Goal: Answer question/provide support: Share knowledge or assist other users

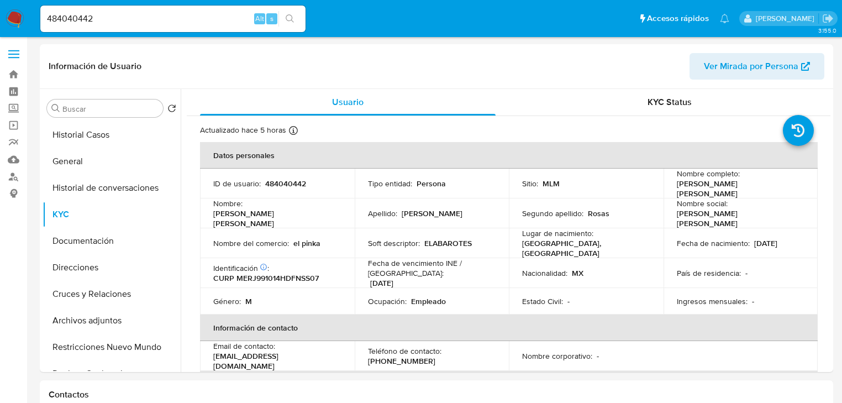
select select "10"
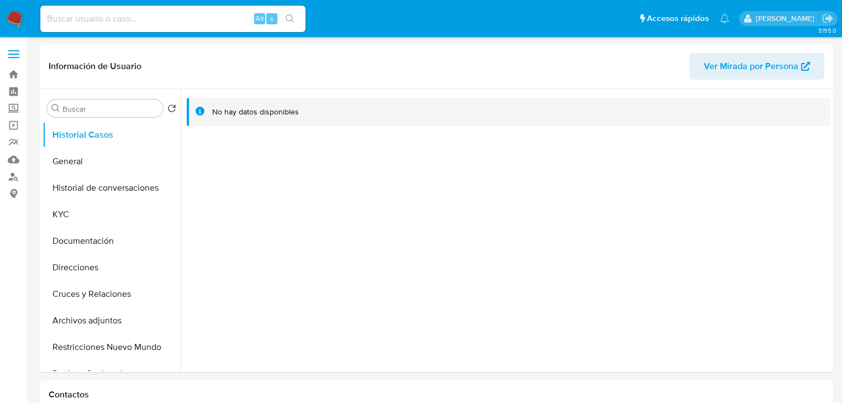
select select "10"
click at [86, 155] on button "General" at bounding box center [107, 161] width 129 height 27
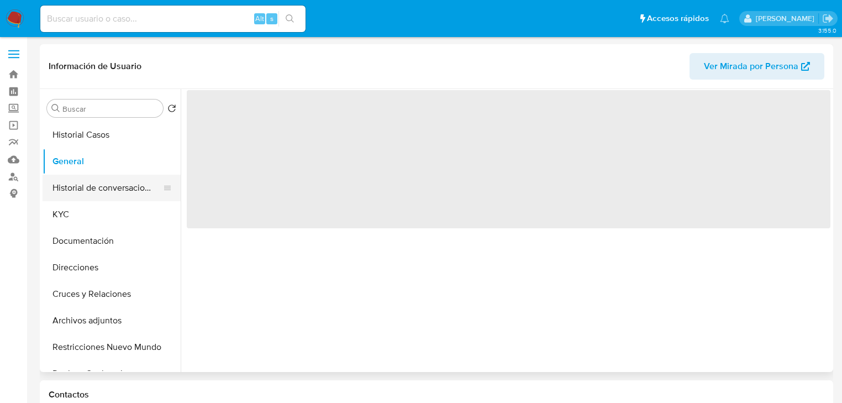
click at [73, 186] on button "Historial de conversaciones" at bounding box center [107, 188] width 129 height 27
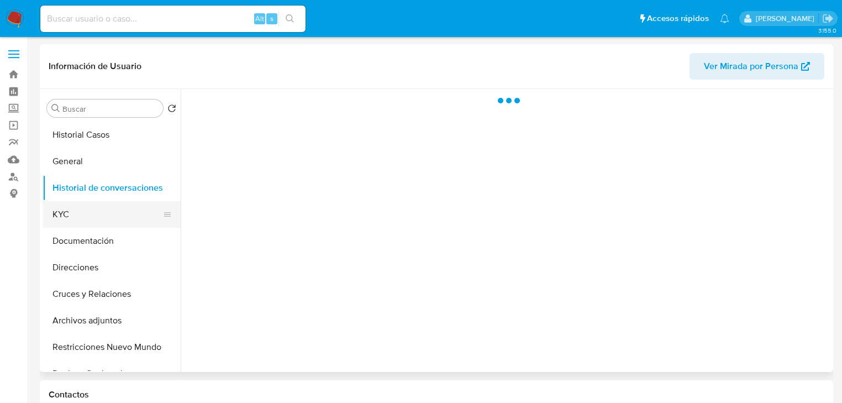
click at [68, 214] on button "KYC" at bounding box center [107, 214] width 129 height 27
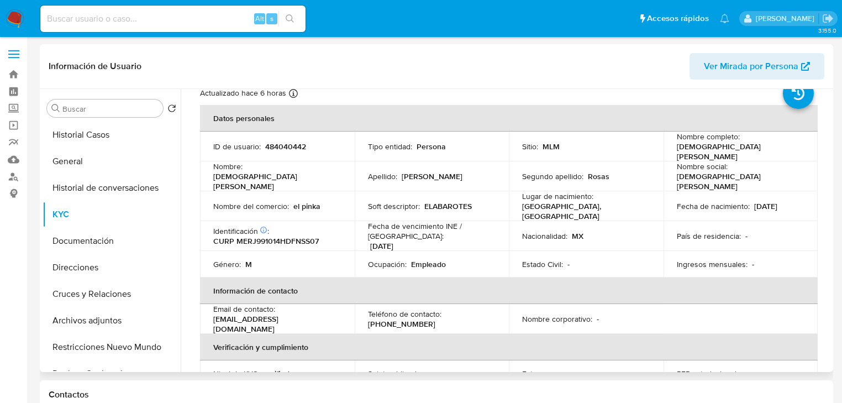
scroll to position [35, 0]
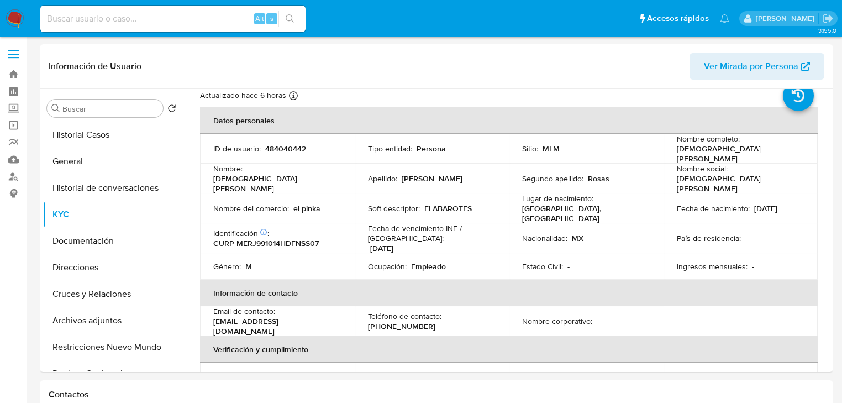
click at [88, 22] on input at bounding box center [172, 19] width 265 height 14
paste input "2400613244"
click at [48, 20] on input "2400613244" at bounding box center [172, 19] width 265 height 14
type input "2400613244"
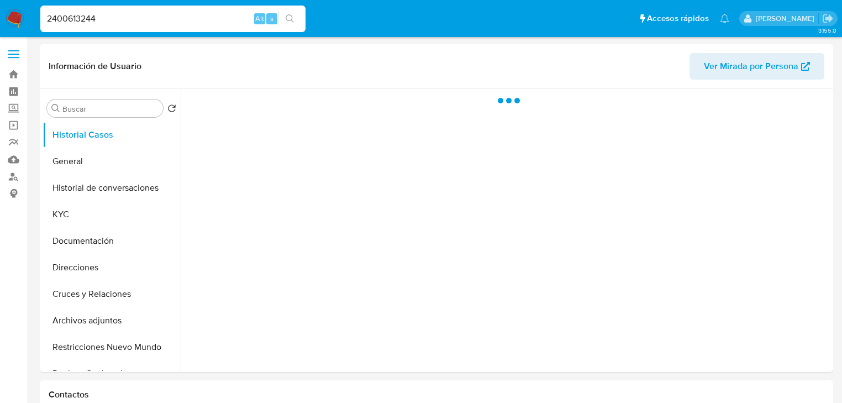
click at [114, 24] on input "2400613244" at bounding box center [172, 19] width 265 height 14
click at [86, 167] on button "General" at bounding box center [107, 161] width 129 height 27
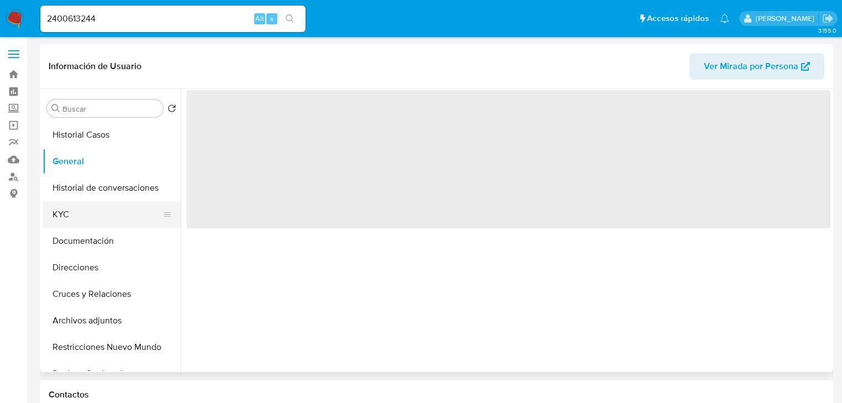
select select "10"
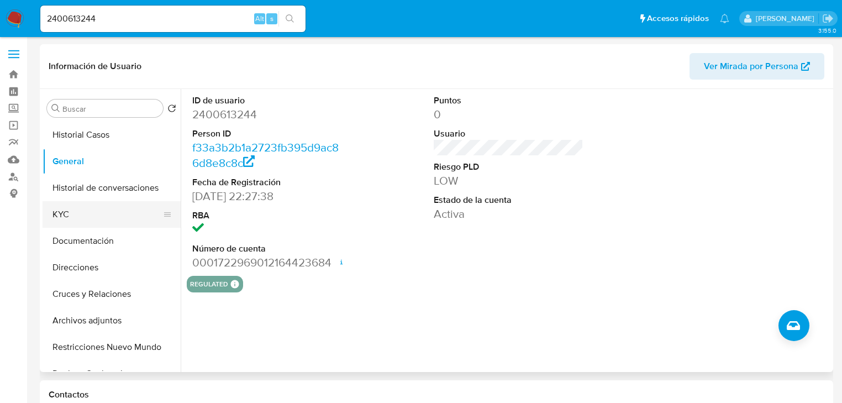
click at [88, 203] on button "KYC" at bounding box center [107, 214] width 129 height 27
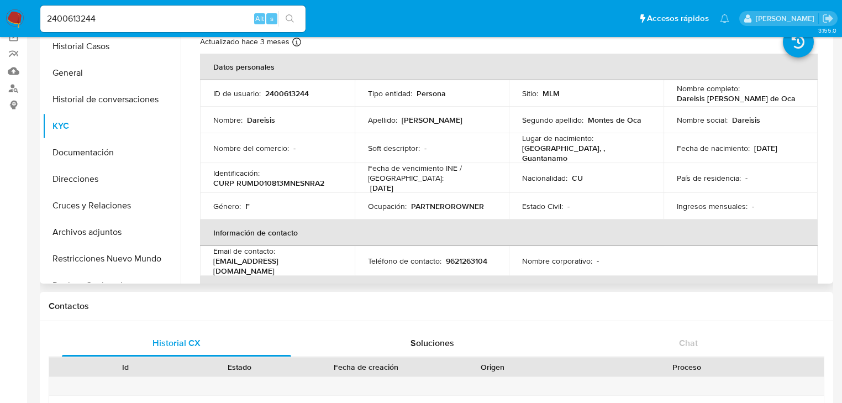
drag, startPoint x: 789, startPoint y: 183, endPoint x: 779, endPoint y: 192, distance: 13.7
click at [790, 182] on td "País de residencia : -" at bounding box center [741, 178] width 155 height 30
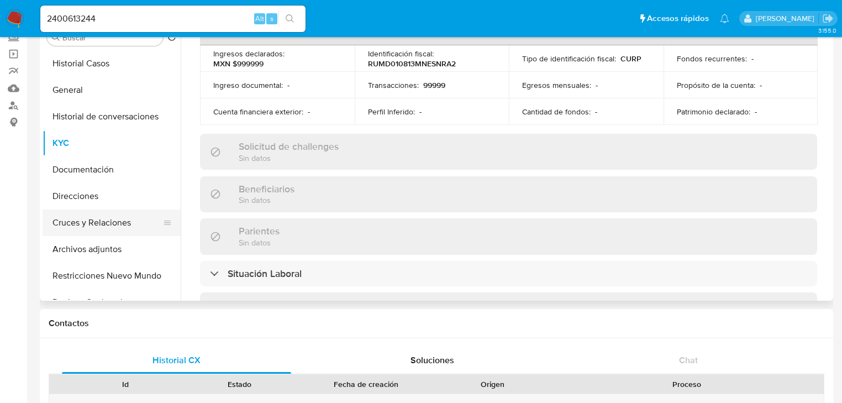
scroll to position [44, 0]
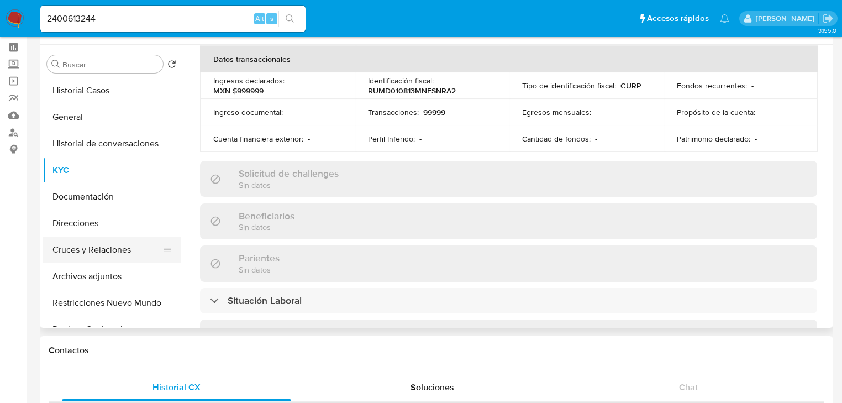
drag, startPoint x: 101, startPoint y: 250, endPoint x: 116, endPoint y: 250, distance: 15.5
click at [102, 250] on button "Cruces y Relaciones" at bounding box center [107, 250] width 129 height 27
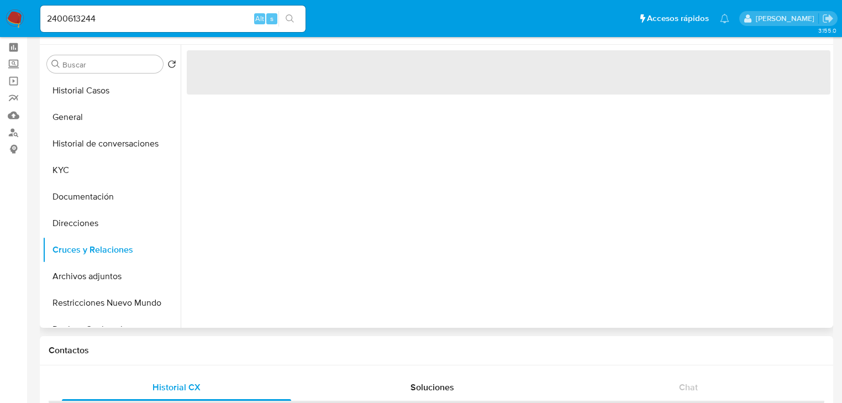
scroll to position [0, 0]
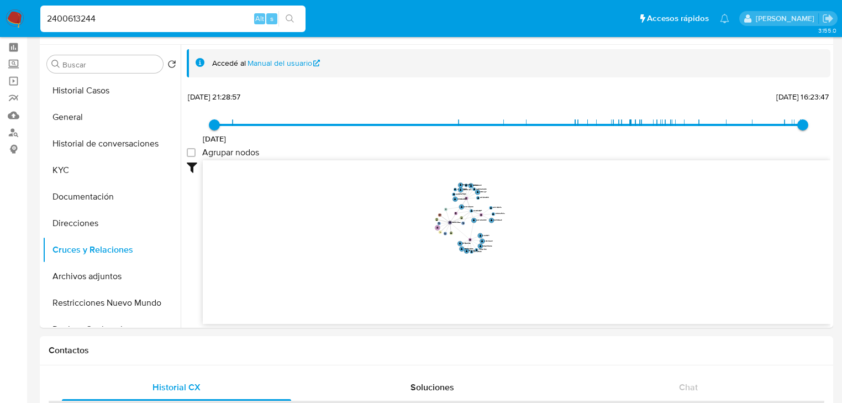
drag, startPoint x: 11, startPoint y: 6, endPoint x: 9, endPoint y: 17, distance: 10.7
paste input "1256999"
type input "21256999"
click at [285, 17] on button "search-icon" at bounding box center [290, 18] width 23 height 15
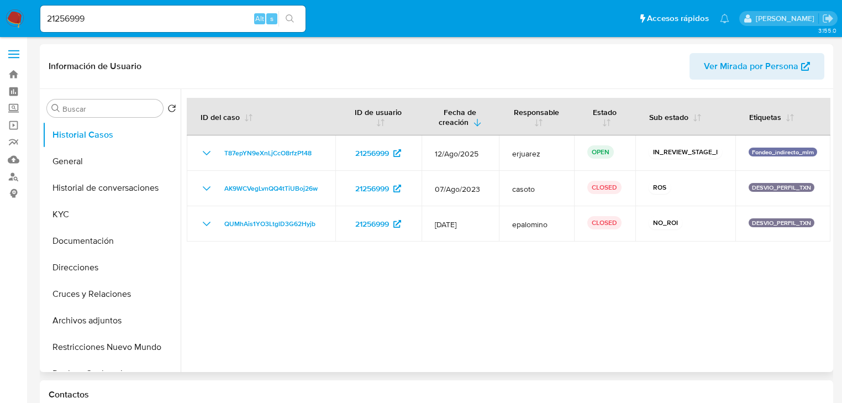
select select "10"
click at [128, 297] on button "Cruces y Relaciones" at bounding box center [107, 294] width 129 height 27
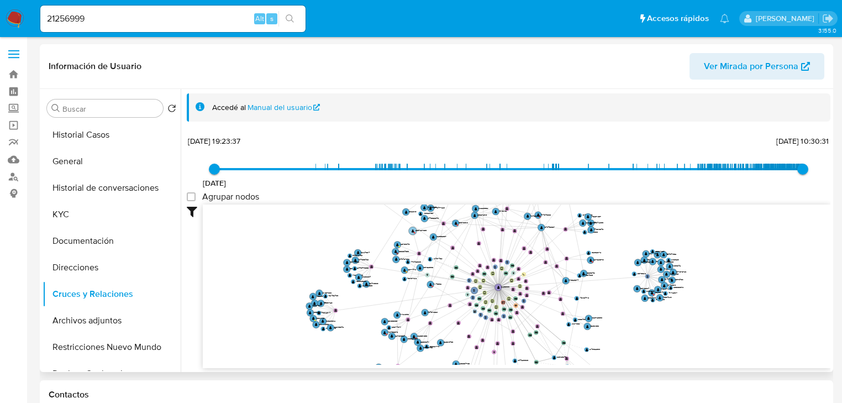
click at [412, 230] on text "" at bounding box center [413, 230] width 3 height 3
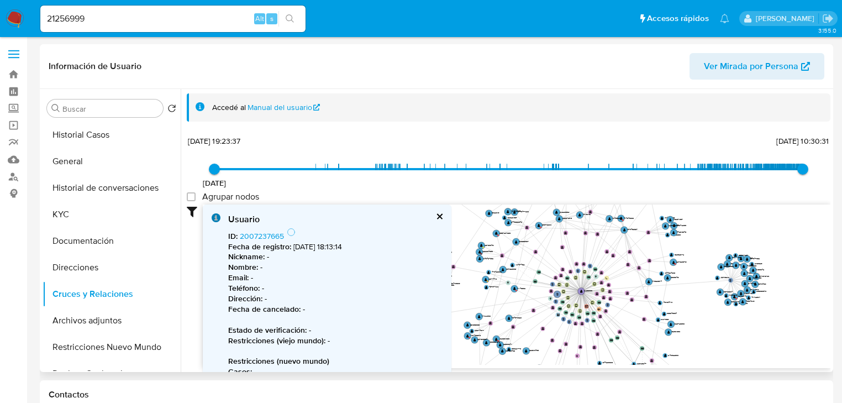
drag, startPoint x: 473, startPoint y: 248, endPoint x: 556, endPoint y: 251, distance: 83.0
click at [556, 251] on icon "phone-906f356bad60d88e79316b2692b773e9  user-21256999  21256999 phone-87ff354…" at bounding box center [517, 284] width 628 height 160
click at [495, 234] on circle at bounding box center [496, 233] width 8 height 8
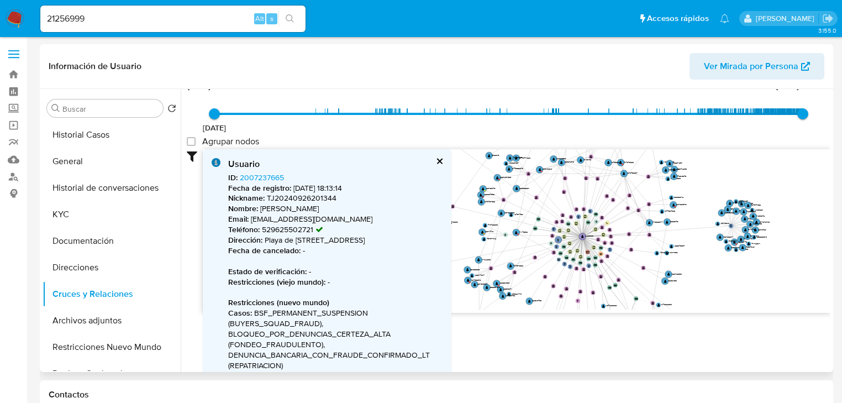
scroll to position [44, 0]
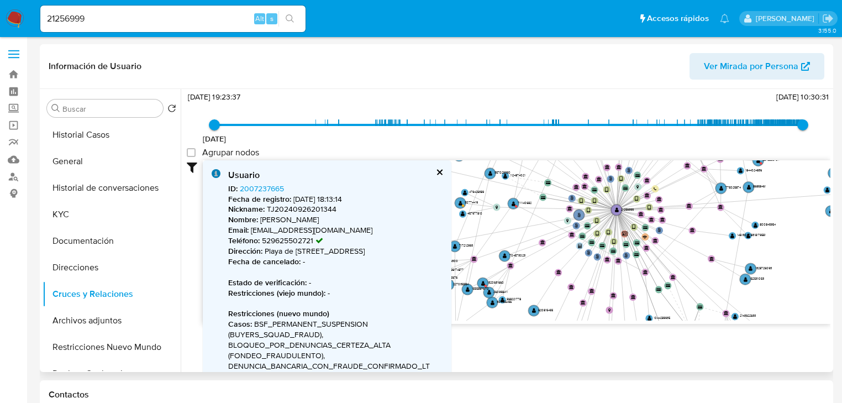
drag, startPoint x: 519, startPoint y: 250, endPoint x: 542, endPoint y: 219, distance: 38.0
click at [542, 219] on icon "phone-906f356bad60d88e79316b2692b773e9  user-21256999  21256999 phone-87ff354…" at bounding box center [517, 240] width 628 height 160
click at [513, 207] on circle at bounding box center [513, 203] width 13 height 13
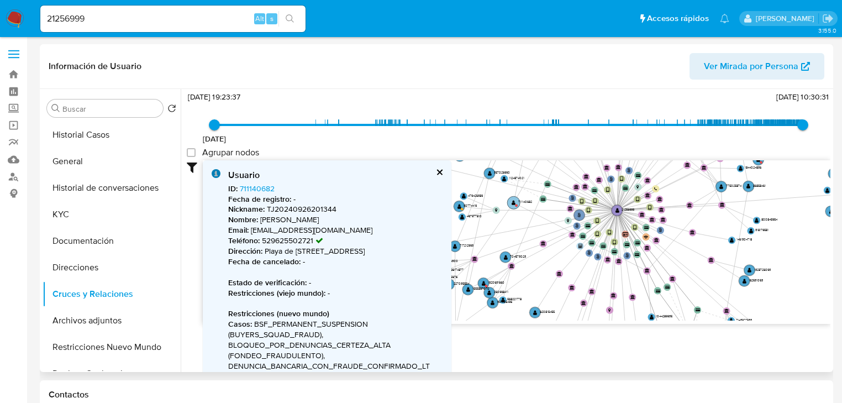
click at [511, 202] on g "user-711140682  711140682" at bounding box center [519, 202] width 25 height 13
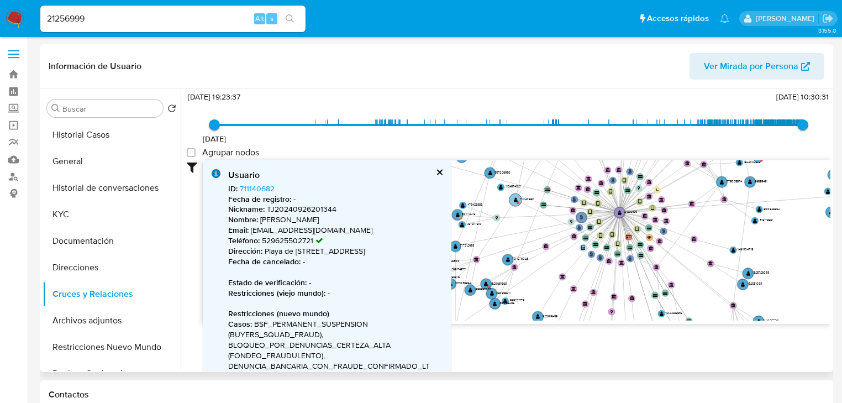
click at [514, 201] on text "" at bounding box center [516, 199] width 4 height 5
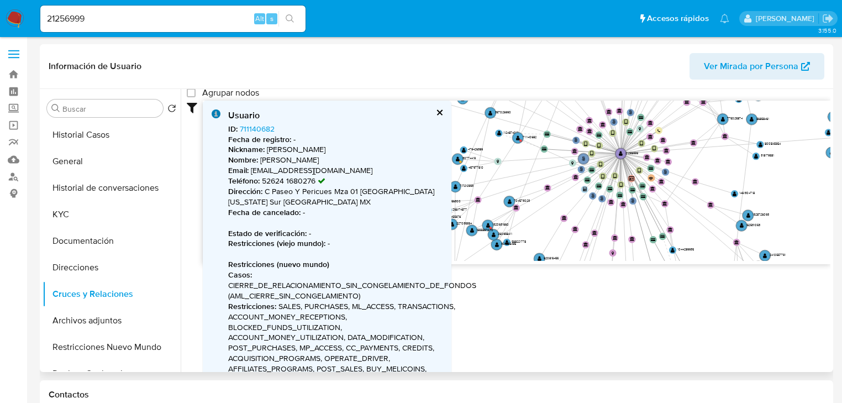
scroll to position [88, 0]
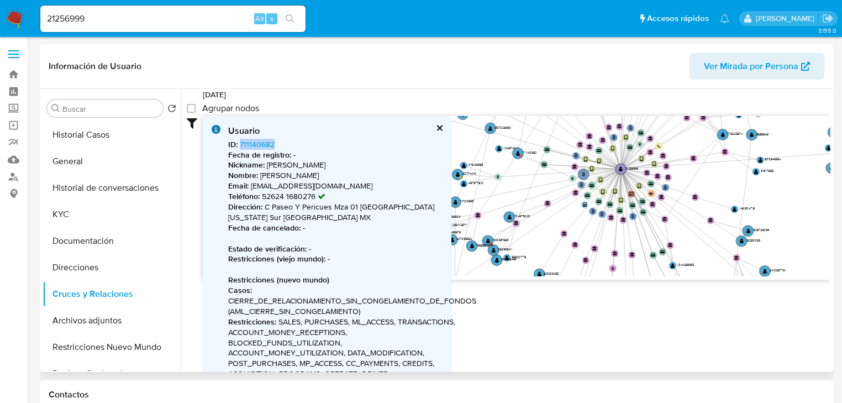
drag, startPoint x: 280, startPoint y: 138, endPoint x: 202, endPoint y: 151, distance: 79.5
click at [240, 139] on div "ID : 711140682 Fecha de registro : - Nickname : ALEK VAZQUEZ Nombre : ALEK SETH…" at bounding box center [343, 394] width 231 height 511
copy link "711140682"
click at [489, 235] on circle at bounding box center [487, 240] width 13 height 13
click at [486, 237] on circle at bounding box center [488, 240] width 13 height 13
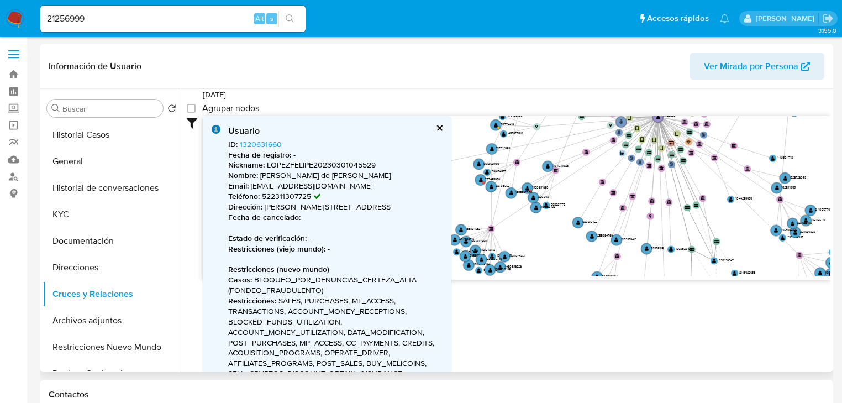
drag, startPoint x: 527, startPoint y: 234, endPoint x: 564, endPoint y: 181, distance: 64.2
click at [564, 181] on icon "phone-906f356bad60d88e79316b2692b773e9  user-21256999  21256999 phone-87ff354…" at bounding box center [517, 196] width 628 height 160
click at [477, 179] on circle at bounding box center [480, 180] width 13 height 13
click at [476, 179] on circle at bounding box center [481, 180] width 13 height 13
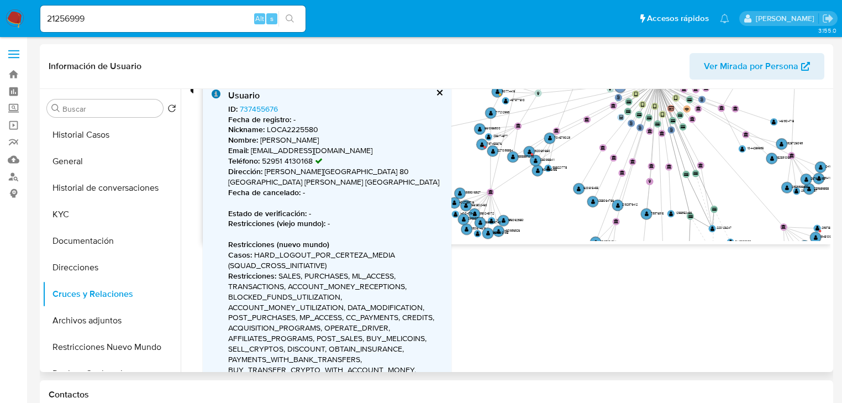
scroll to position [133, 0]
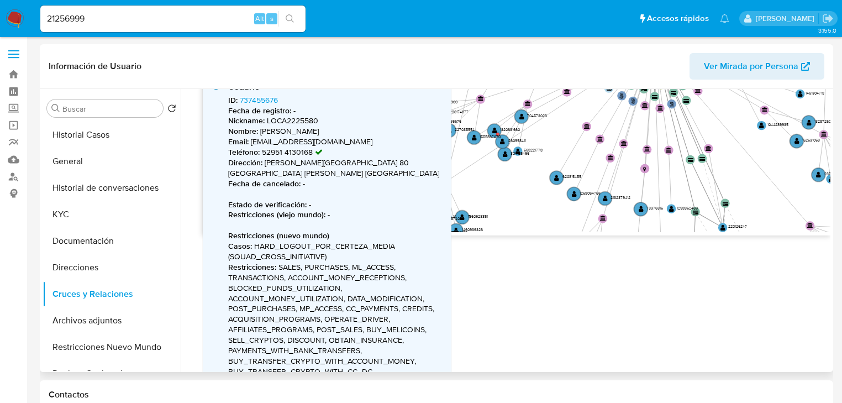
click at [526, 272] on div "Accedé al Manual del usuario 23/7/2020 23/7/2020, 19:23:37 22/8/2025, 10:30:31 …" at bounding box center [506, 230] width 650 height 283
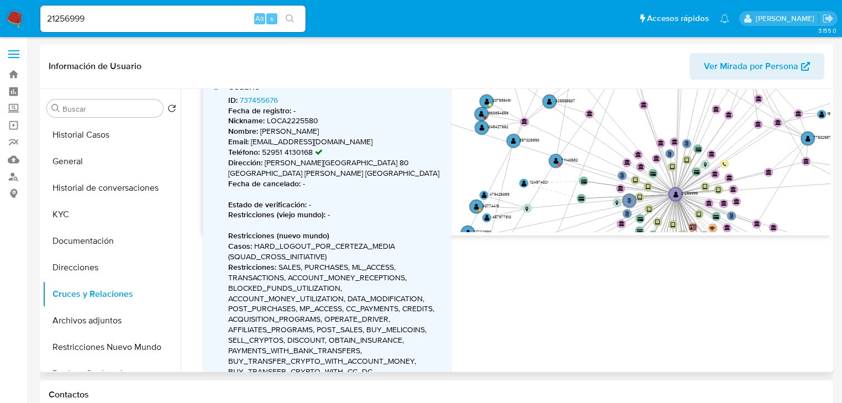
drag, startPoint x: 555, startPoint y: 165, endPoint x: 611, endPoint y: 245, distance: 97.7
click at [611, 245] on div "Accedé al Manual del usuario 23/7/2020 23/7/2020, 19:23:37 22/8/2025, 10:30:31 …" at bounding box center [506, 230] width 650 height 283
click at [556, 158] on text "" at bounding box center [556, 161] width 5 height 7
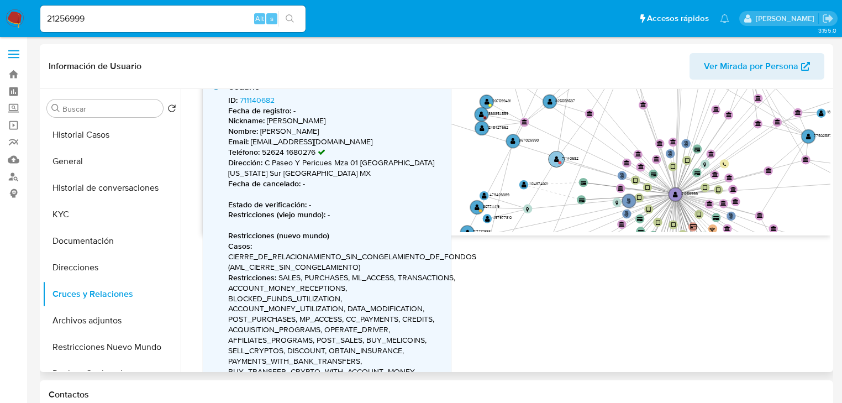
click at [556, 157] on text "" at bounding box center [556, 159] width 5 height 7
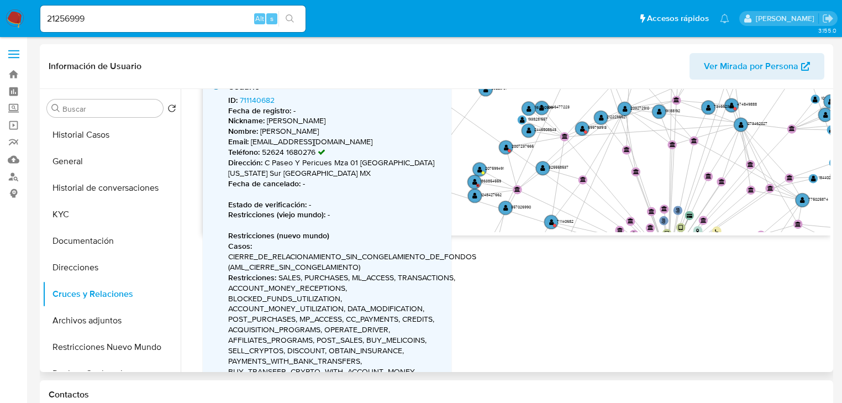
drag, startPoint x: 532, startPoint y: 172, endPoint x: 524, endPoint y: 229, distance: 57.4
click at [524, 229] on icon "phone-906f356bad60d88e79316b2692b773e9  user-21256999  21256999 phone-87ff354…" at bounding box center [517, 152] width 628 height 160
click at [582, 130] on text "" at bounding box center [582, 128] width 5 height 7
click at [582, 128] on text "" at bounding box center [582, 128] width 5 height 7
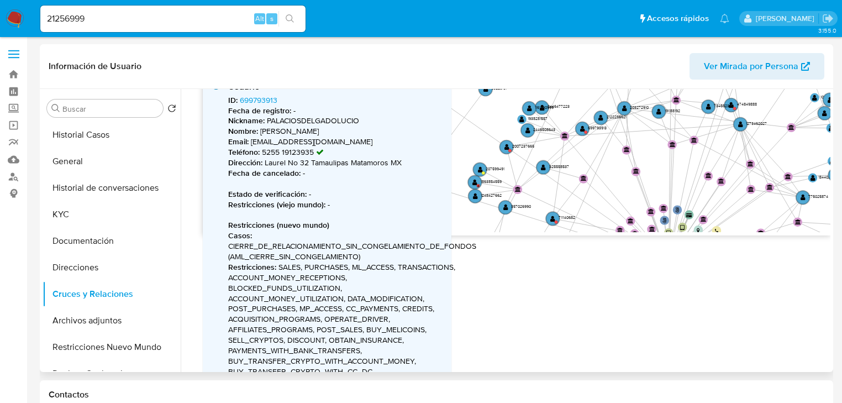
scroll to position [88, 0]
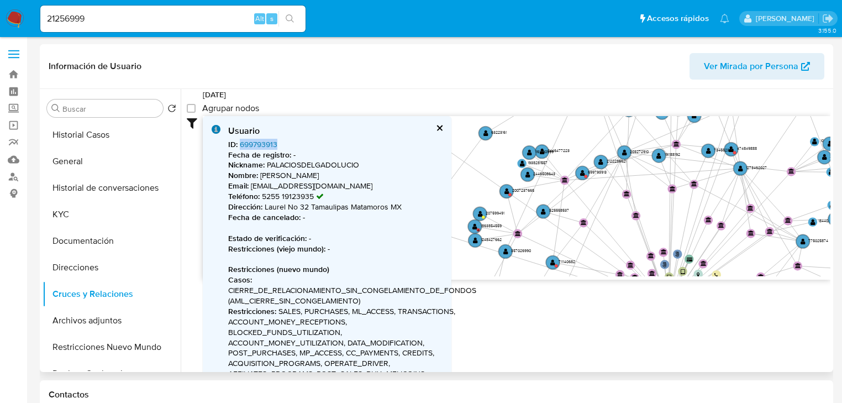
drag, startPoint x: 311, startPoint y: 140, endPoint x: 239, endPoint y: 141, distance: 71.8
click at [239, 141] on div "ID : 699793913 Fecha de registro : - Nickname : PALACIOSDELGADOLUCIO Nombre : L…" at bounding box center [343, 389] width 231 height 500
copy link "699793913"
drag, startPoint x: 332, startPoint y: 161, endPoint x: 307, endPoint y: 172, distance: 26.5
click at [303, 161] on p "Nickname : PALACIOSDELGADOLUCIO" at bounding box center [343, 165] width 231 height 11
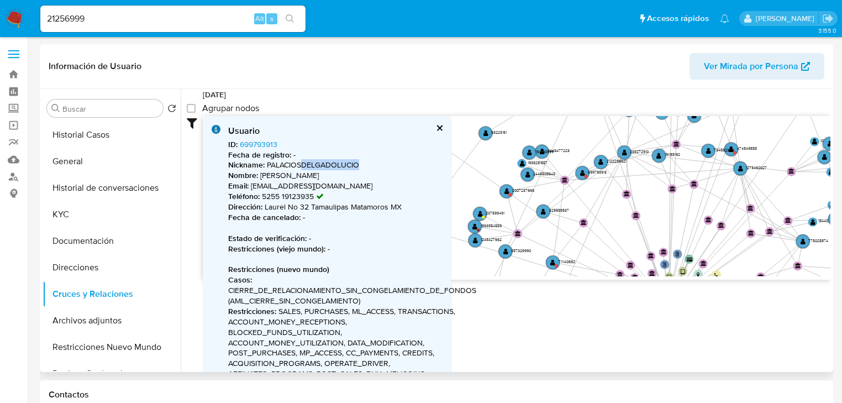
drag, startPoint x: 333, startPoint y: 177, endPoint x: 258, endPoint y: 177, distance: 75.2
click at [258, 177] on p "Nombre : Lucio Palacios Delgado" at bounding box center [343, 175] width 231 height 11
copy p "Lucio Palacios Delgado"
click at [557, 260] on circle at bounding box center [553, 262] width 16 height 16
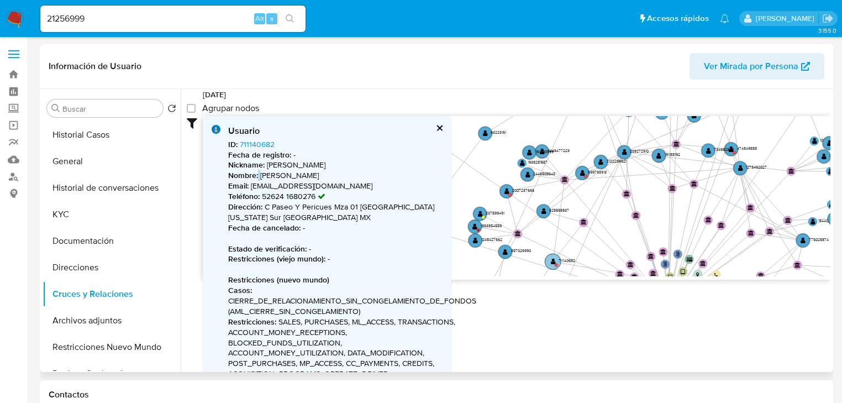
click at [557, 260] on circle at bounding box center [553, 262] width 16 height 16
drag, startPoint x: 403, startPoint y: 177, endPoint x: 259, endPoint y: 175, distance: 144.3
click at [259, 175] on p "Nombre : ALEK SETH VAZQUEZ KOUZNETSOV" at bounding box center [343, 175] width 231 height 11
copy p "ALEK SETH VAZQUEZ KOUZNETSOV"
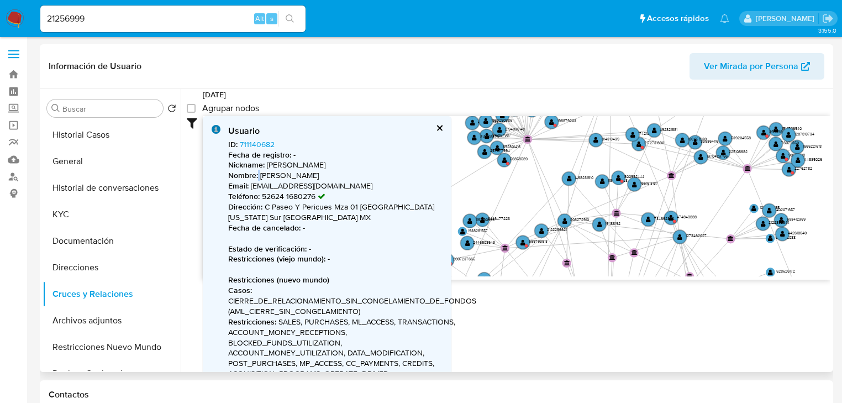
drag, startPoint x: 576, startPoint y: 228, endPoint x: 537, endPoint y: 270, distance: 57.9
click at [537, 270] on icon "phone-906f356bad60d88e79316b2692b773e9  user-21256999  21256999 phone-87ff354…" at bounding box center [517, 196] width 628 height 160
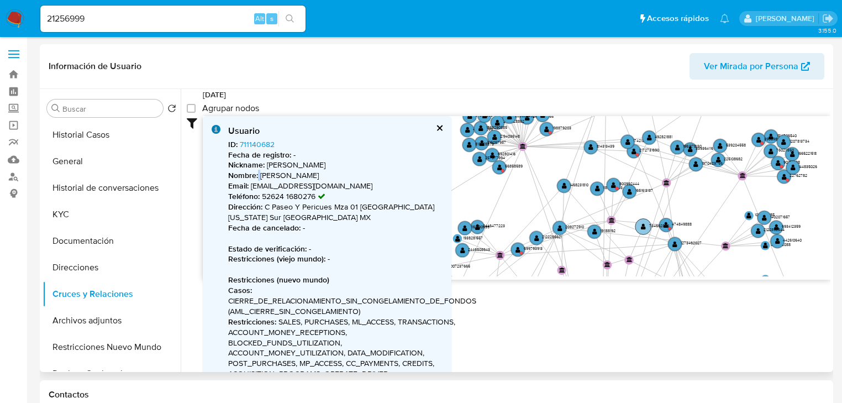
click at [666, 225] on text "734662320" at bounding box center [659, 226] width 20 height 6
click at [669, 221] on circle at bounding box center [666, 225] width 16 height 16
click at [666, 222] on text "" at bounding box center [666, 225] width 5 height 7
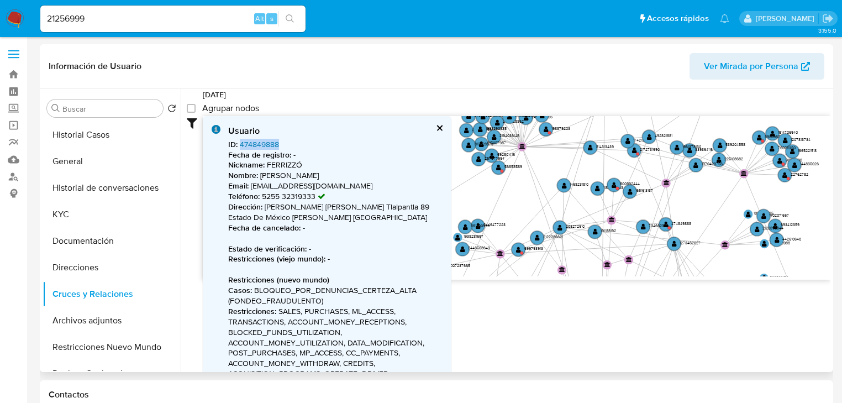
drag, startPoint x: 301, startPoint y: 145, endPoint x: 240, endPoint y: 148, distance: 60.3
click at [240, 148] on div "ID : 474849888 Fecha de registro : - Nickname : FERRIZZÓ Nombre : Luis Fernando…" at bounding box center [335, 378] width 214 height 479
copy link "474849888"
click at [611, 182] on circle at bounding box center [614, 185] width 16 height 16
click at [610, 182] on circle at bounding box center [614, 185] width 16 height 16
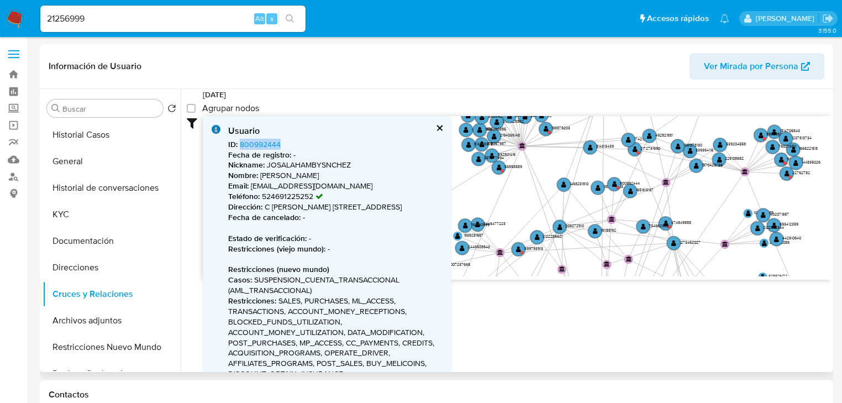
drag, startPoint x: 299, startPoint y: 146, endPoint x: 238, endPoint y: 141, distance: 61.0
click at [238, 141] on div "ID : 800992444 Fecha de registro : - Nickname : JOSALAHAMBYSNCHEZ Nombre : Joab…" at bounding box center [335, 368] width 214 height 458
copy link "800992444"
drag, startPoint x: 282, startPoint y: 176, endPoint x: 260, endPoint y: 176, distance: 22.1
click at [260, 176] on p "Nombre : Joab Ismael Sanchez Lopez" at bounding box center [335, 175] width 214 height 11
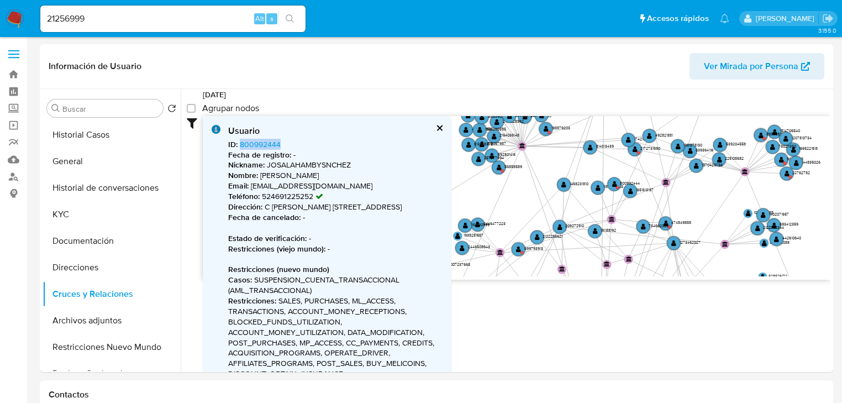
copy p "Joab Ismael Sanchez Lopez"
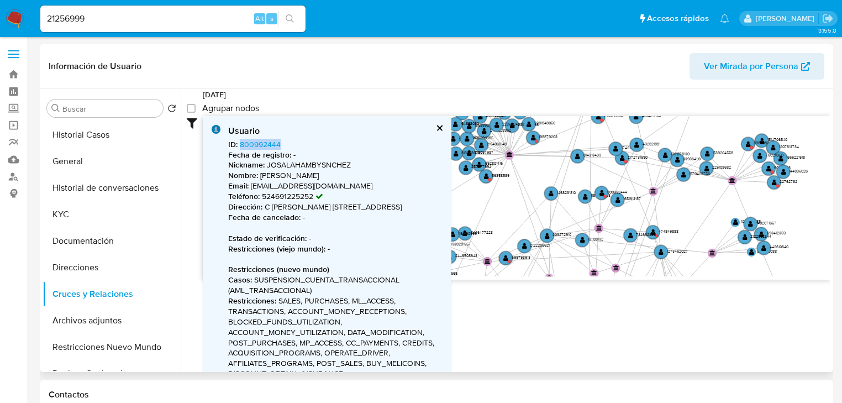
drag, startPoint x: 580, startPoint y: 159, endPoint x: 560, endPoint y: 167, distance: 21.3
click at [559, 166] on icon "phone-906f356bad60d88e79316b2692b773e9  user-21256999  21256999 phone-87ff354…" at bounding box center [517, 196] width 628 height 160
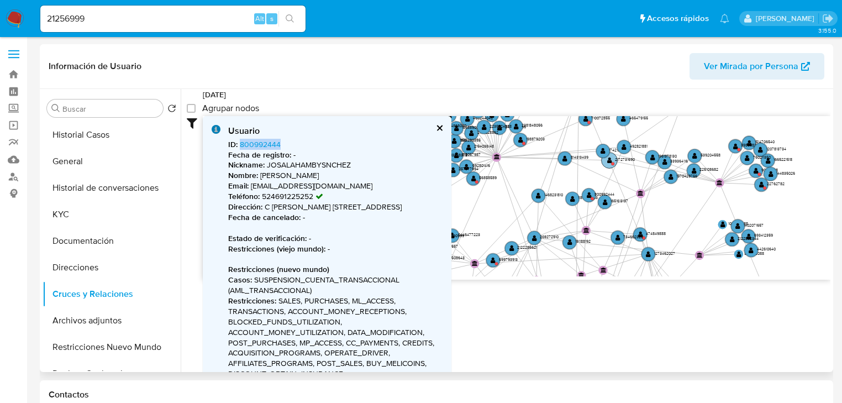
click at [606, 159] on circle at bounding box center [610, 161] width 16 height 16
click at [607, 160] on text "" at bounding box center [609, 160] width 5 height 7
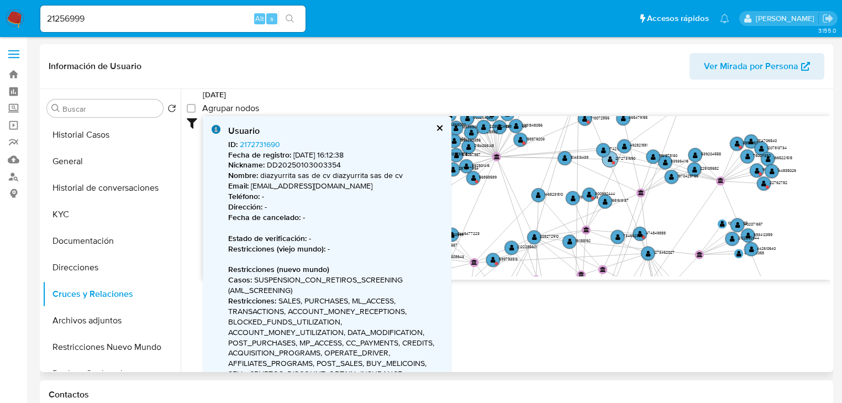
click at [607, 161] on circle at bounding box center [610, 159] width 16 height 16
click at [608, 159] on text "" at bounding box center [610, 159] width 5 height 7
click at [611, 158] on text "" at bounding box center [610, 159] width 5 height 7
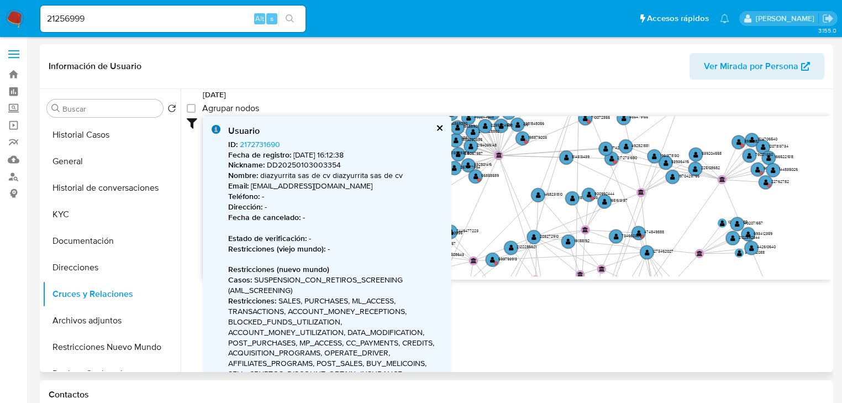
drag, startPoint x: 290, startPoint y: 135, endPoint x: 241, endPoint y: 136, distance: 48.6
click at [241, 136] on div "Usuario ID : 2172731690 Fecha de registro : 20/12/2024, 16:12:38 Nickname : DD2…" at bounding box center [335, 377] width 214 height 504
drag, startPoint x: 301, startPoint y: 141, endPoint x: 239, endPoint y: 141, distance: 61.9
click at [239, 141] on div "ID : 2172731690 Fecha de registro : 20/12/2024, 16:12:38 Nickname : DD202501030…" at bounding box center [335, 384] width 214 height 490
copy link "2172731690"
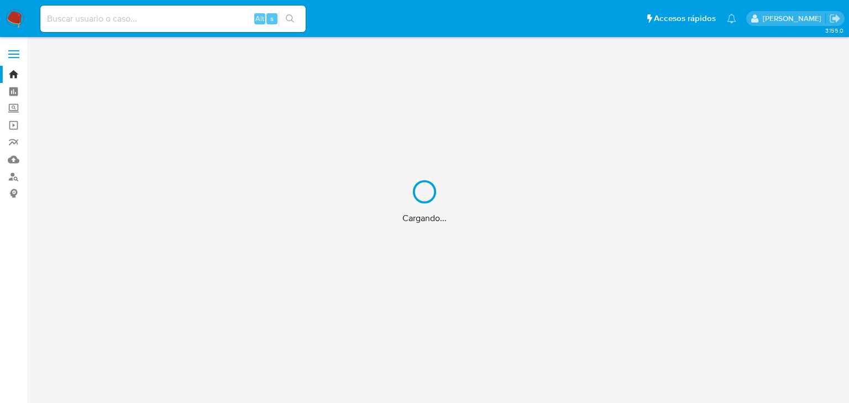
click at [80, 22] on div "Cargando..." at bounding box center [424, 201] width 849 height 403
click at [82, 18] on div "Cargando..." at bounding box center [424, 201] width 849 height 403
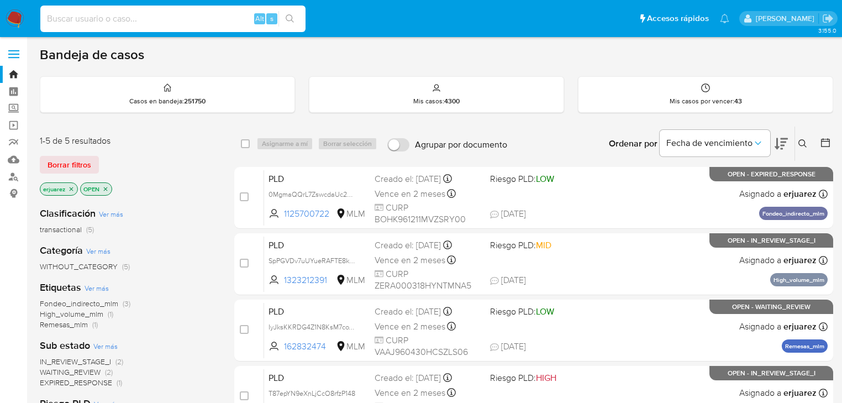
click at [82, 18] on input at bounding box center [172, 19] width 265 height 14
paste input "• 2172731690"
click at [62, 18] on input "• 2172731690" at bounding box center [172, 19] width 265 height 14
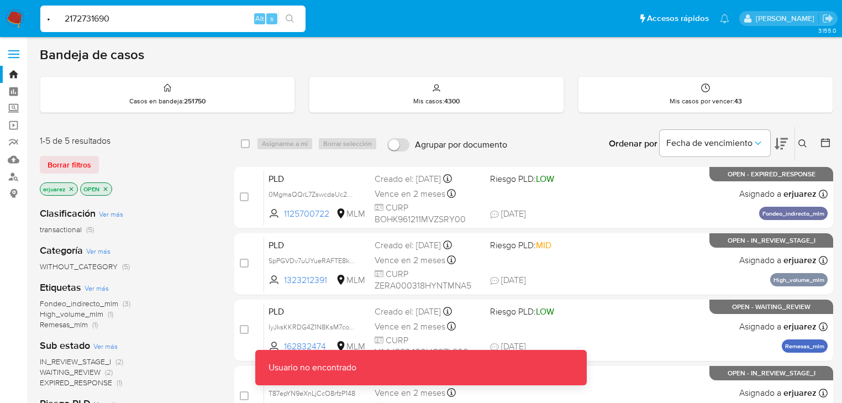
click at [64, 23] on input "• 2172731690" at bounding box center [172, 19] width 265 height 14
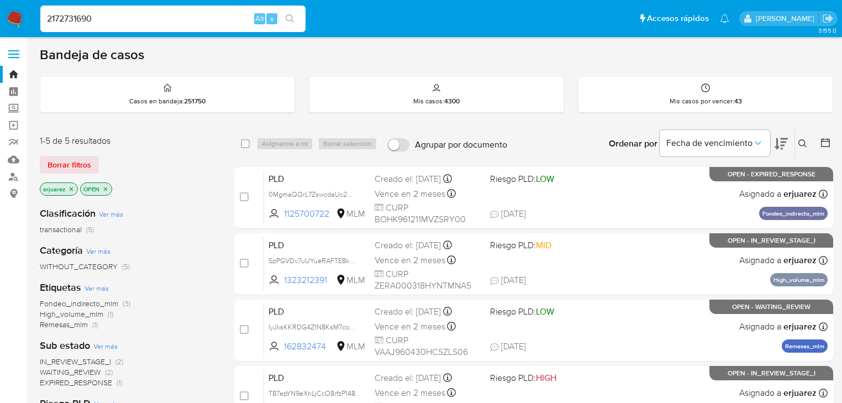
click at [104, 19] on input "2172731690" at bounding box center [172, 19] width 265 height 14
type input "2172731690"
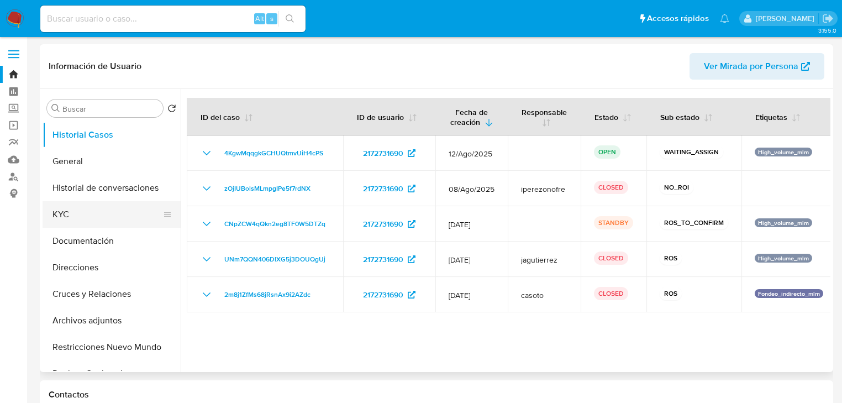
select select "10"
click at [62, 218] on button "KYC" at bounding box center [107, 214] width 129 height 27
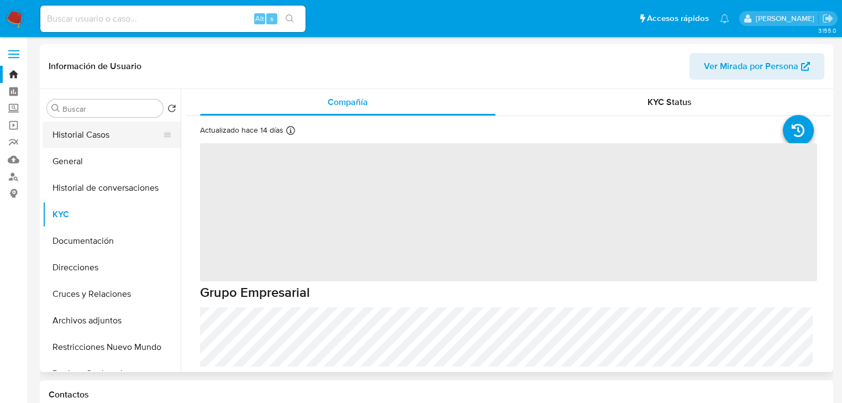
click at [122, 138] on button "Historial Casos" at bounding box center [107, 135] width 129 height 27
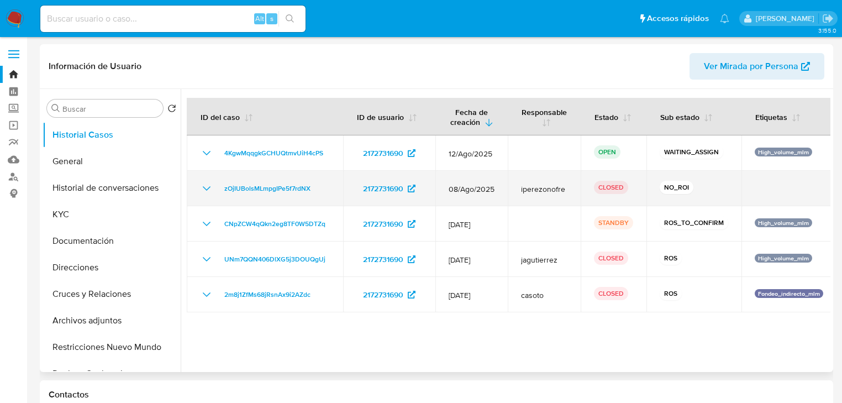
click at [204, 188] on icon "Mostrar/Ocultar" at bounding box center [207, 188] width 8 height 4
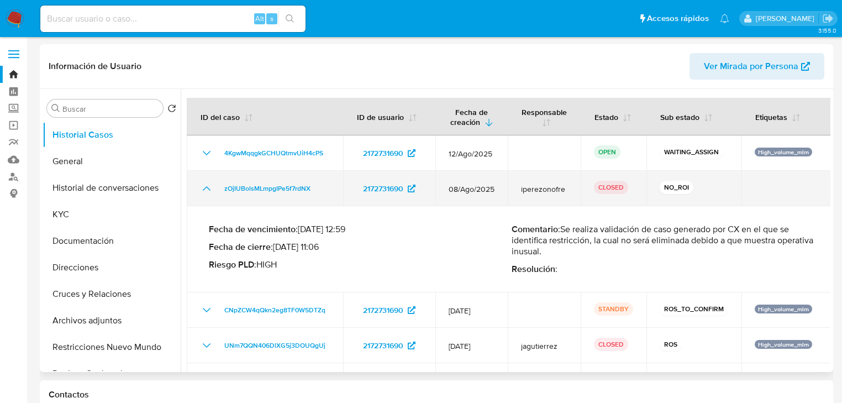
click at [204, 188] on icon "Mostrar/Ocultar" at bounding box center [206, 188] width 13 height 13
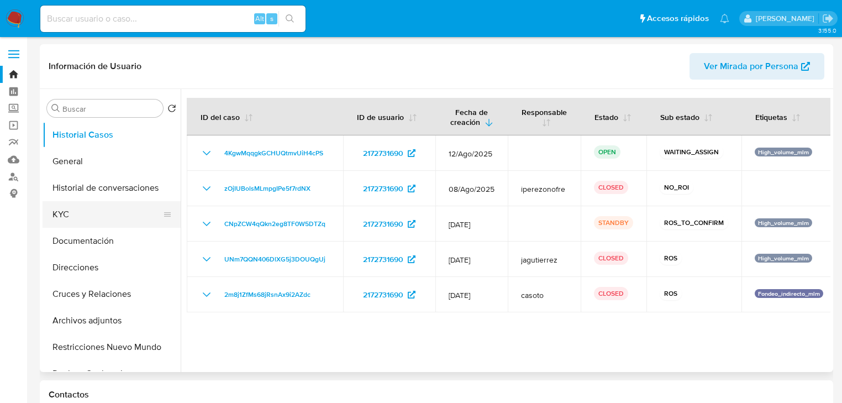
click at [67, 227] on button "KYC" at bounding box center [107, 214] width 129 height 27
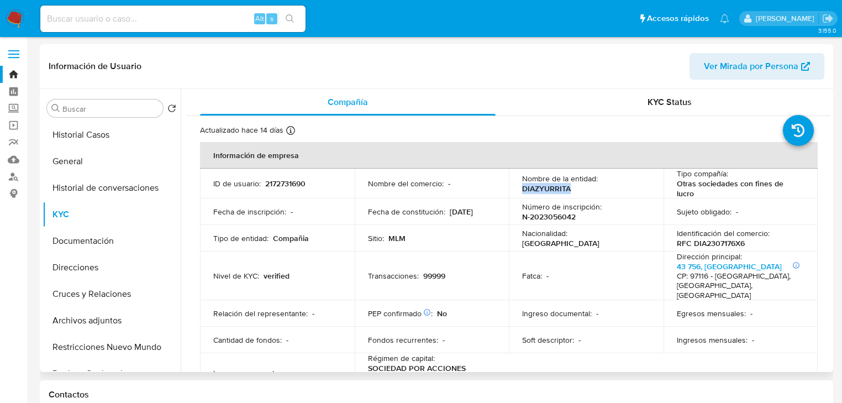
drag, startPoint x: 518, startPoint y: 187, endPoint x: 460, endPoint y: 186, distance: 58.0
click at [570, 187] on td "Nombre de la entidad : DIAZYURRITA" at bounding box center [586, 184] width 155 height 30
copy p "DIAZYURRITA"
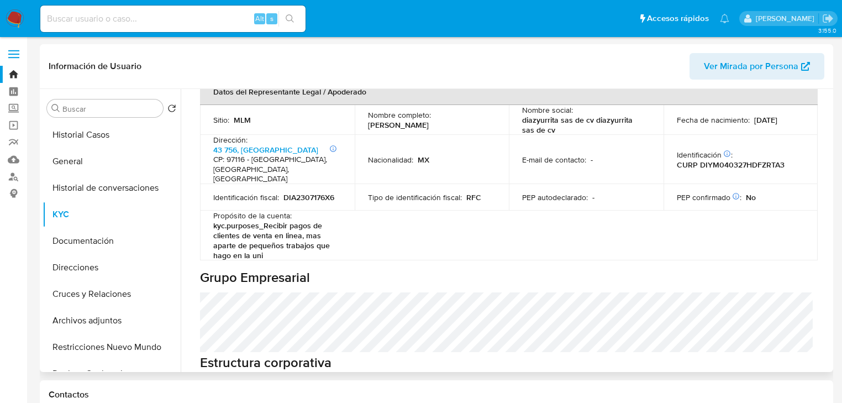
scroll to position [486, 0]
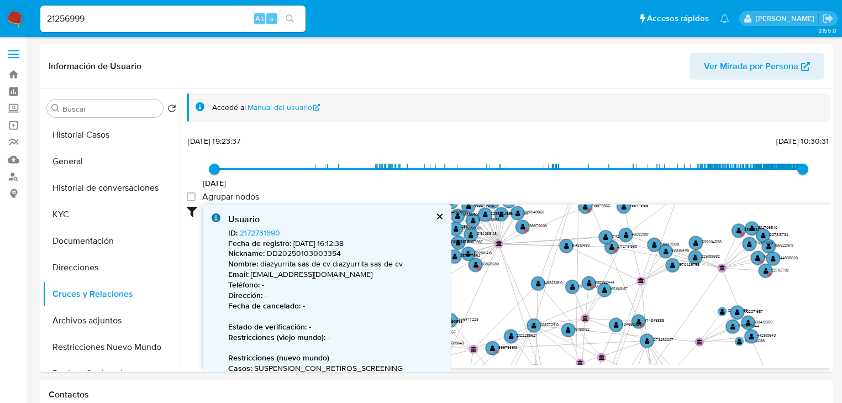
select select "10"
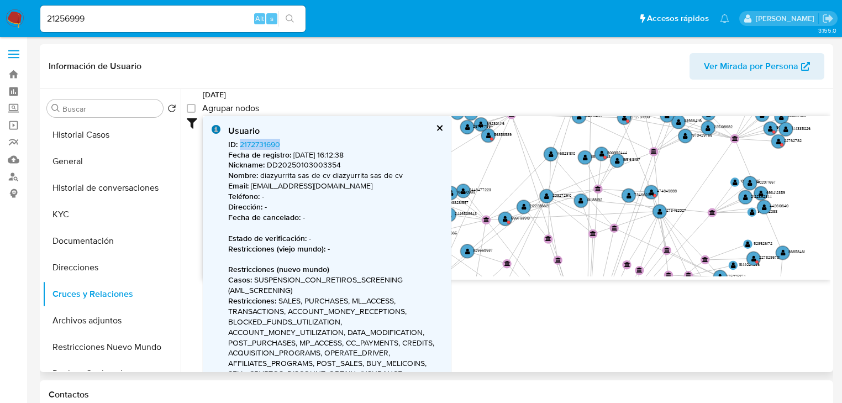
drag, startPoint x: 659, startPoint y: 213, endPoint x: 683, endPoint y: 160, distance: 58.4
click at [683, 160] on icon "phone-906f356bad60d88e79316b2692b773e9  user-21256999  21256999 phone-87ff354…" at bounding box center [517, 196] width 628 height 160
click at [652, 186] on circle at bounding box center [651, 192] width 16 height 16
click at [650, 189] on text "" at bounding box center [651, 192] width 5 height 7
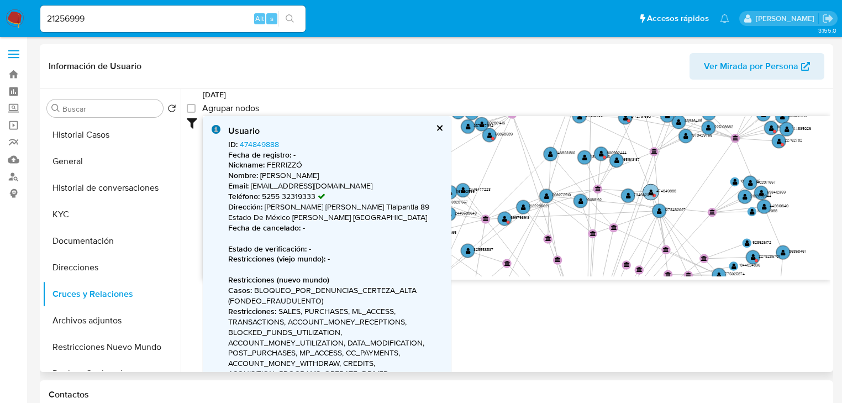
click at [650, 189] on text "" at bounding box center [651, 192] width 5 height 7
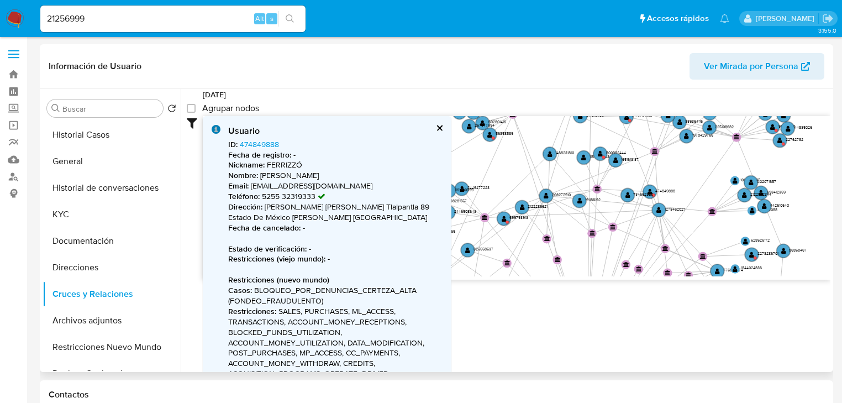
click at [654, 183] on icon "phone-906f356bad60d88e79316b2692b773e9  user-21256999  21256999 phone-87ff354…" at bounding box center [517, 196] width 628 height 160
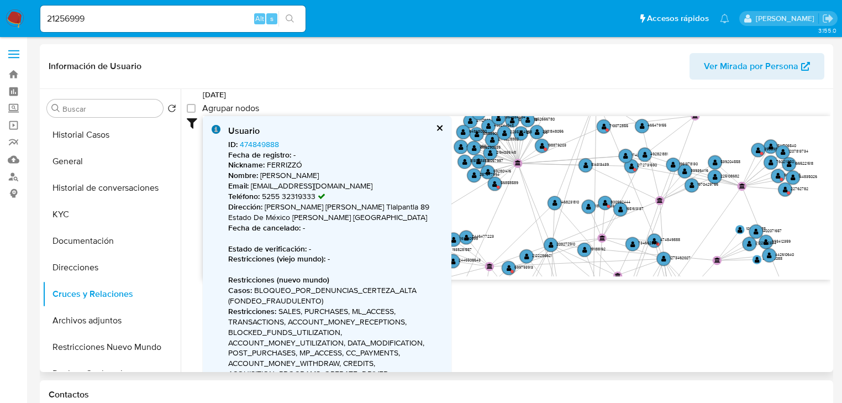
drag, startPoint x: 696, startPoint y: 163, endPoint x: 701, endPoint y: 211, distance: 47.8
click at [701, 211] on icon "phone-906f356bad60d88e79316b2692b773e9  user-21256999  21256999 phone-87ff354…" at bounding box center [517, 196] width 628 height 160
click at [629, 165] on text "" at bounding box center [631, 166] width 5 height 7
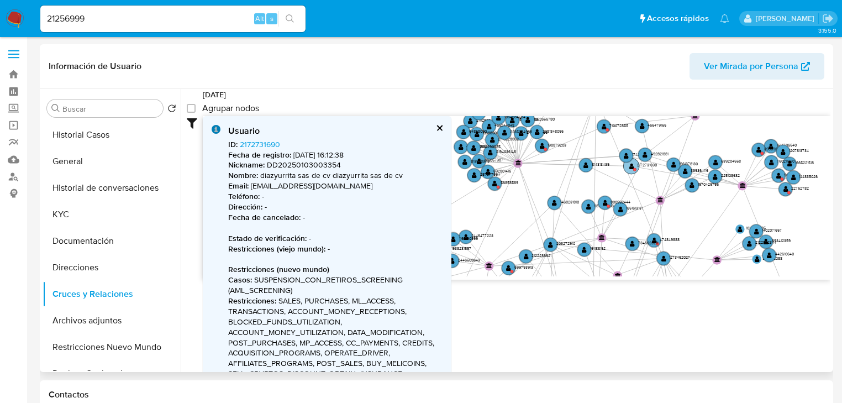
click at [631, 166] on text "" at bounding box center [631, 166] width 5 height 7
click at [602, 124] on text "" at bounding box center [604, 126] width 5 height 7
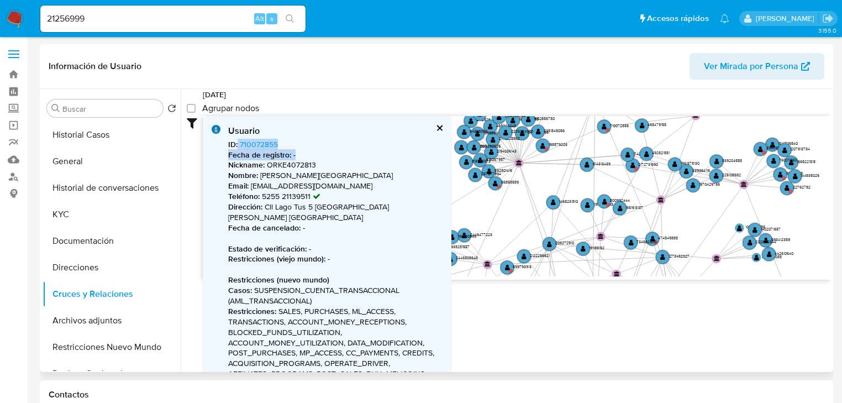
drag, startPoint x: 301, startPoint y: 150, endPoint x: 238, endPoint y: 143, distance: 63.5
click at [238, 143] on div "ID : 710072855 Fecha de registro : - Nickname : ORKE4072813 Nombre : Kelly Yola…" at bounding box center [335, 373] width 214 height 469
click at [303, 144] on div "ID : 710072855 Fecha de registro : - Nickname : ORKE4072813 Nombre : Kelly Yola…" at bounding box center [335, 373] width 214 height 469
drag, startPoint x: 292, startPoint y: 139, endPoint x: 237, endPoint y: 140, distance: 54.7
click at [237, 140] on div "ID : 710072855 Fecha de registro : - Nickname : ORKE4072813 Nombre : Kelly Yola…" at bounding box center [335, 373] width 214 height 469
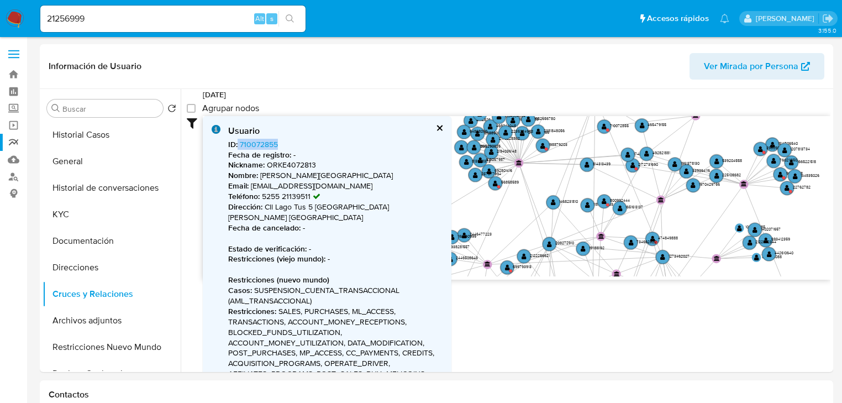
copy span "710072855"
drag, startPoint x: 367, startPoint y: 177, endPoint x: 259, endPoint y: 174, distance: 108.4
click at [259, 174] on p "Nombre : Kelly Yolanda Orozco Lugo" at bounding box center [335, 175] width 214 height 11
copy p "Kelly Yolanda Orozco Lugo"
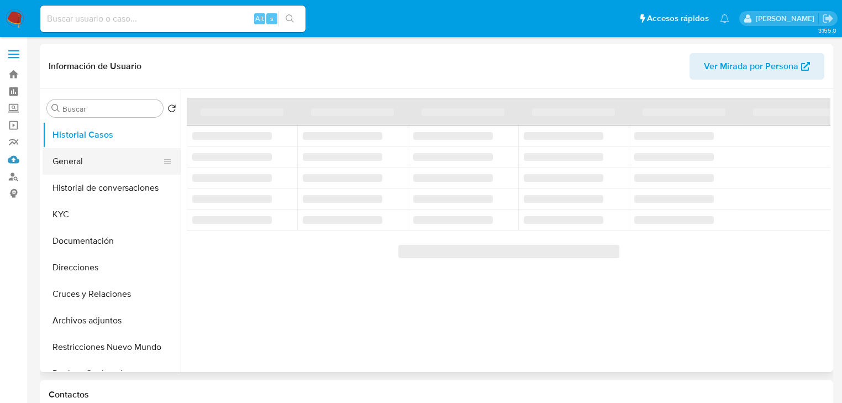
drag, startPoint x: 14, startPoint y: 160, endPoint x: 79, endPoint y: 170, distance: 66.0
click at [14, 160] on link "Mulan" at bounding box center [66, 159] width 132 height 17
select select "10"
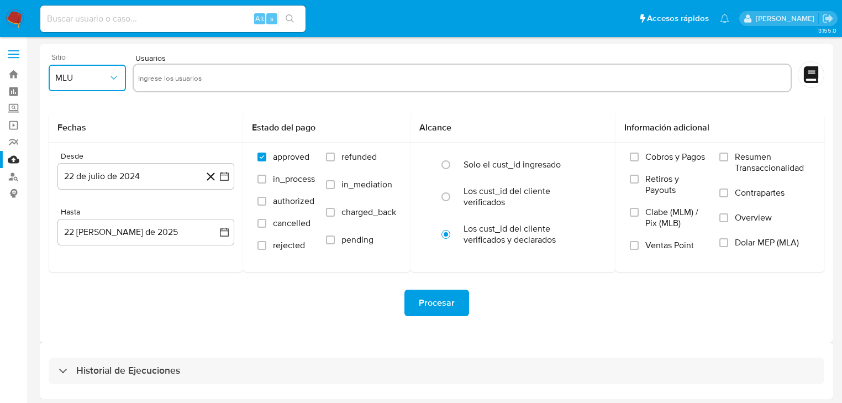
click at [102, 88] on button "MLU" at bounding box center [87, 78] width 77 height 27
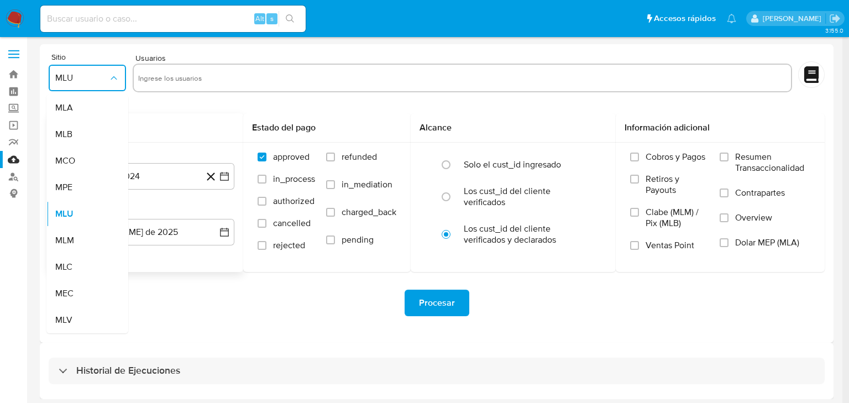
drag, startPoint x: 82, startPoint y: 240, endPoint x: 154, endPoint y: 124, distance: 137.3
click at [83, 240] on div "MLM" at bounding box center [83, 240] width 57 height 27
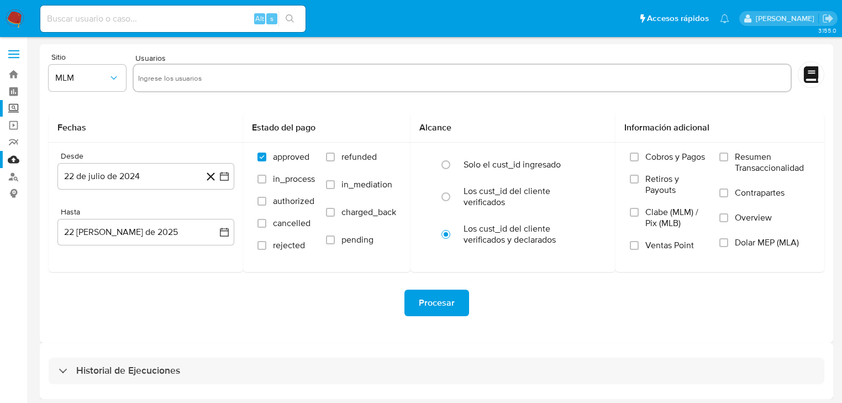
click at [15, 112] on label "Screening" at bounding box center [66, 108] width 132 height 17
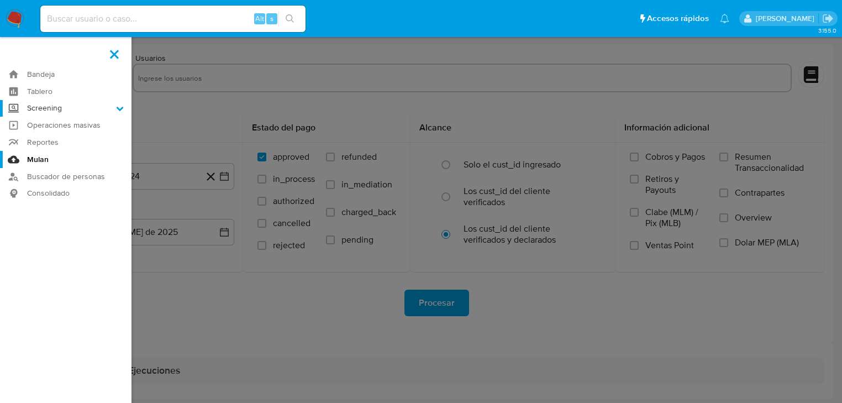
click at [0, 0] on input "Screening" at bounding box center [0, 0] width 0 height 0
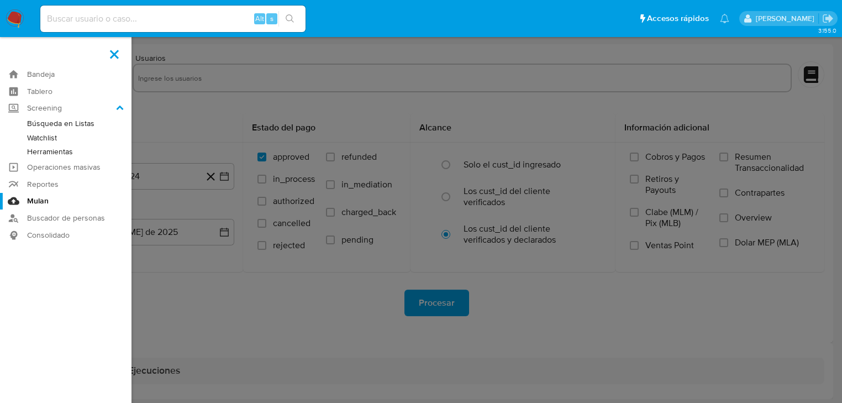
drag, startPoint x: 57, startPoint y: 149, endPoint x: 63, endPoint y: 150, distance: 5.6
click at [57, 150] on link "Herramientas" at bounding box center [66, 152] width 132 height 14
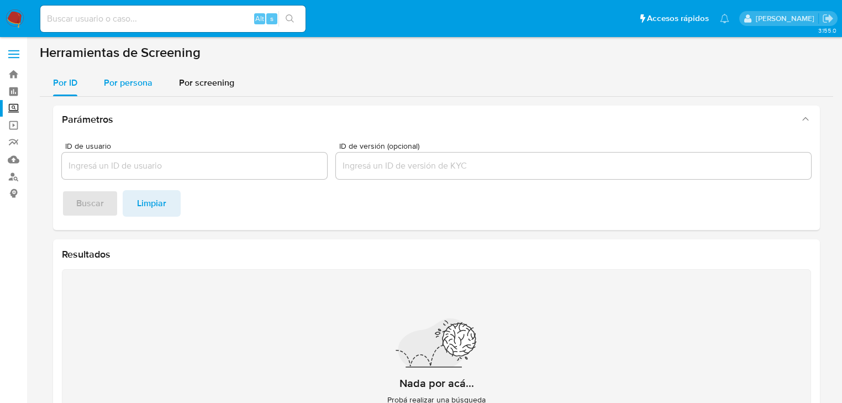
click at [139, 86] on span "Por persona" at bounding box center [128, 82] width 49 height 13
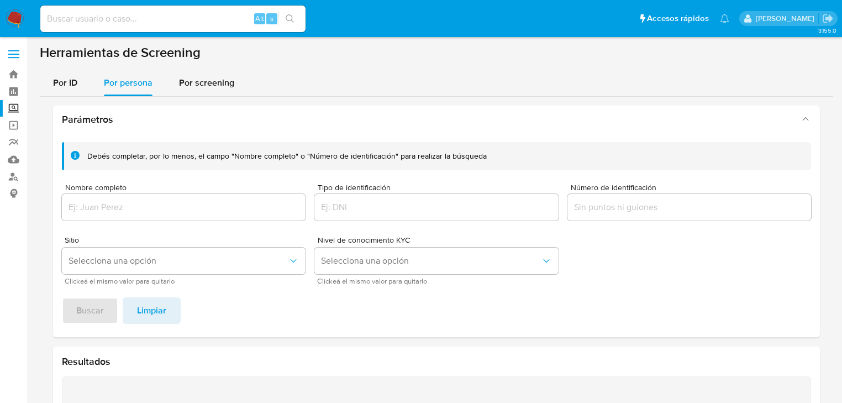
click at [71, 218] on div at bounding box center [184, 207] width 244 height 27
drag, startPoint x: 72, startPoint y: 210, endPoint x: 83, endPoint y: 229, distance: 21.8
click at [73, 210] on input "Nombre completo" at bounding box center [184, 207] width 244 height 14
click at [72, 308] on button "Buscar" at bounding box center [90, 310] width 56 height 27
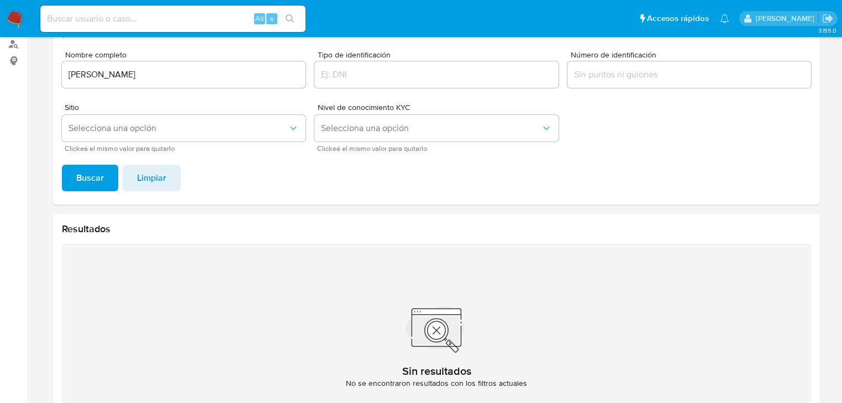
scroll to position [59, 0]
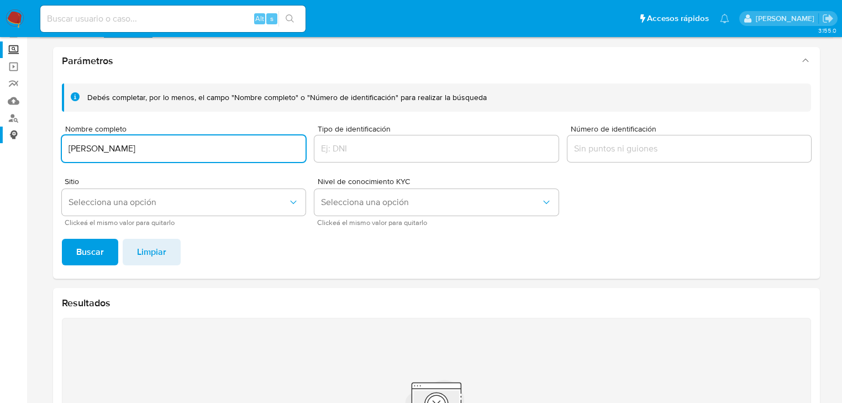
drag, startPoint x: 91, startPoint y: 139, endPoint x: 22, endPoint y: 143, distance: 69.7
click at [20, 141] on section "Bandeja Tablero Screening Búsqueda en Listas Watchlist Herramientas Operaciones…" at bounding box center [421, 238] width 842 height 595
type input "[PERSON_NAME] [PERSON_NAME] [PERSON_NAME]"
click at [82, 249] on span "Buscar" at bounding box center [90, 252] width 28 height 24
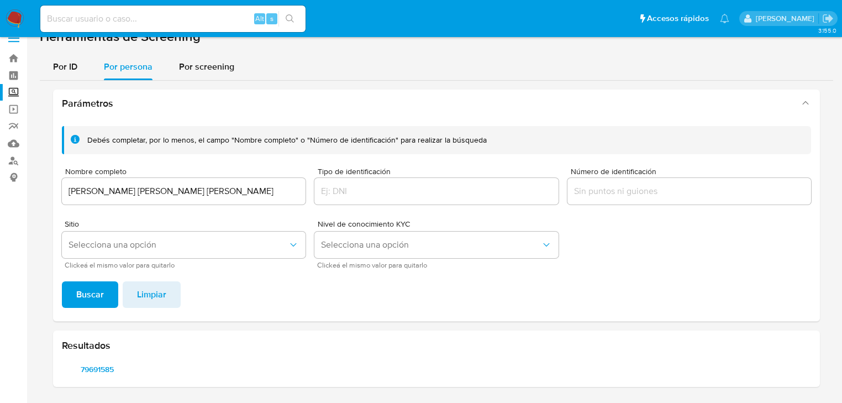
scroll to position [15, 0]
click at [91, 367] on span "79691585" at bounding box center [97, 369] width 55 height 15
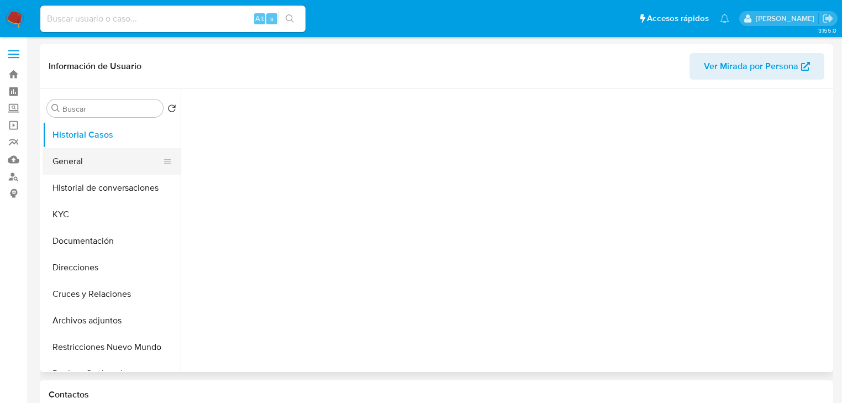
click at [56, 164] on button "General" at bounding box center [107, 161] width 129 height 27
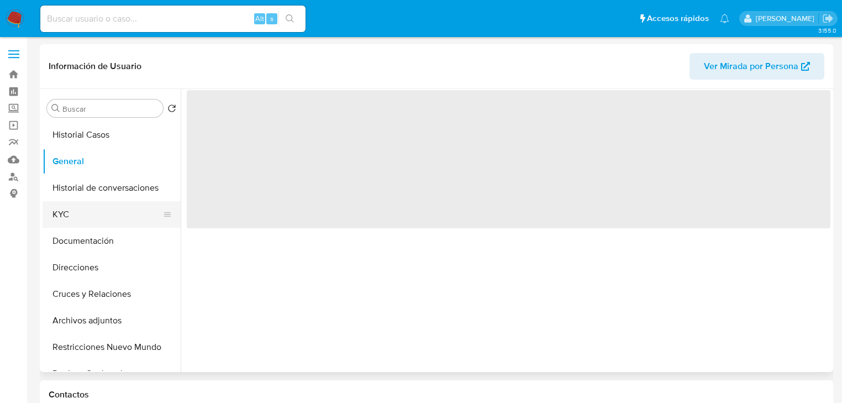
select select "10"
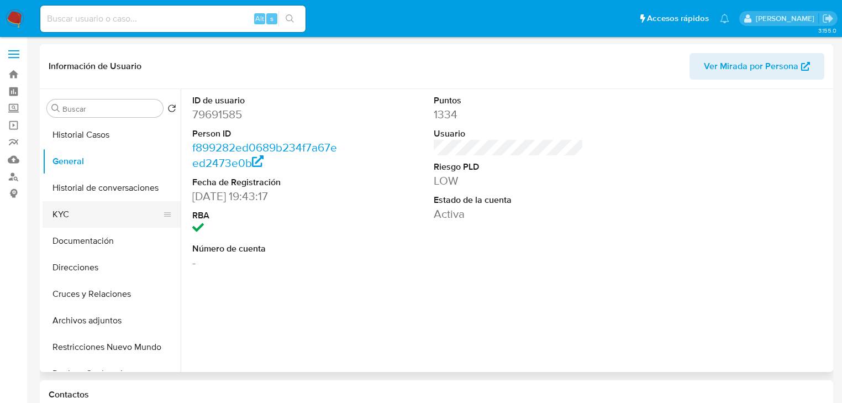
click at [59, 210] on button "KYC" at bounding box center [107, 214] width 129 height 27
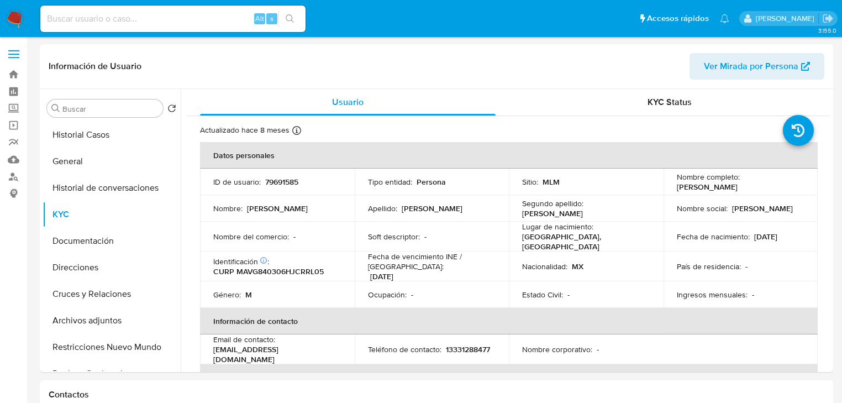
drag, startPoint x: 92, startPoint y: 22, endPoint x: 98, endPoint y: 21, distance: 6.1
click at [93, 22] on input at bounding box center [172, 19] width 265 height 14
paste input "2326526359"
type input "2326526359"
click at [296, 17] on button "search-icon" at bounding box center [290, 18] width 23 height 15
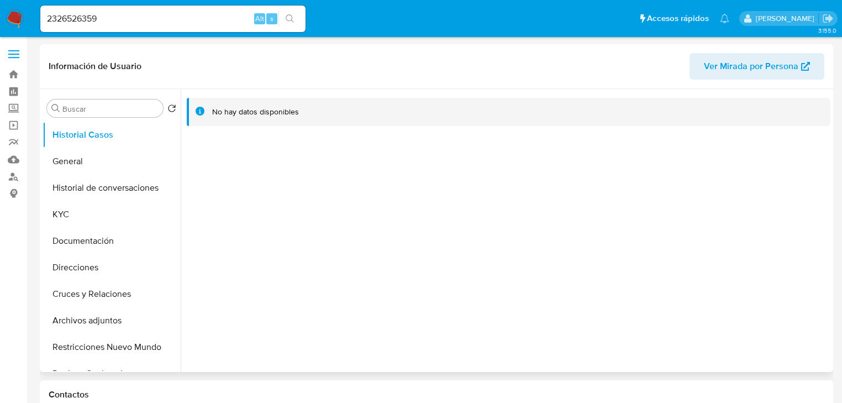
select select "10"
drag, startPoint x: 62, startPoint y: 160, endPoint x: 92, endPoint y: 170, distance: 31.6
click at [61, 159] on button "General" at bounding box center [107, 161] width 129 height 27
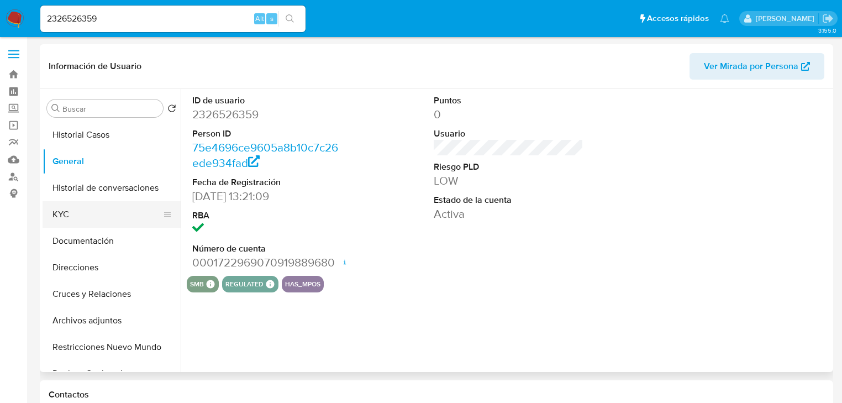
click at [56, 213] on button "KYC" at bounding box center [107, 214] width 129 height 27
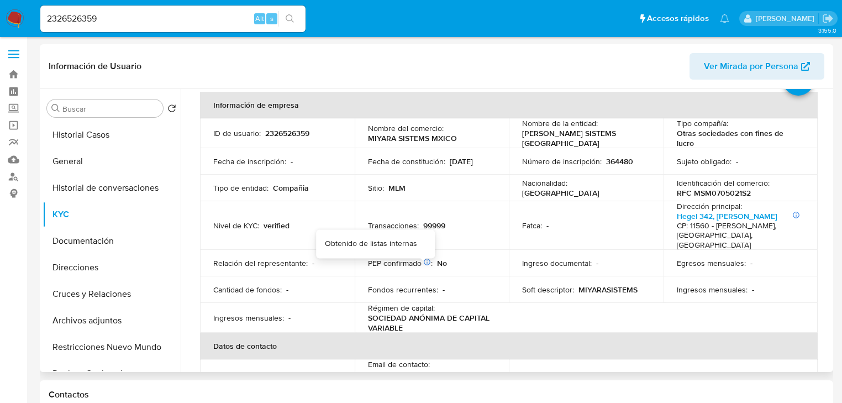
scroll to position [35, 0]
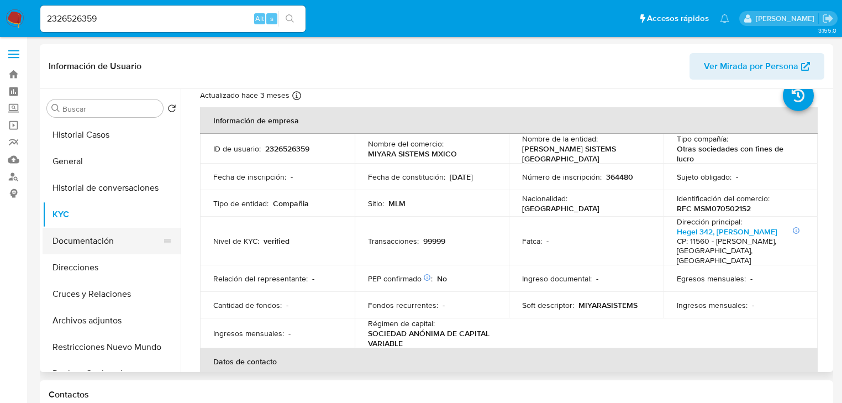
drag, startPoint x: 101, startPoint y: 240, endPoint x: 169, endPoint y: 243, distance: 67.5
click at [101, 241] on button "Documentación" at bounding box center [107, 241] width 129 height 27
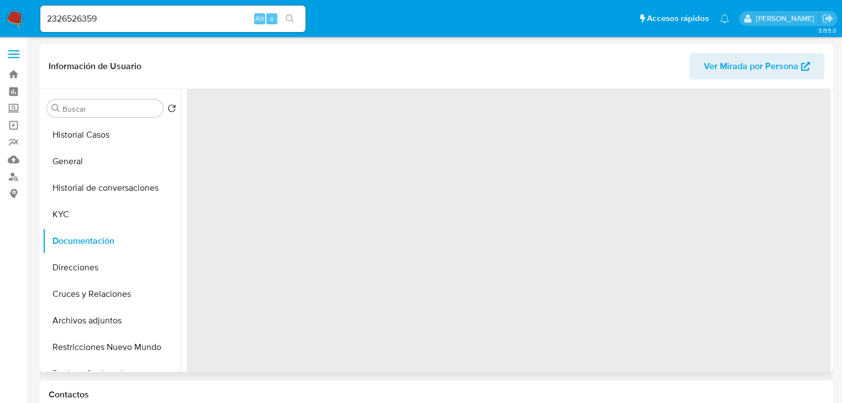
scroll to position [0, 0]
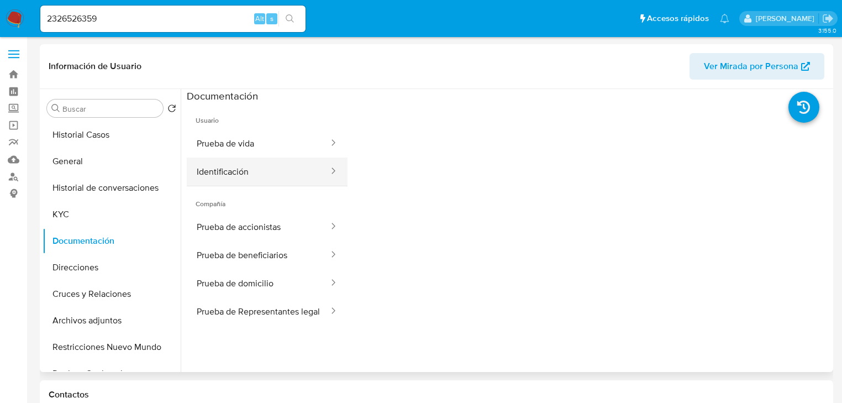
click at [265, 179] on button "Identificación" at bounding box center [258, 172] width 143 height 28
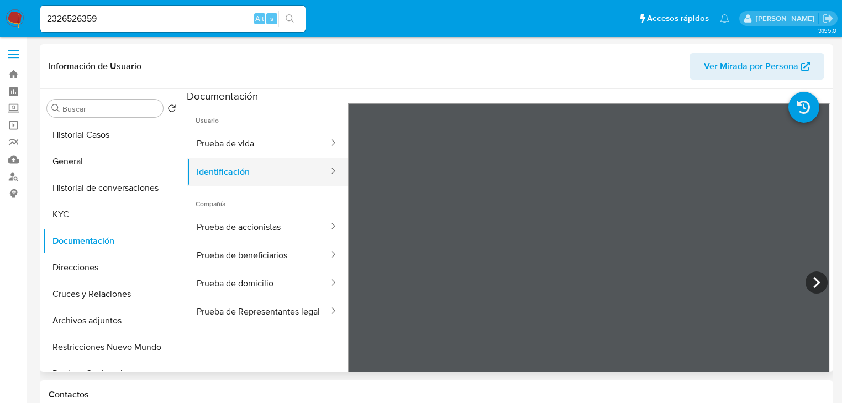
click at [248, 178] on button "Identificación" at bounding box center [258, 172] width 143 height 28
click at [248, 161] on button "Identificación" at bounding box center [258, 172] width 143 height 28
click at [254, 141] on button "Prueba de vida" at bounding box center [258, 143] width 143 height 28
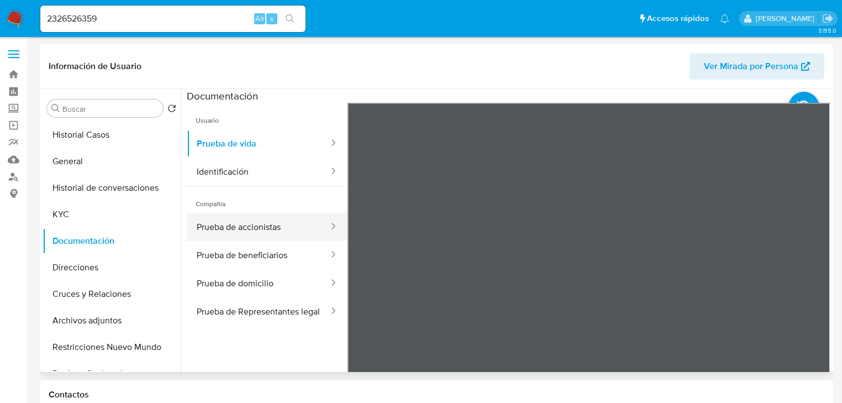
click at [251, 229] on button "Prueba de accionistas" at bounding box center [258, 227] width 143 height 28
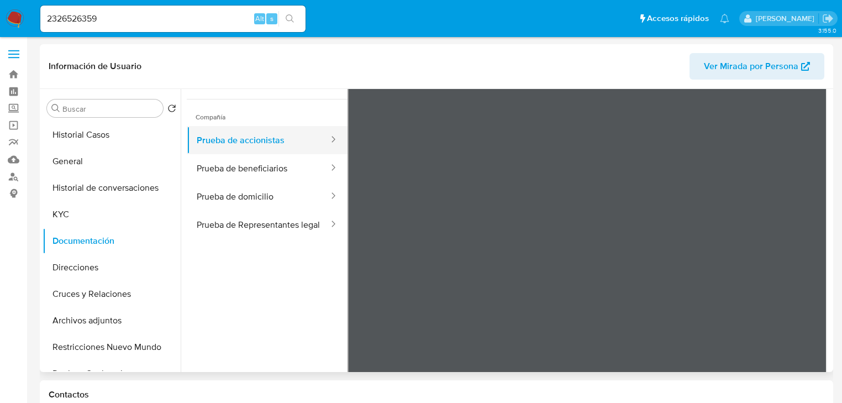
scroll to position [96, 0]
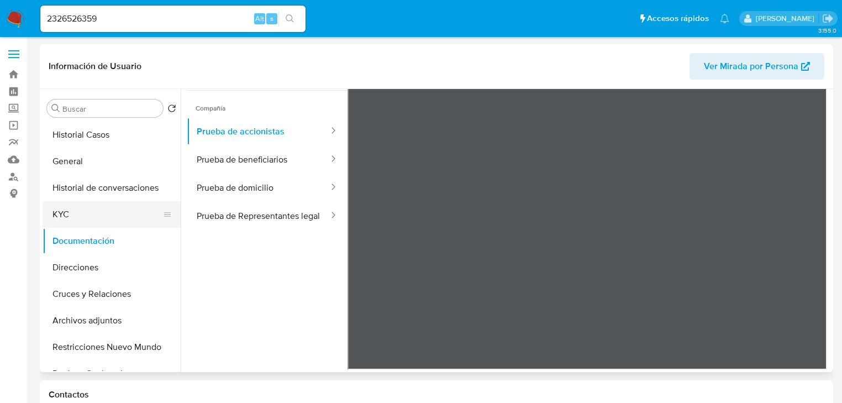
click at [77, 214] on button "KYC" at bounding box center [107, 214] width 129 height 27
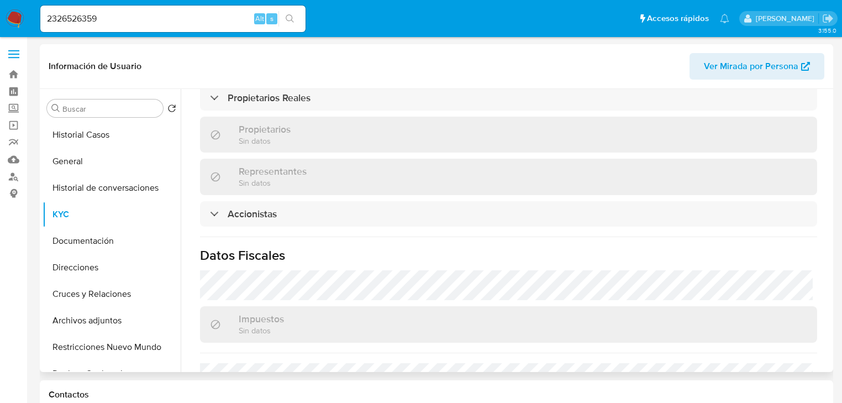
scroll to position [796, 0]
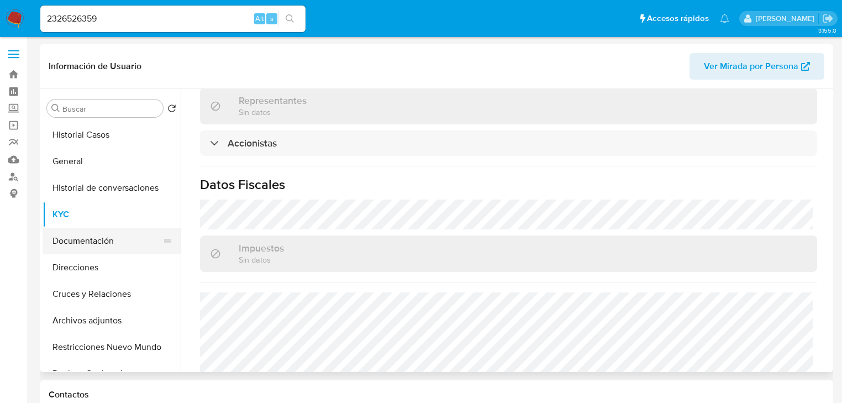
click at [95, 239] on button "Documentación" at bounding box center [107, 241] width 129 height 27
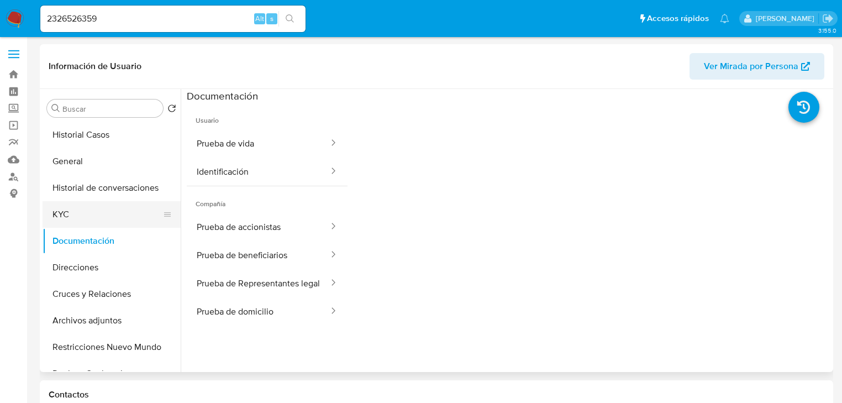
drag, startPoint x: 58, startPoint y: 214, endPoint x: 64, endPoint y: 216, distance: 5.6
click at [58, 214] on button "KYC" at bounding box center [107, 214] width 129 height 27
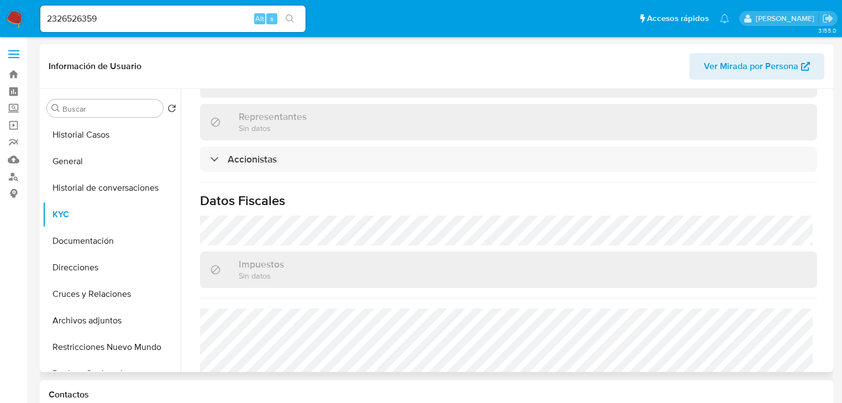
scroll to position [796, 0]
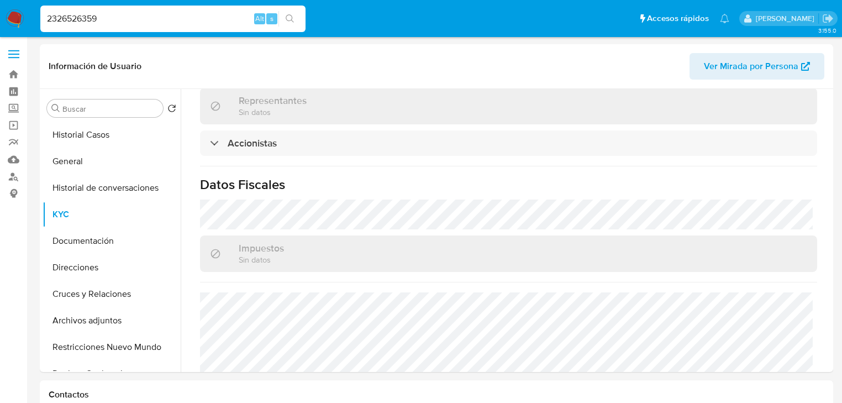
drag, startPoint x: 112, startPoint y: 20, endPoint x: 57, endPoint y: 19, distance: 54.7
click at [7, 7] on nav "Pausado Ver notificaciones 2326526359 Alt s Accesos rápidos Presiona las siguie…" at bounding box center [421, 18] width 842 height 37
paste input "180946138"
type input "180946138"
click at [299, 16] on button "search-icon" at bounding box center [290, 18] width 23 height 15
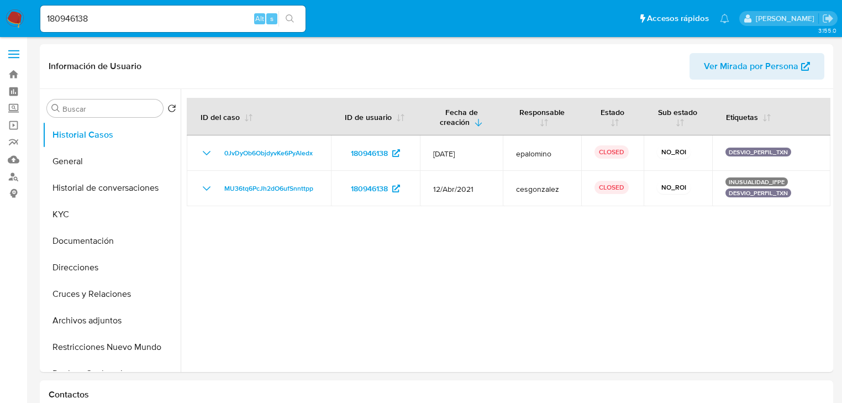
select select "10"
click at [83, 217] on button "KYC" at bounding box center [107, 214] width 129 height 27
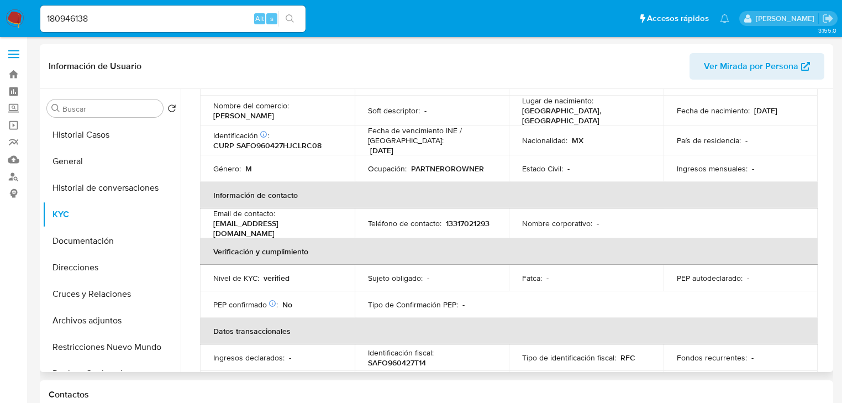
scroll to position [112, 0]
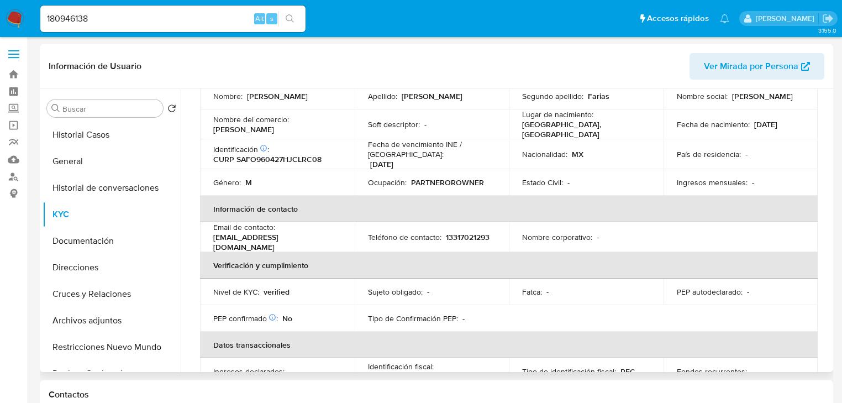
click at [769, 237] on table "Datos personales ID de usuario : 180946138 Tipo entidad : Persona Sitio : MLM N…" at bounding box center [509, 234] width 618 height 408
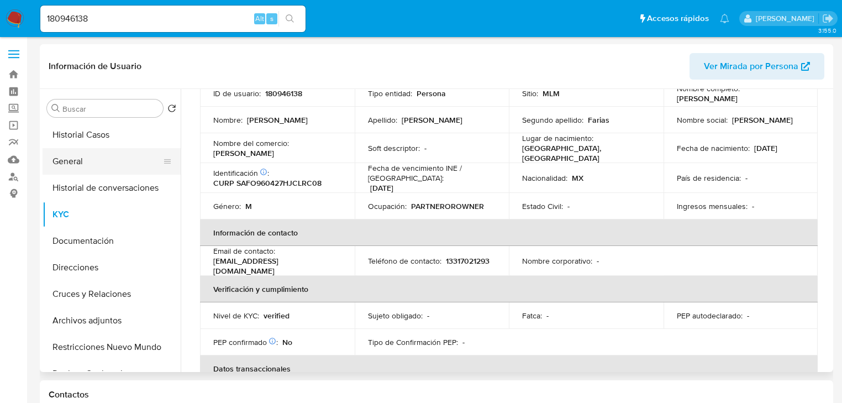
scroll to position [68, 0]
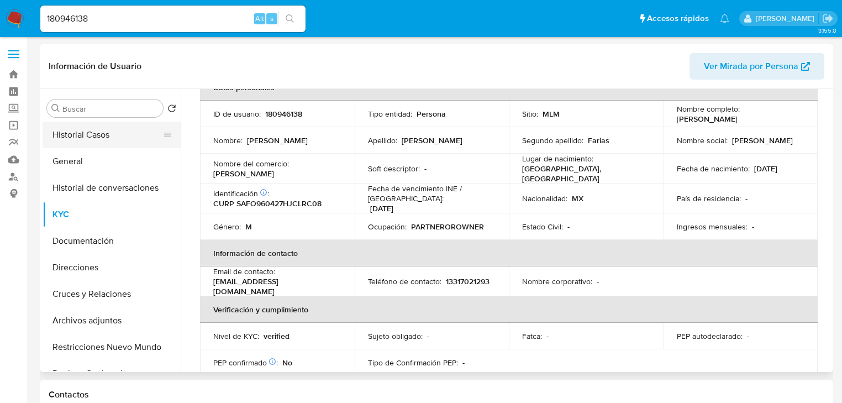
click at [88, 124] on button "Historial Casos" at bounding box center [107, 135] width 129 height 27
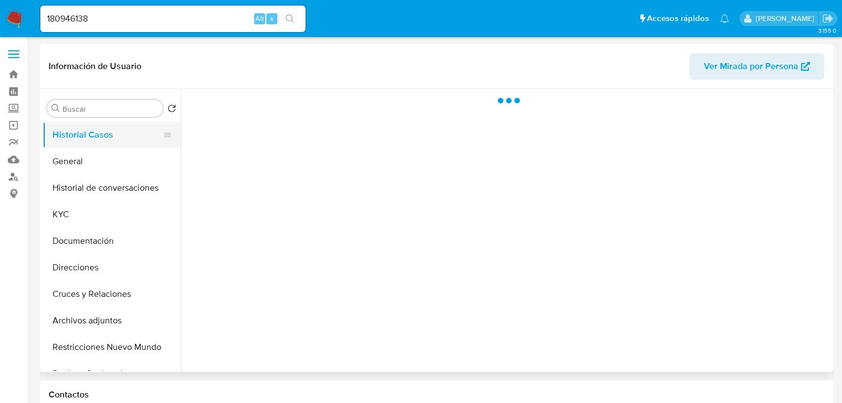
scroll to position [0, 0]
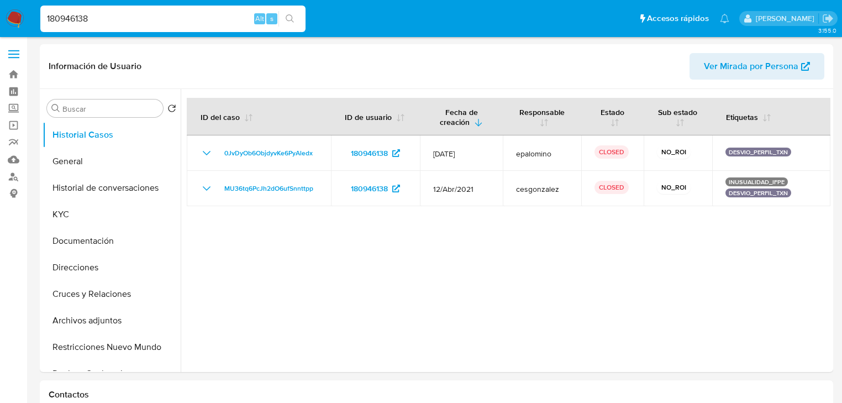
drag, startPoint x: 88, startPoint y: 18, endPoint x: 32, endPoint y: 9, distance: 57.1
click at [32, 9] on nav "Pausado Ver notificaciones 180946138 Alt s Accesos rápidos Presiona las siguien…" at bounding box center [421, 18] width 842 height 37
paste input "201022081"
type input "201022081"
click at [296, 22] on button "search-icon" at bounding box center [290, 18] width 23 height 15
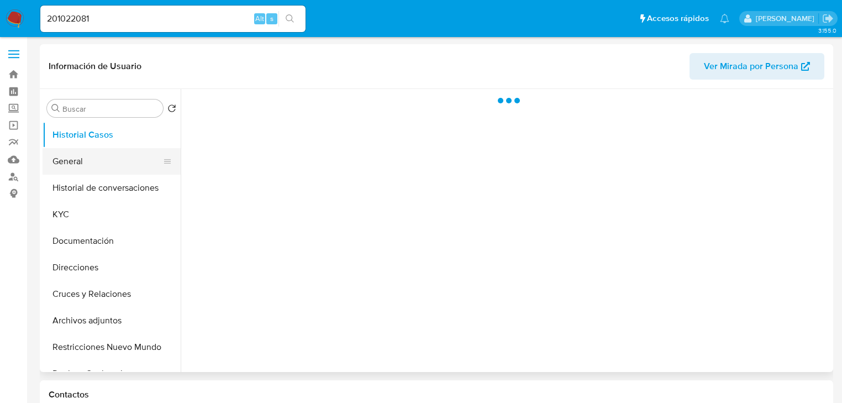
click at [97, 165] on button "General" at bounding box center [107, 161] width 129 height 27
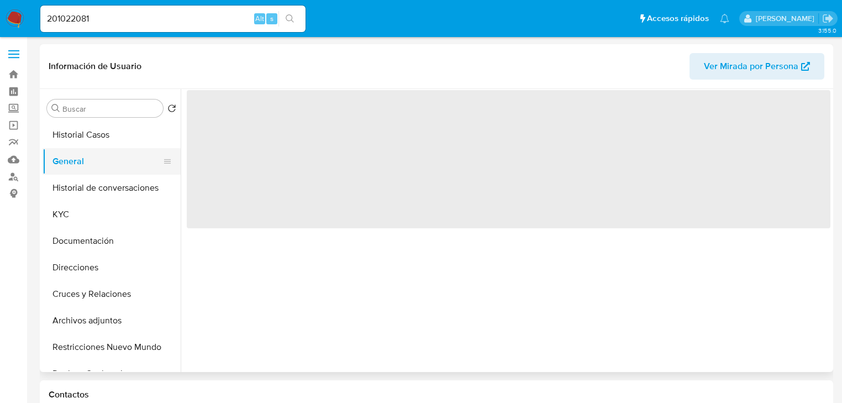
select select "10"
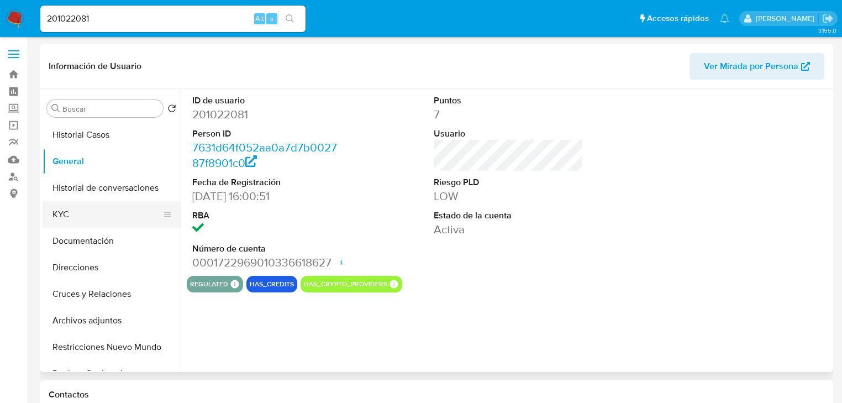
click at [81, 209] on button "KYC" at bounding box center [107, 214] width 129 height 27
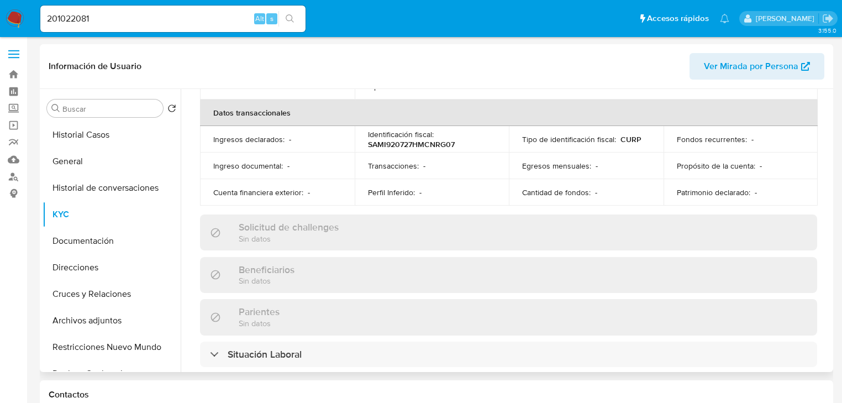
scroll to position [35, 0]
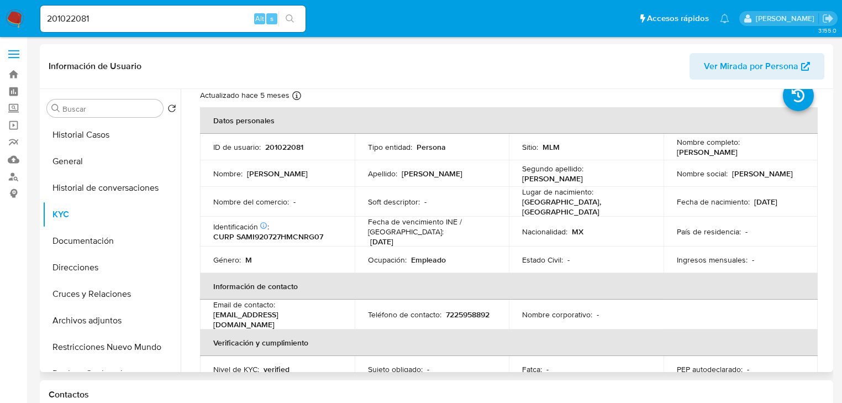
drag, startPoint x: 354, startPoint y: 252, endPoint x: 325, endPoint y: 225, distance: 39.9
click at [344, 239] on tbody "ID de usuario : 201022081 Tipo entidad : Persona Sitio : MLM Nombre completo : …" at bounding box center [509, 203] width 618 height 139
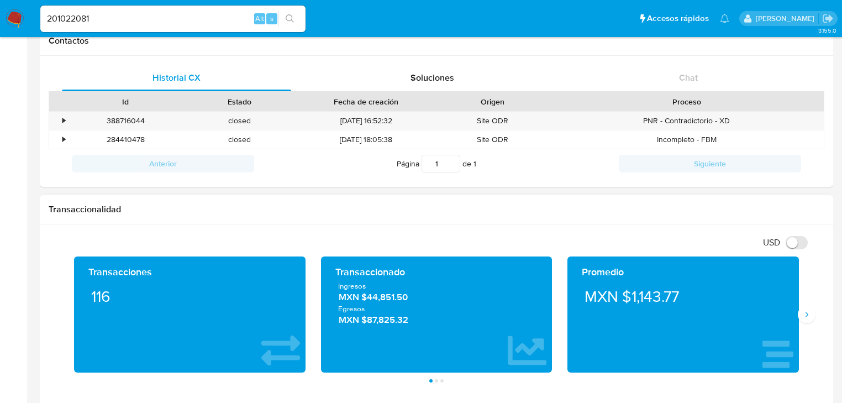
scroll to position [398, 0]
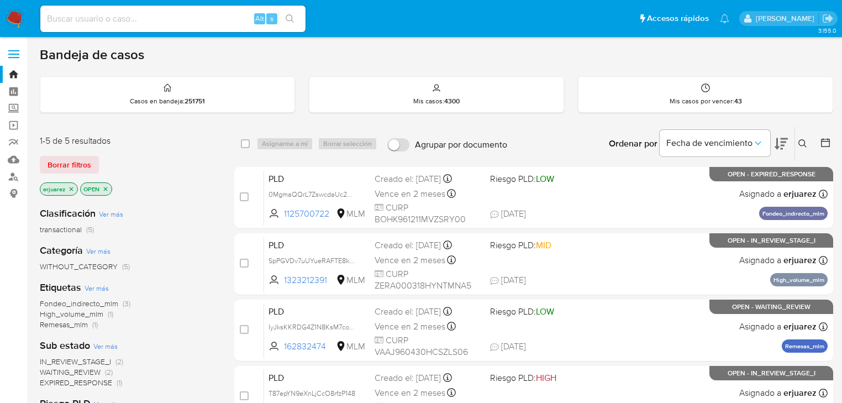
click at [157, 15] on input at bounding box center [172, 19] width 265 height 14
paste input "• 711140682"
click at [66, 20] on input "• 711140682" at bounding box center [172, 19] width 265 height 14
click at [116, 22] on input "711140682" at bounding box center [172, 19] width 265 height 14
type input "711140682"
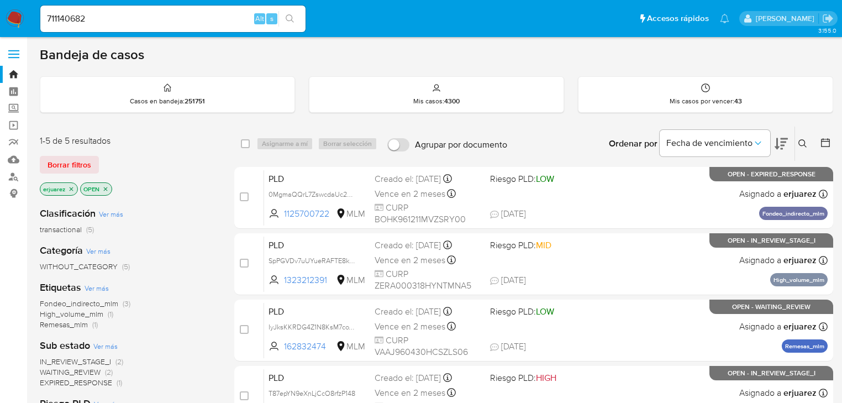
click at [290, 13] on button "search-icon" at bounding box center [290, 18] width 23 height 15
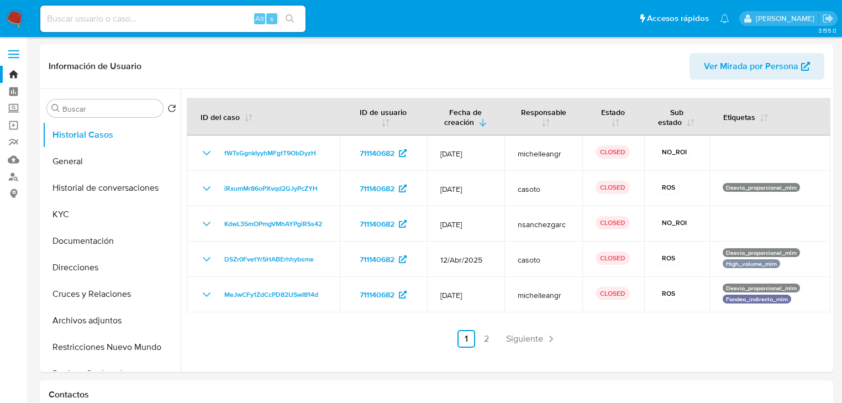
select select "10"
click at [76, 216] on button "KYC" at bounding box center [107, 214] width 129 height 27
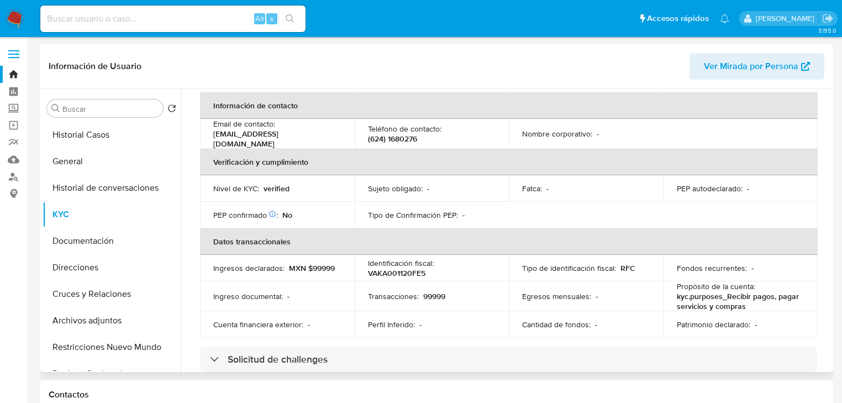
scroll to position [71, 0]
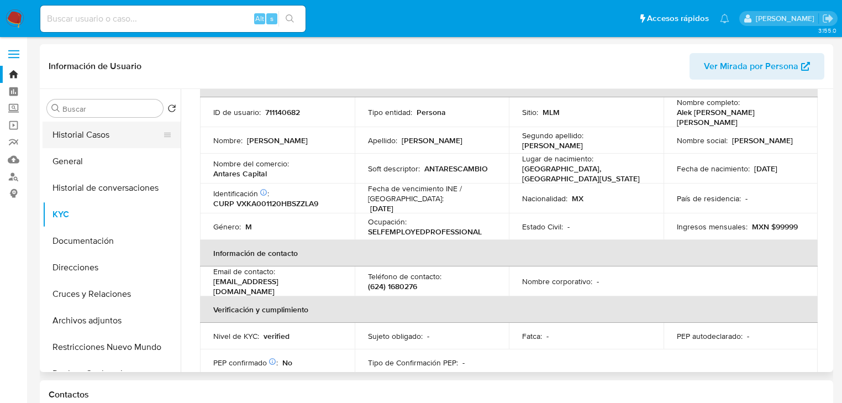
click at [68, 135] on button "Historial Casos" at bounding box center [107, 135] width 129 height 27
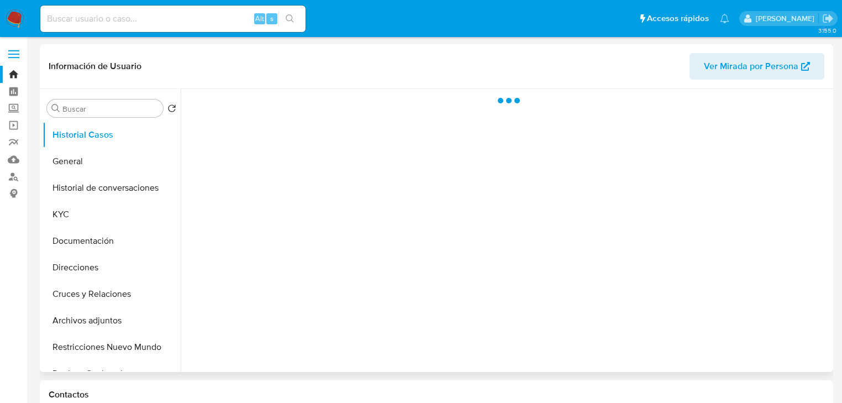
scroll to position [0, 0]
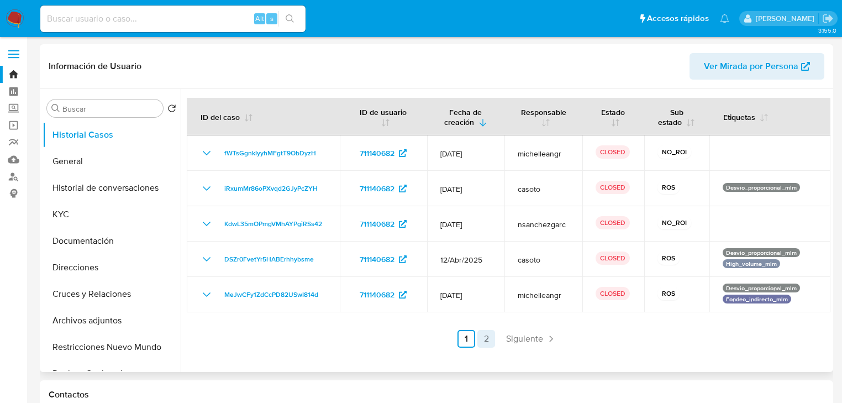
click at [484, 348] on link "2" at bounding box center [486, 339] width 18 height 18
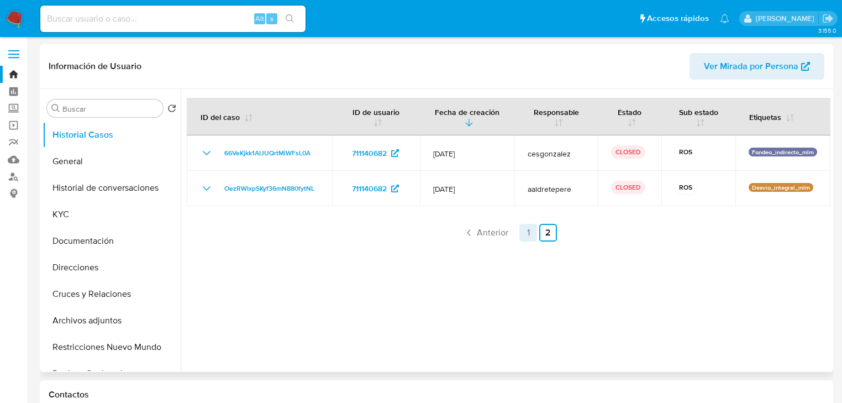
click at [528, 237] on link "1" at bounding box center [528, 233] width 18 height 18
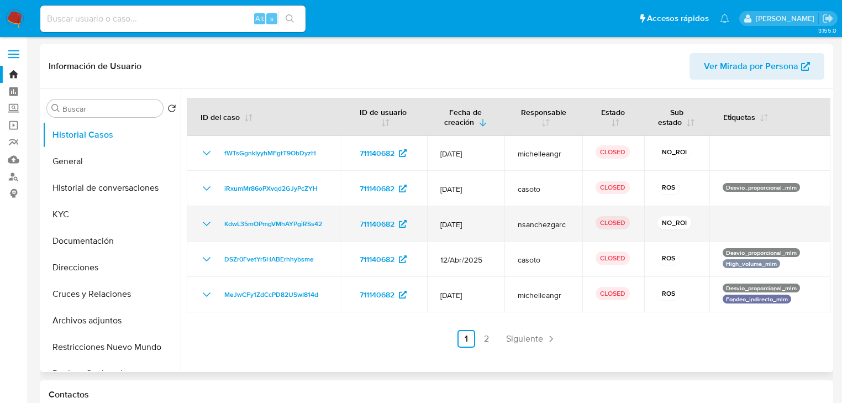
click at [205, 230] on icon "Mostrar/Ocultar" at bounding box center [206, 223] width 13 height 13
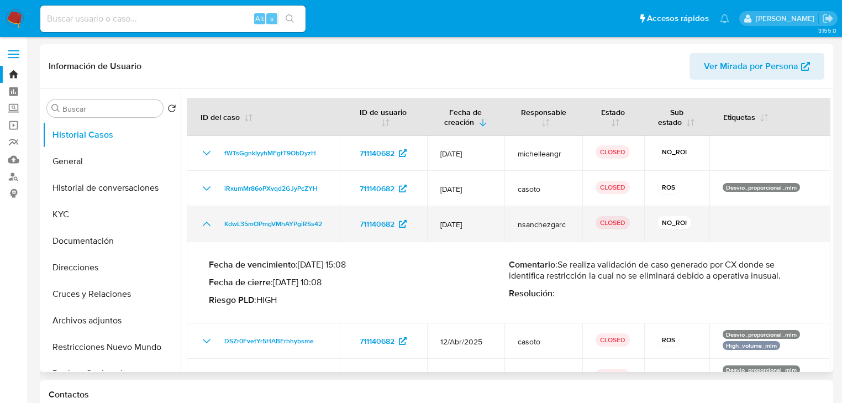
click at [204, 230] on icon "Mostrar/Ocultar" at bounding box center [206, 223] width 13 height 13
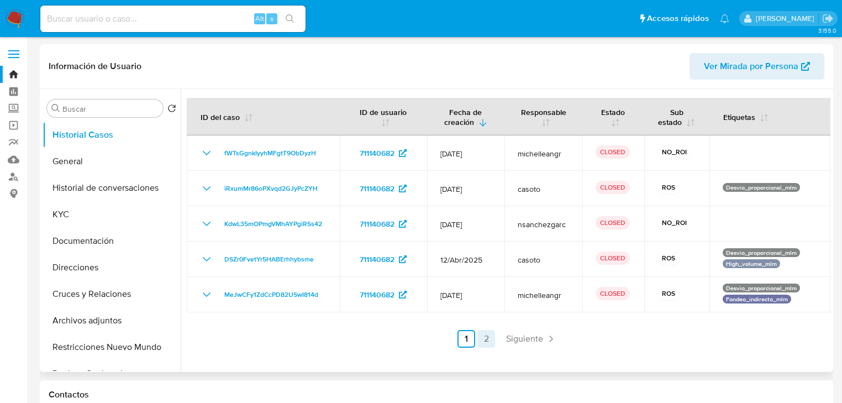
click at [486, 348] on link "2" at bounding box center [486, 339] width 18 height 18
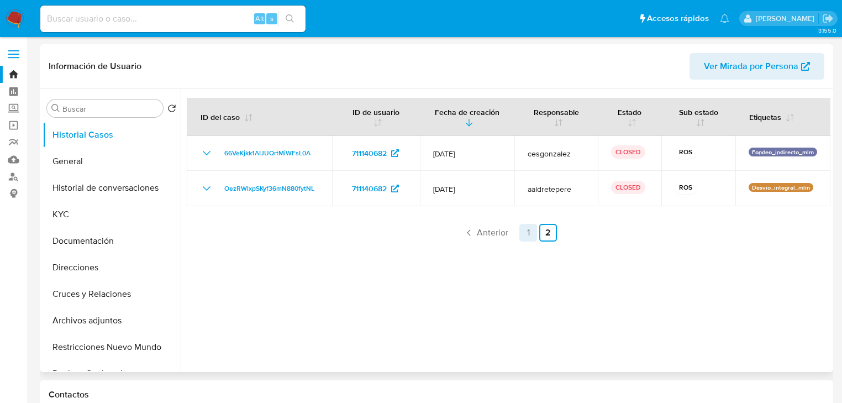
click at [528, 232] on link "1" at bounding box center [528, 233] width 18 height 18
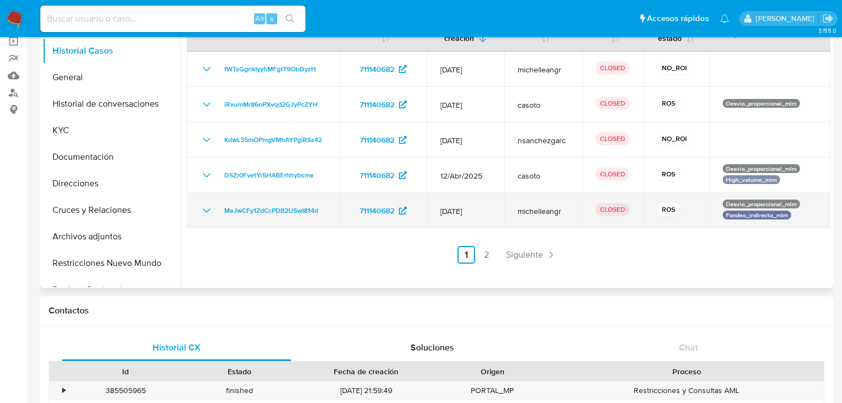
scroll to position [88, 0]
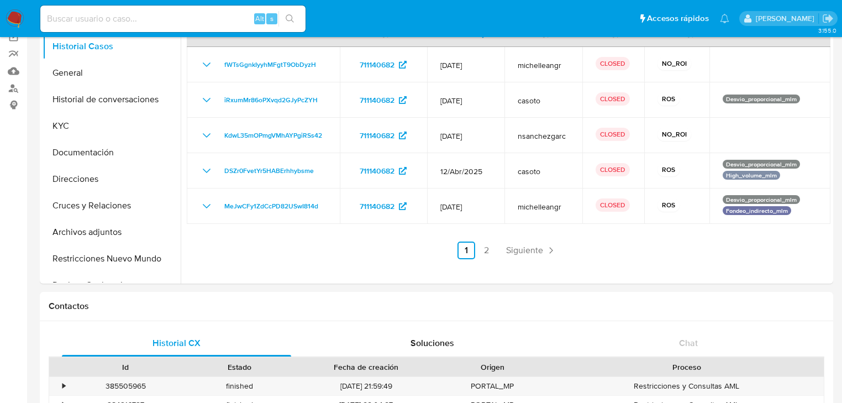
click at [101, 19] on input at bounding box center [172, 19] width 265 height 14
paste input "• 699793913"
click at [66, 23] on input "• 699793913" at bounding box center [172, 19] width 265 height 14
click at [113, 20] on input "699793913" at bounding box center [172, 19] width 265 height 14
type input "699793913"
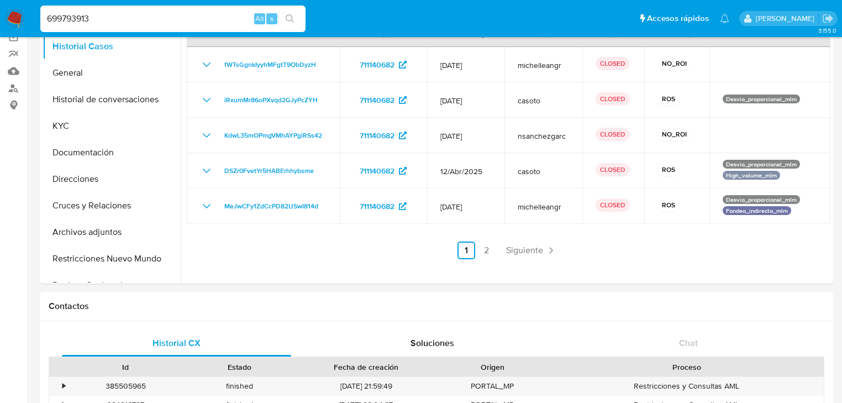
click at [294, 17] on icon "search-icon" at bounding box center [290, 18] width 9 height 9
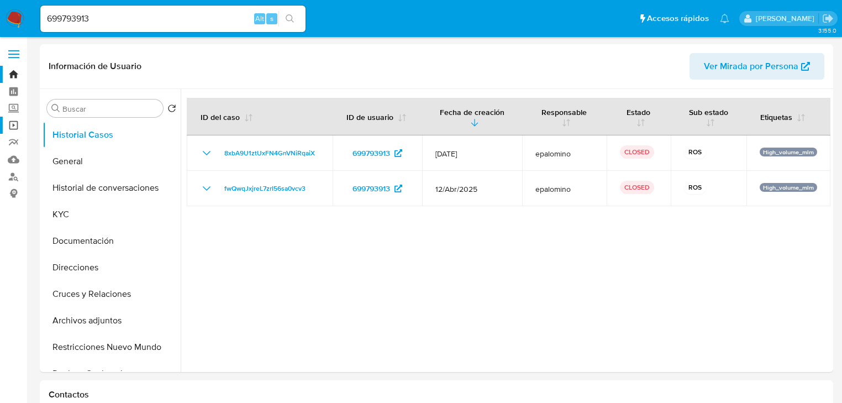
select select "10"
click at [57, 212] on button "KYC" at bounding box center [107, 214] width 129 height 27
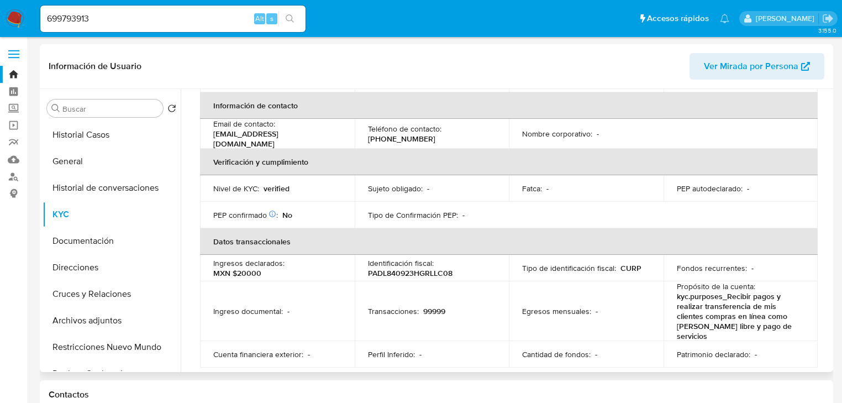
scroll to position [70, 0]
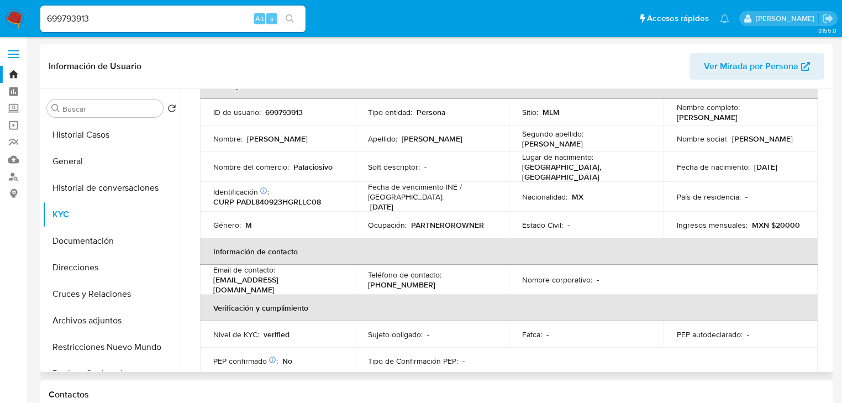
click at [290, 130] on td "Nombre : Lucio" at bounding box center [277, 138] width 155 height 27
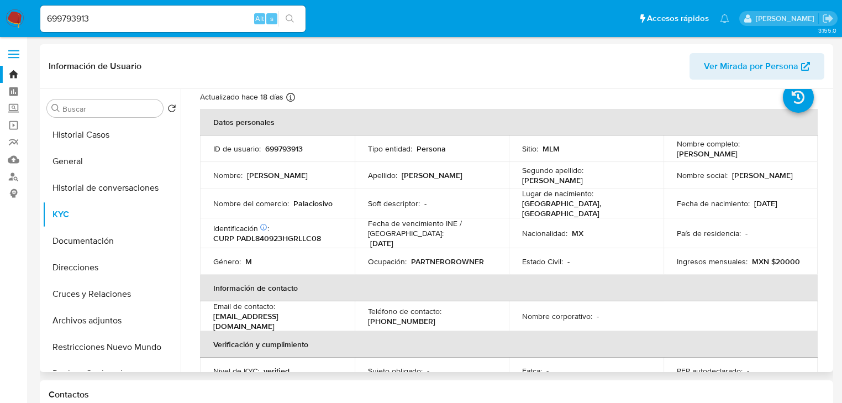
scroll to position [0, 0]
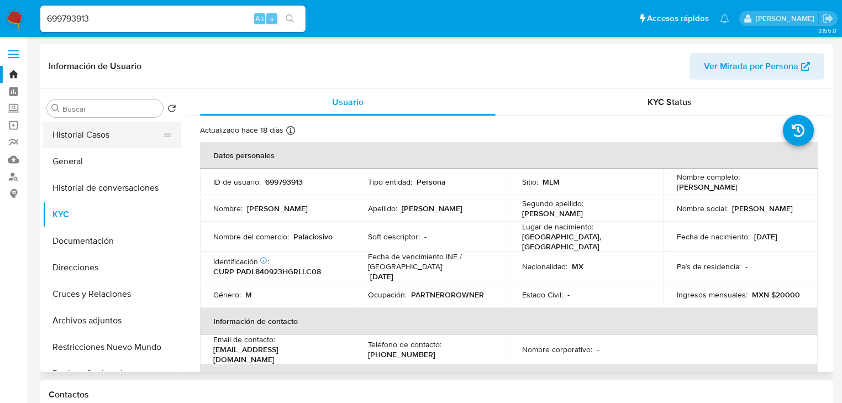
click at [96, 135] on button "Historial Casos" at bounding box center [107, 135] width 129 height 27
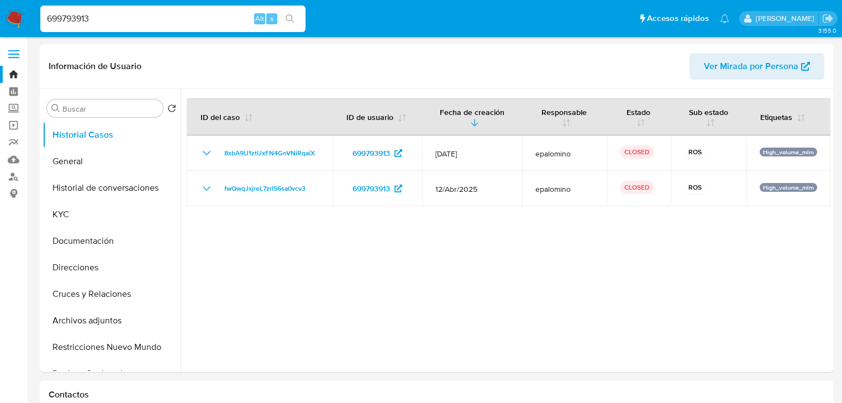
drag, startPoint x: 101, startPoint y: 22, endPoint x: 14, endPoint y: 20, distance: 86.8
click at [14, 20] on nav "Pausado Ver notificaciones 699793913 Alt s Accesos rápidos Presiona las siguien…" at bounding box center [421, 18] width 842 height 37
paste input "• 800992444"
click at [64, 20] on input "• 800992444" at bounding box center [172, 19] width 265 height 14
click at [112, 20] on input "800992444" at bounding box center [172, 19] width 265 height 14
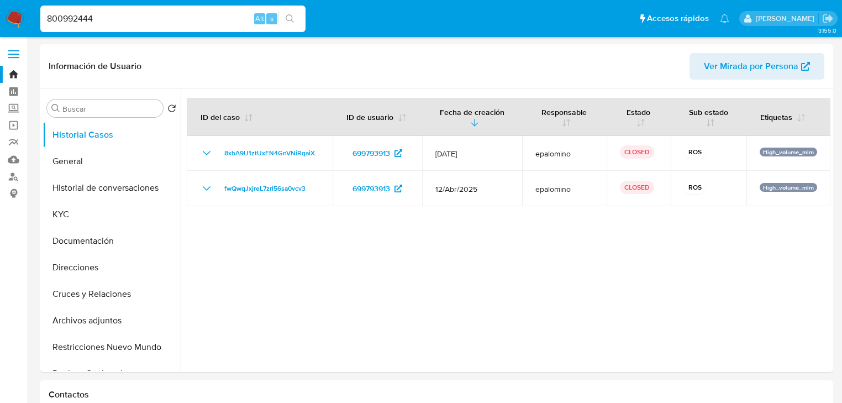
type input "800992444"
click at [289, 15] on icon "search-icon" at bounding box center [290, 18] width 9 height 9
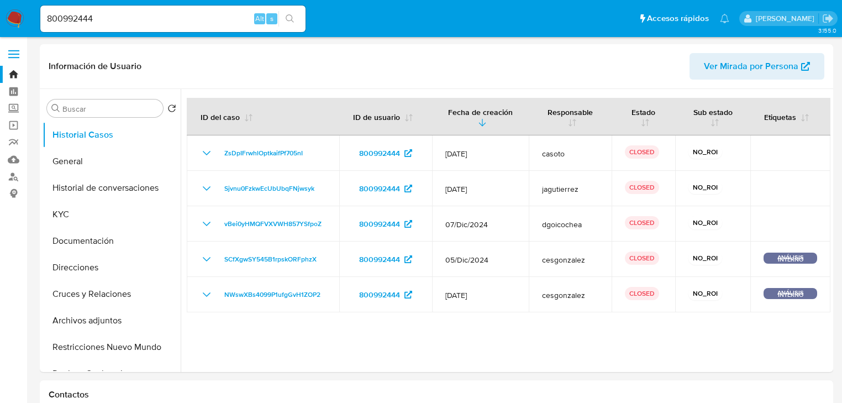
select select "10"
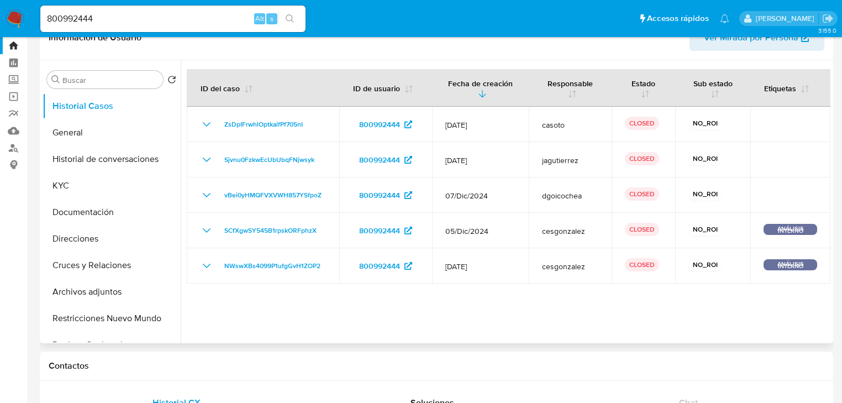
scroll to position [44, 0]
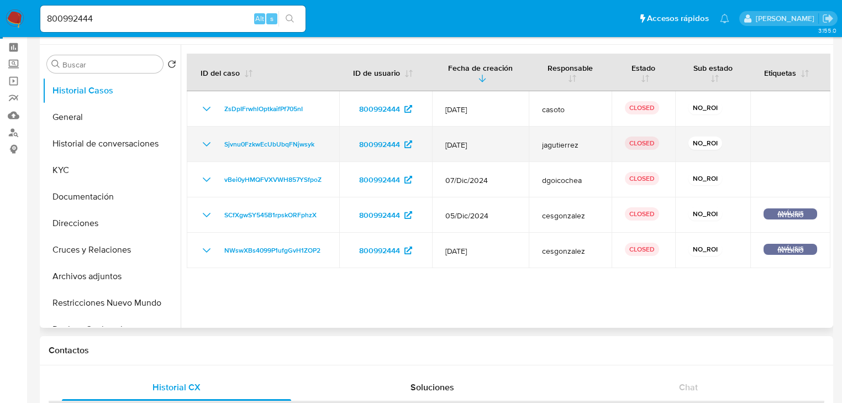
click at [202, 146] on icon "Mostrar/Ocultar" at bounding box center [206, 144] width 13 height 13
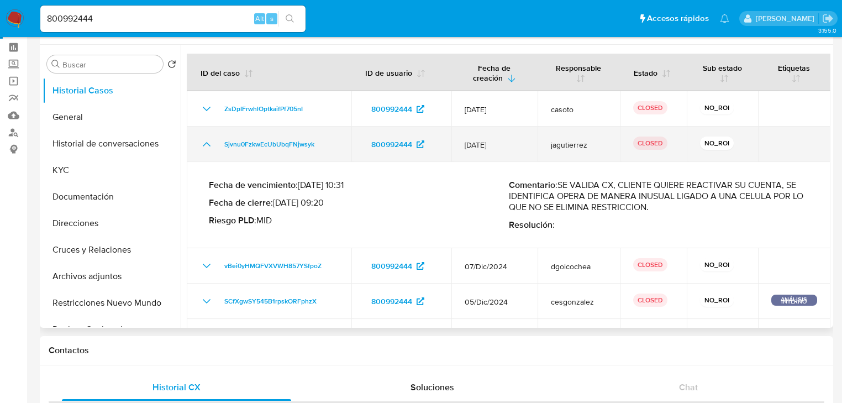
click at [202, 146] on icon "Mostrar/Ocultar" at bounding box center [206, 144] width 13 height 13
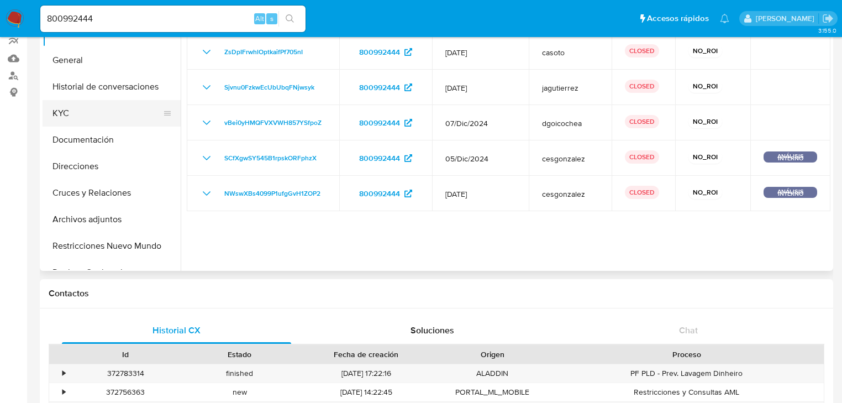
scroll to position [0, 0]
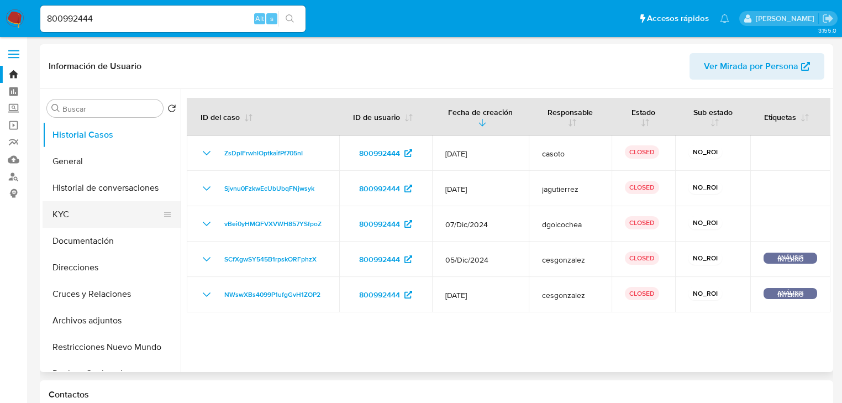
click at [62, 221] on button "KYC" at bounding box center [107, 214] width 129 height 27
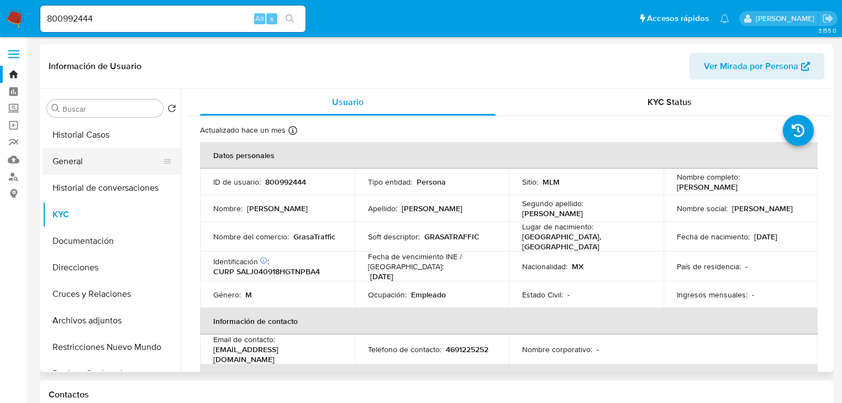
click at [83, 159] on button "General" at bounding box center [107, 161] width 129 height 27
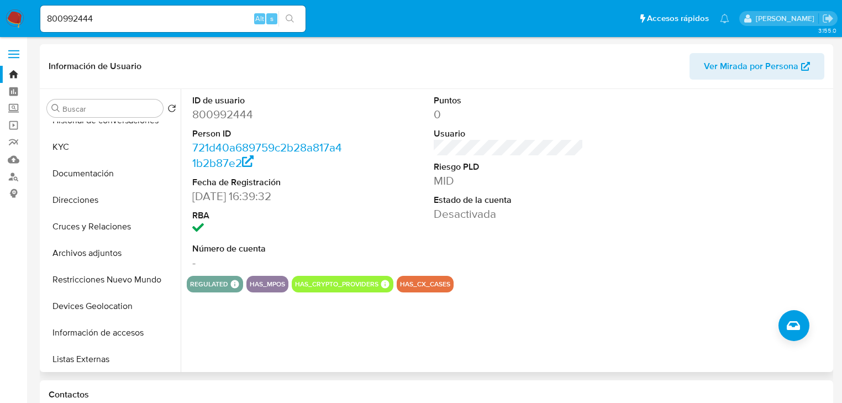
scroll to position [177, 0]
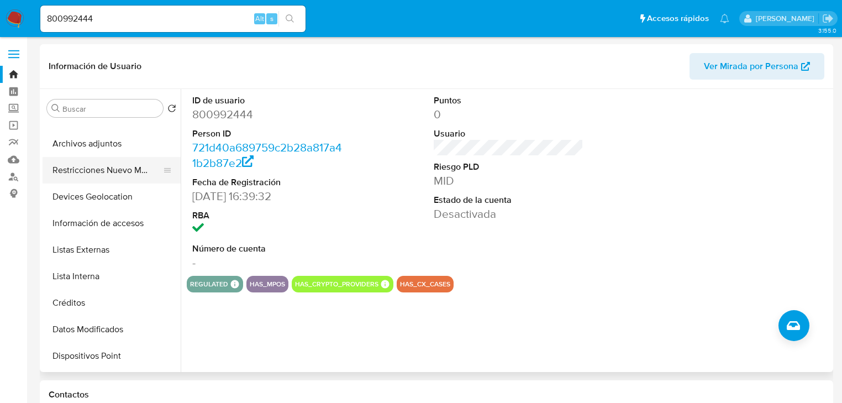
click at [111, 172] on button "Restricciones Nuevo Mundo" at bounding box center [107, 170] width 129 height 27
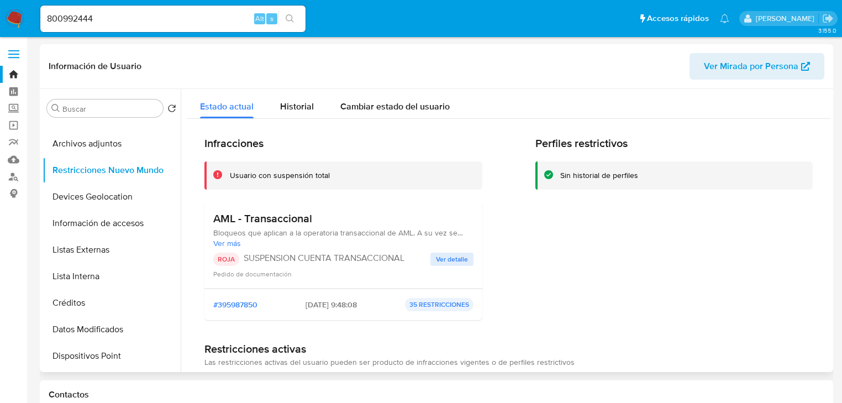
click at [442, 258] on span "Ver detalle" at bounding box center [452, 259] width 32 height 11
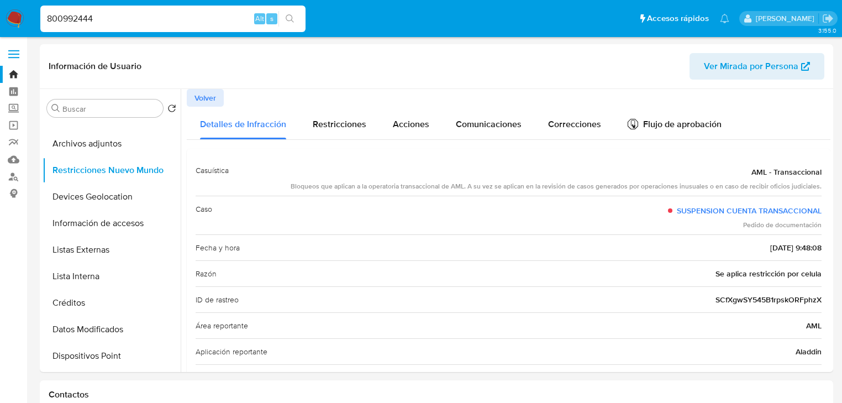
drag, startPoint x: 118, startPoint y: 22, endPoint x: 22, endPoint y: 17, distance: 95.7
click at [22, 17] on nav "Pausado Ver notificaciones 800992444 Alt s Accesos rápidos Presiona las siguien…" at bounding box center [421, 18] width 842 height 37
paste input "• 2172731690"
click at [65, 24] on input "• 2172731690" at bounding box center [172, 19] width 265 height 14
drag, startPoint x: 104, startPoint y: 17, endPoint x: 124, endPoint y: 17, distance: 19.9
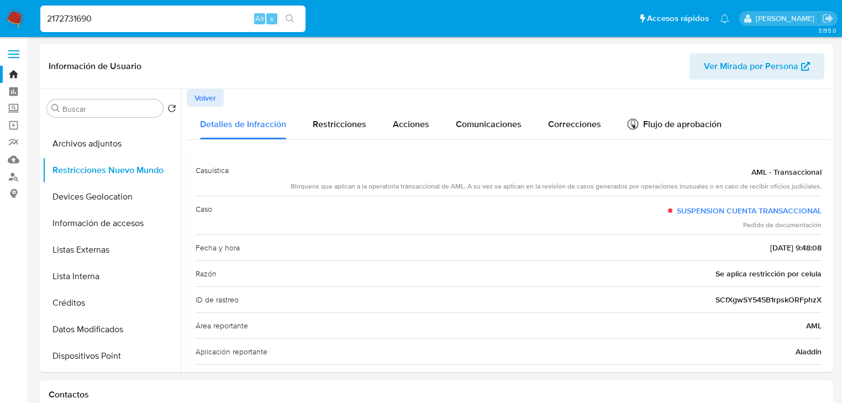
click at [105, 17] on input "2172731690" at bounding box center [172, 19] width 265 height 14
type input "2172731690"
click at [293, 21] on icon "search-icon" at bounding box center [290, 18] width 9 height 9
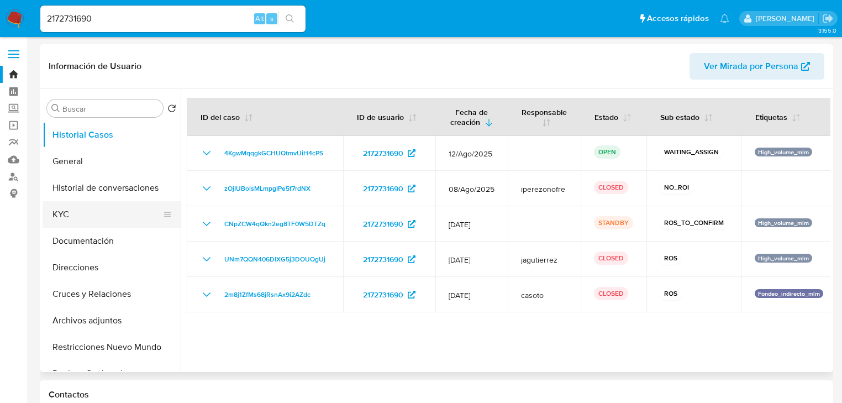
select select "10"
click at [64, 222] on button "KYC" at bounding box center [107, 214] width 129 height 27
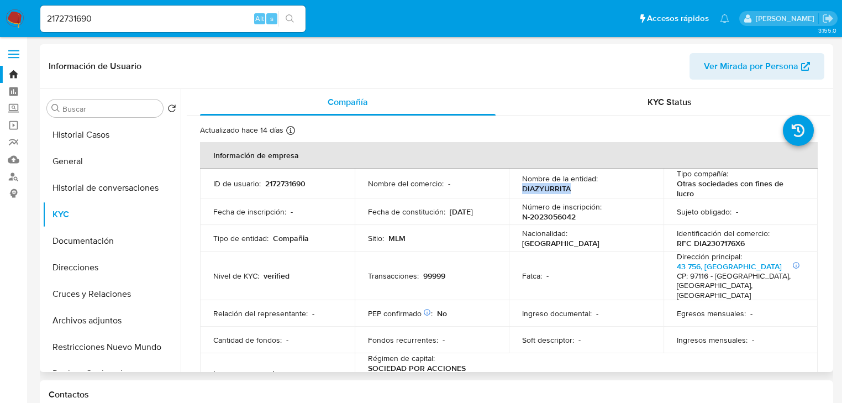
drag, startPoint x: 519, startPoint y: 190, endPoint x: 599, endPoint y: 190, distance: 79.0
click at [599, 190] on td "Nombre de la entidad : DIAZYURRITA" at bounding box center [586, 184] width 155 height 30
copy p "DIAZYURRITA"
drag, startPoint x: 90, startPoint y: 243, endPoint x: 108, endPoint y: 242, distance: 18.3
click at [91, 242] on button "Documentación" at bounding box center [107, 241] width 129 height 27
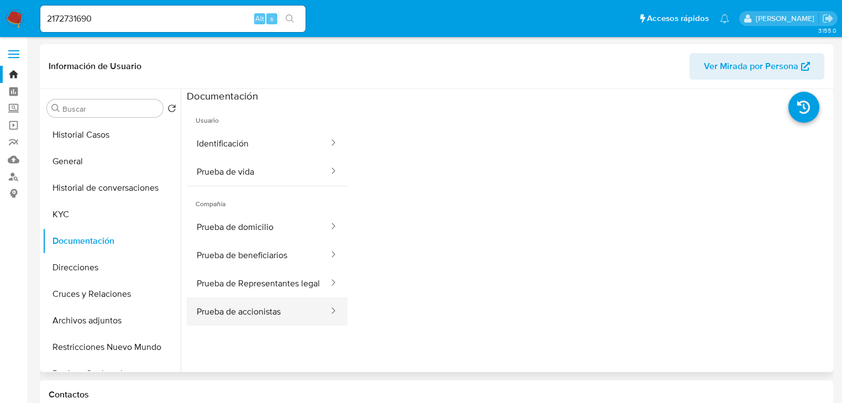
click at [264, 318] on button "Prueba de accionistas" at bounding box center [258, 311] width 143 height 28
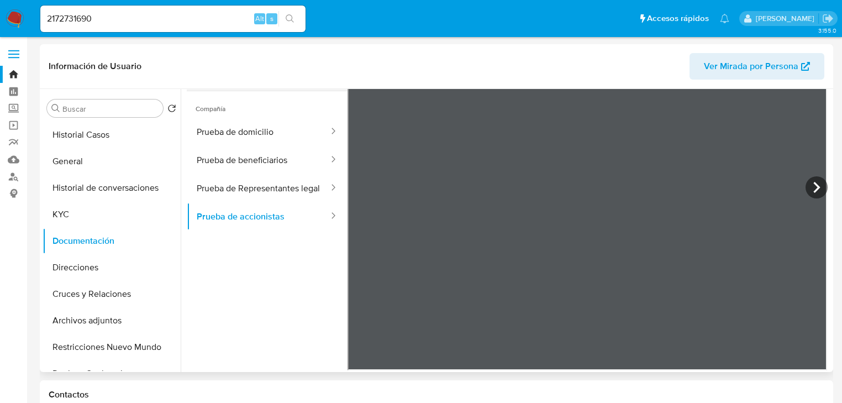
scroll to position [96, 0]
drag, startPoint x: 233, startPoint y: 167, endPoint x: 237, endPoint y: 160, distance: 7.4
click at [234, 167] on button "Prueba de beneficiarios" at bounding box center [258, 159] width 143 height 28
click at [242, 137] on button "Prueba de domicilio" at bounding box center [258, 131] width 143 height 28
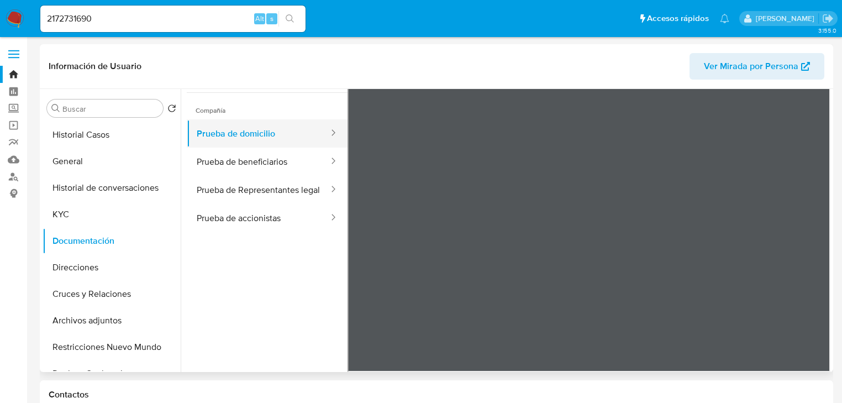
scroll to position [93, 0]
click at [250, 198] on button "Prueba de Representantes legal" at bounding box center [258, 190] width 143 height 28
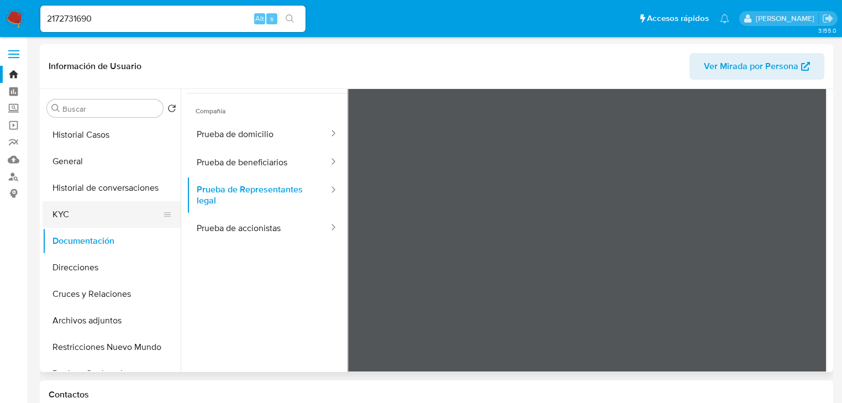
drag, startPoint x: 79, startPoint y: 217, endPoint x: 100, endPoint y: 217, distance: 21.0
click at [82, 217] on button "KYC" at bounding box center [107, 214] width 129 height 27
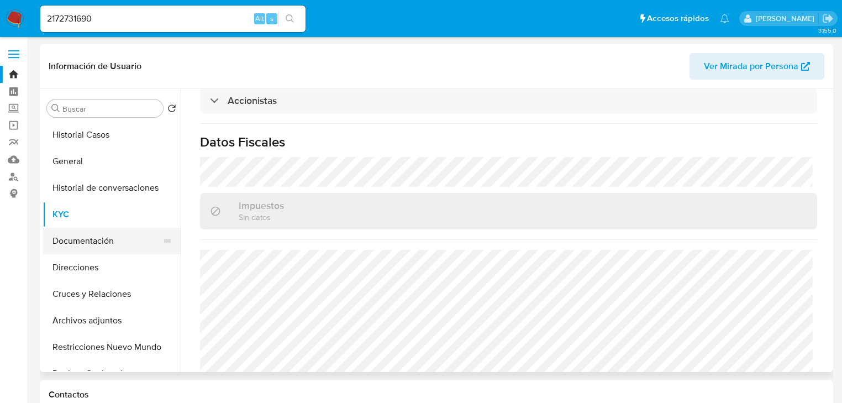
scroll to position [575, 0]
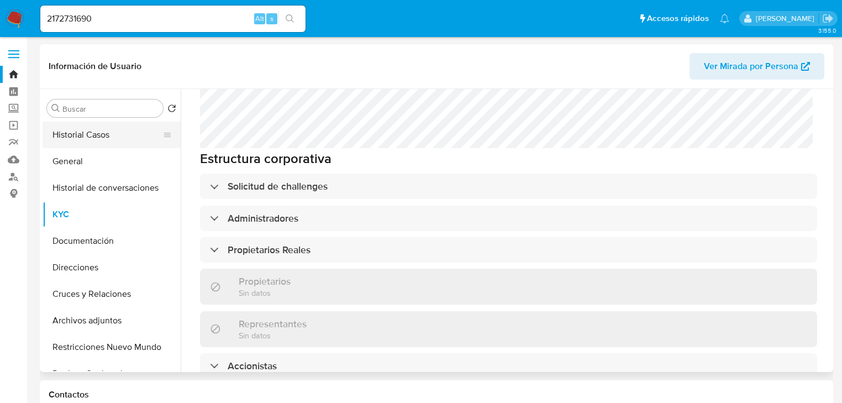
click at [95, 135] on button "Historial Casos" at bounding box center [107, 135] width 129 height 27
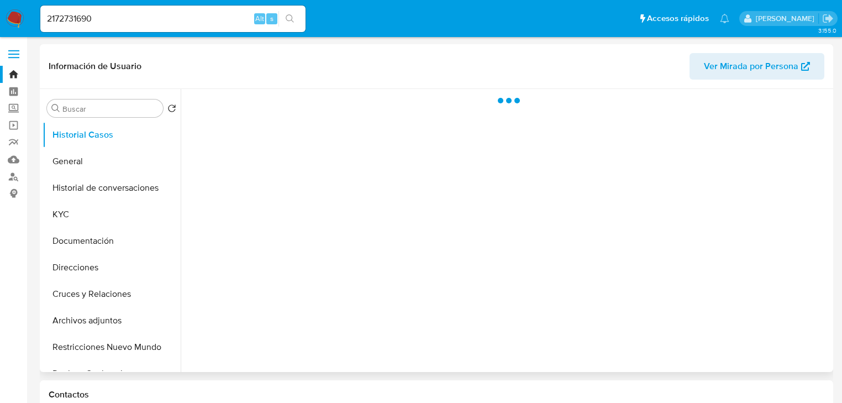
scroll to position [0, 0]
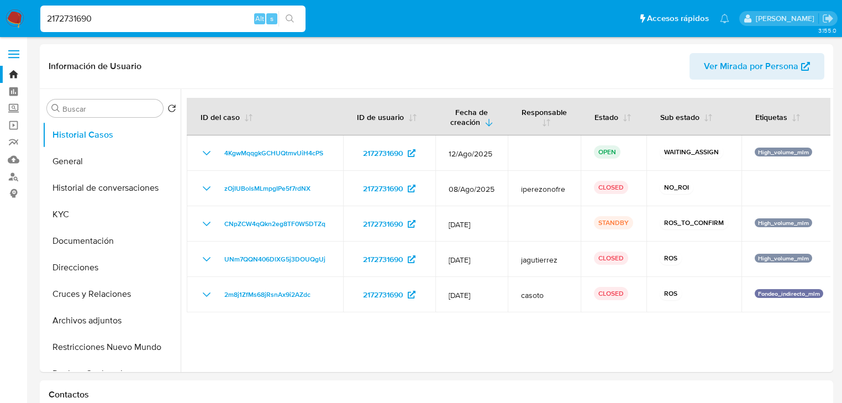
drag, startPoint x: 110, startPoint y: 18, endPoint x: -17, endPoint y: 15, distance: 127.1
paste input "• 710072855"
click at [66, 22] on input "• 710072855" at bounding box center [172, 19] width 265 height 14
click at [135, 22] on input "710072855" at bounding box center [172, 19] width 265 height 14
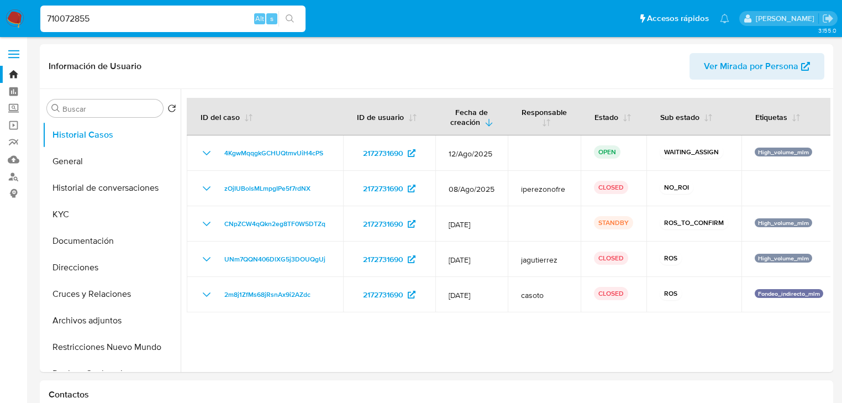
type input "710072855"
drag, startPoint x: 290, startPoint y: 15, endPoint x: 104, endPoint y: 67, distance: 193.2
click at [290, 15] on icon "search-icon" at bounding box center [290, 18] width 9 height 9
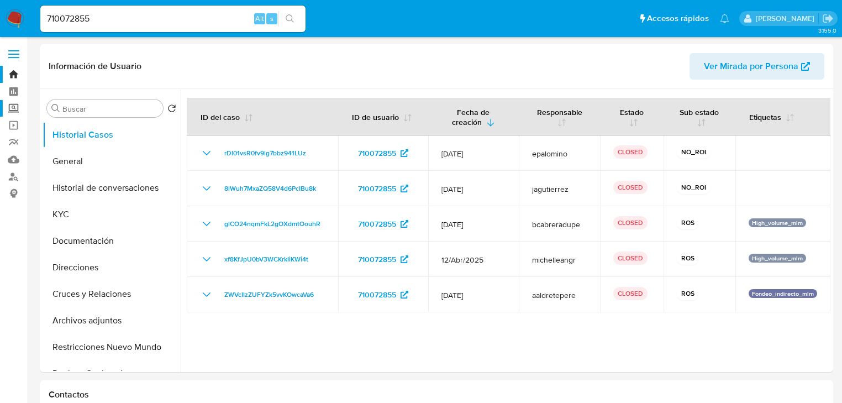
select select "10"
click at [71, 214] on button "KYC" at bounding box center [107, 214] width 129 height 27
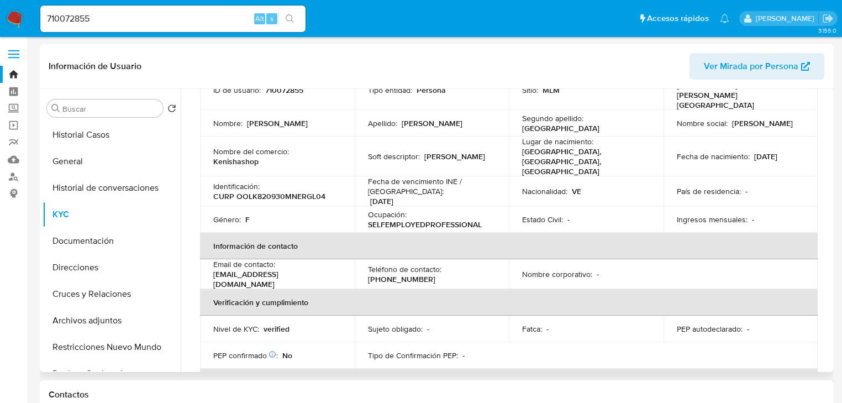
scroll to position [16, 0]
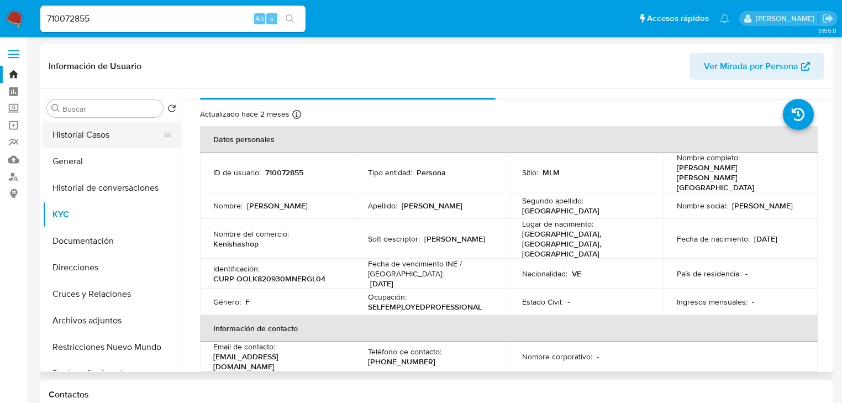
click at [86, 144] on button "Historial Casos" at bounding box center [107, 135] width 129 height 27
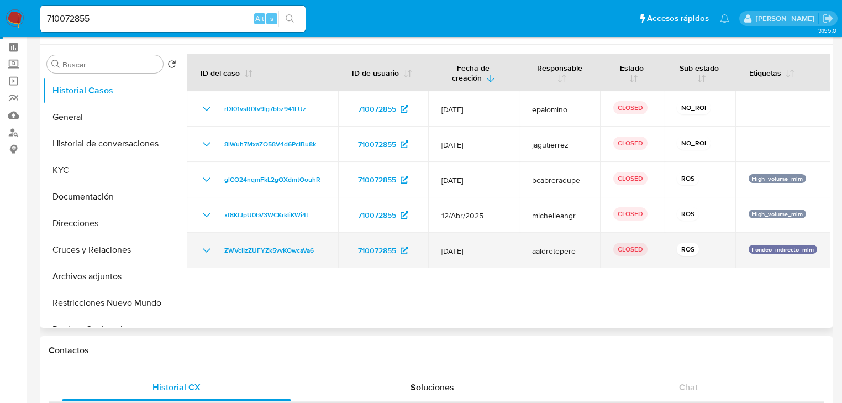
scroll to position [133, 0]
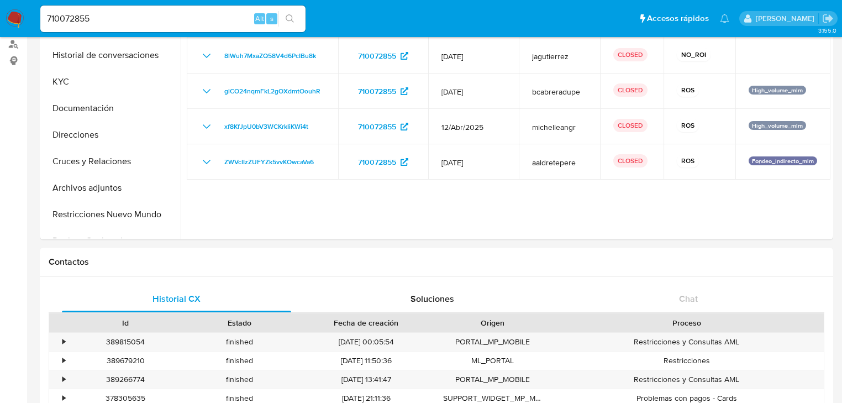
click at [13, 19] on img at bounding box center [15, 18] width 19 height 19
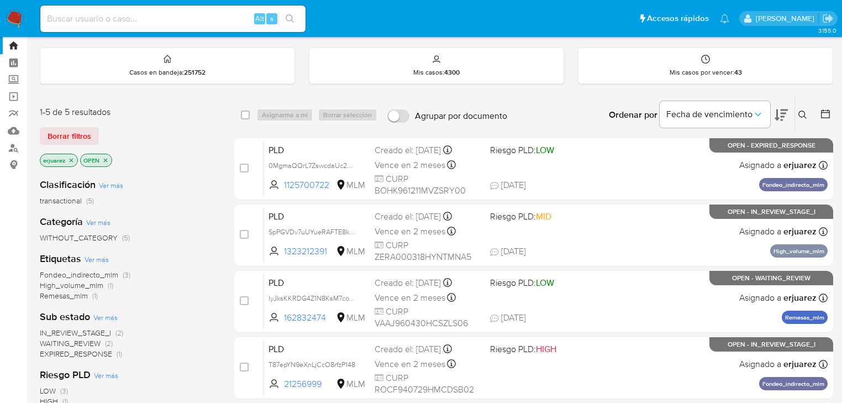
scroll to position [44, 0]
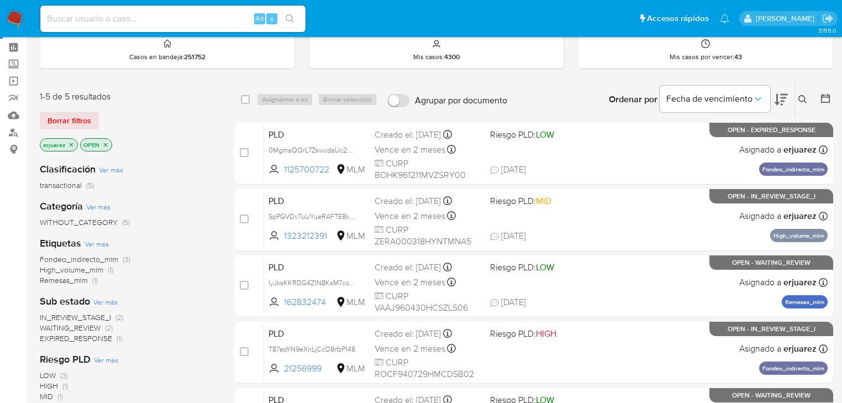
click at [801, 95] on icon at bounding box center [803, 99] width 9 height 9
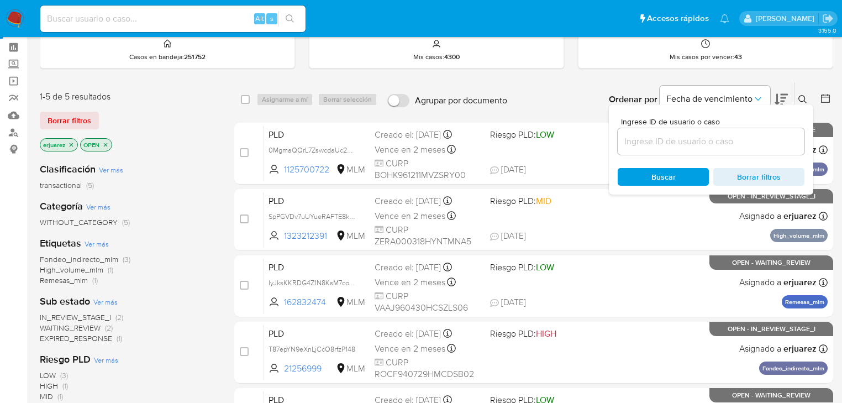
click at [695, 141] on input at bounding box center [711, 141] width 187 height 14
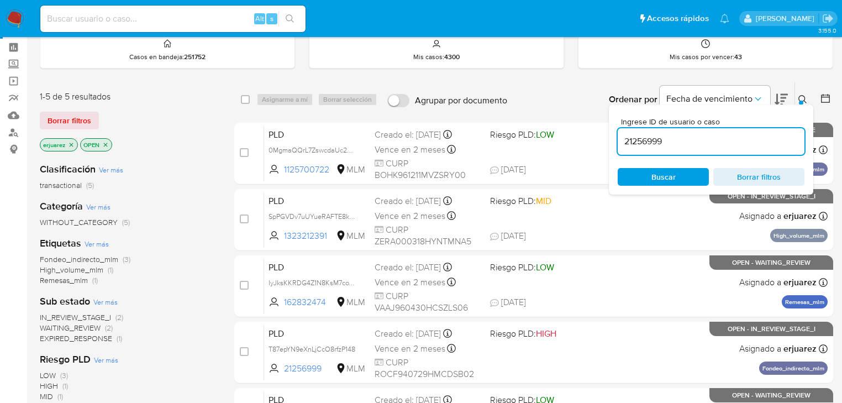
type input "21256999"
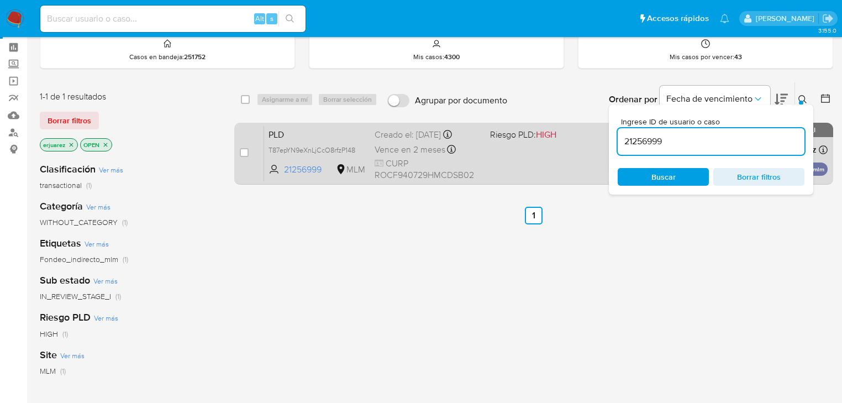
click at [474, 165] on span "CURP ROCF940729HMCDSB02" at bounding box center [428, 170] width 107 height 24
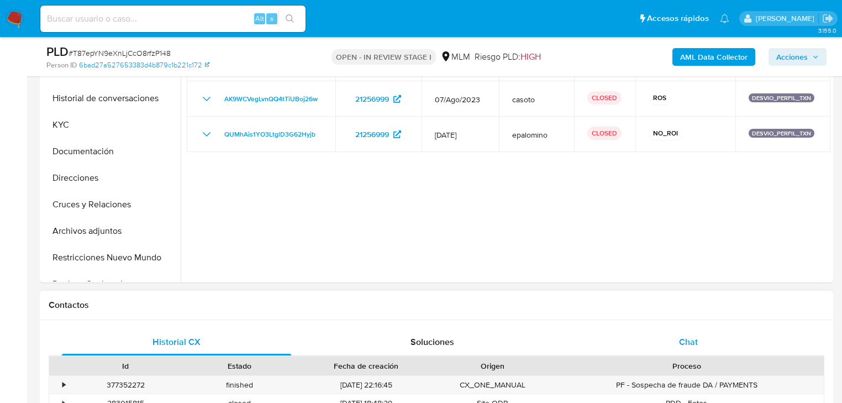
select select "10"
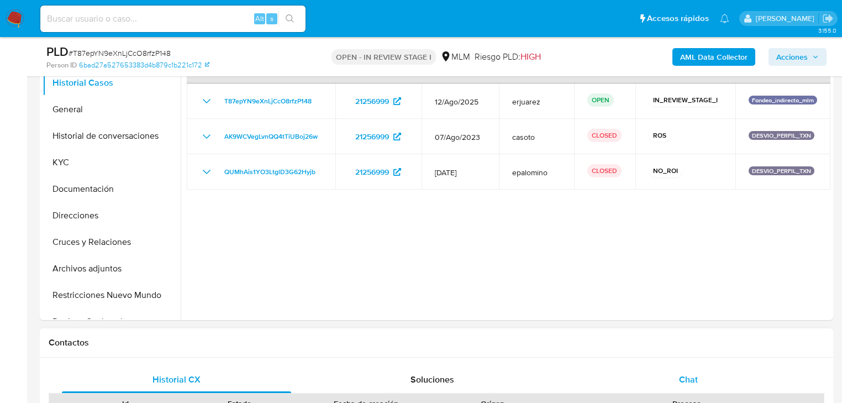
scroll to position [265, 0]
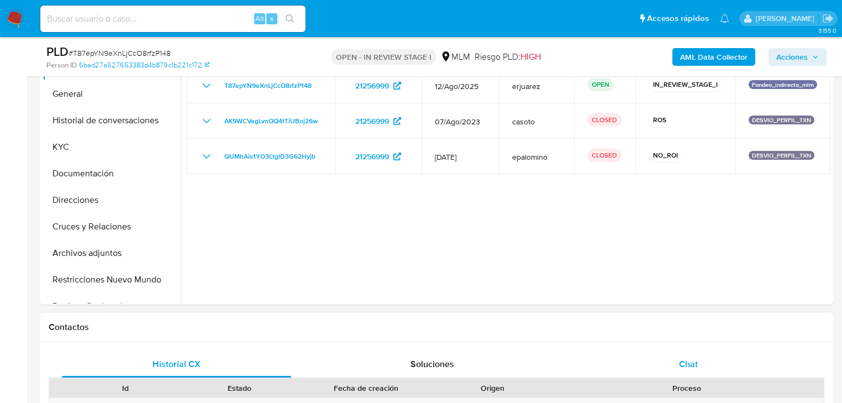
click at [694, 362] on span "Chat" at bounding box center [688, 364] width 19 height 13
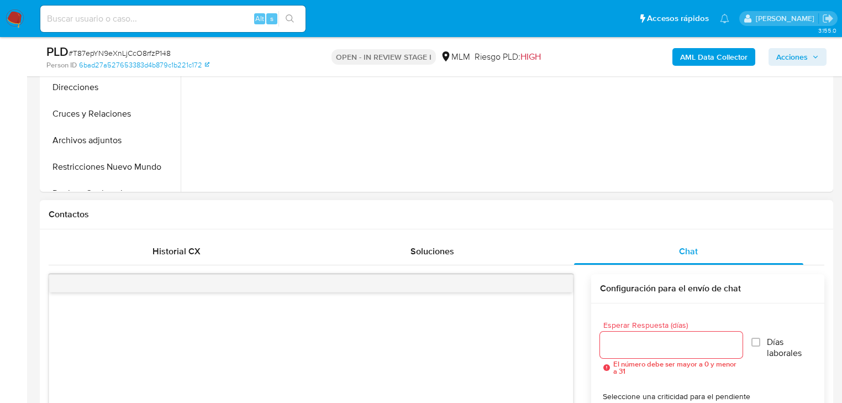
scroll to position [486, 0]
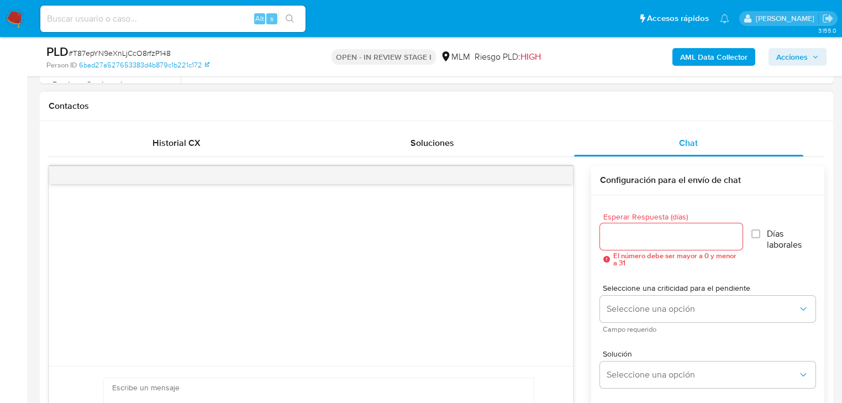
click at [621, 246] on div at bounding box center [671, 236] width 143 height 27
click at [631, 232] on input "Esperar Respuesta (días)" at bounding box center [671, 236] width 143 height 14
type input "5"
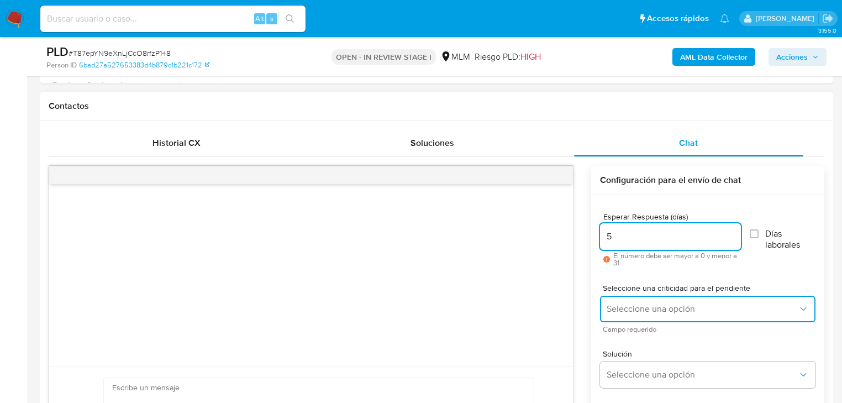
click at [650, 318] on button "Seleccione una opción" at bounding box center [708, 309] width 216 height 27
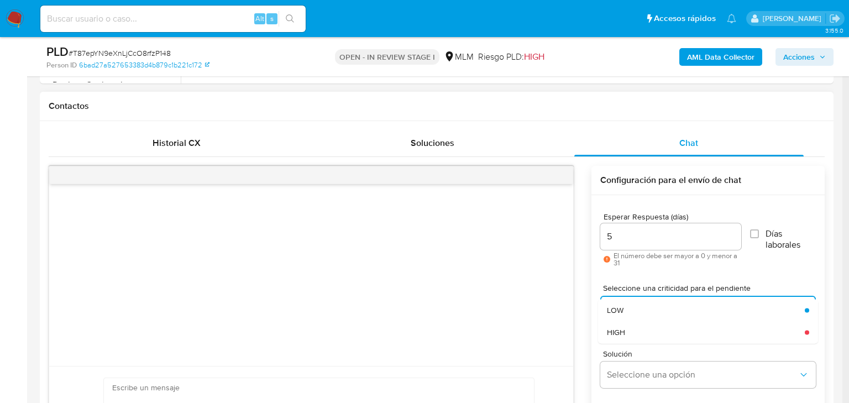
click at [643, 332] on div "HIGH" at bounding box center [702, 332] width 191 height 22
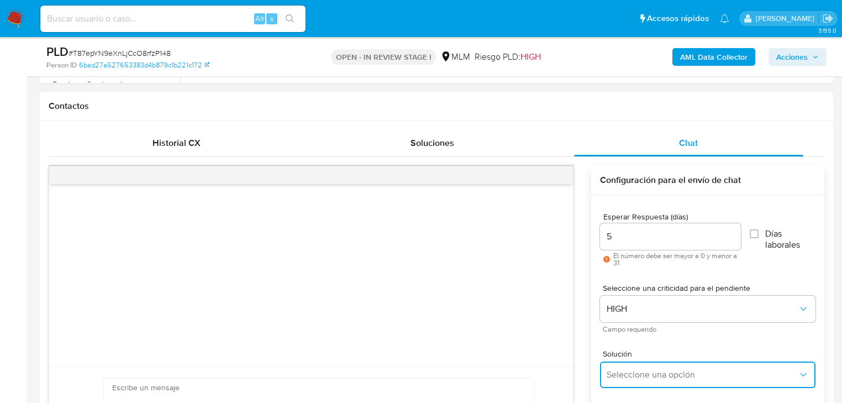
click at [658, 368] on button "Seleccione una opción" at bounding box center [708, 374] width 216 height 27
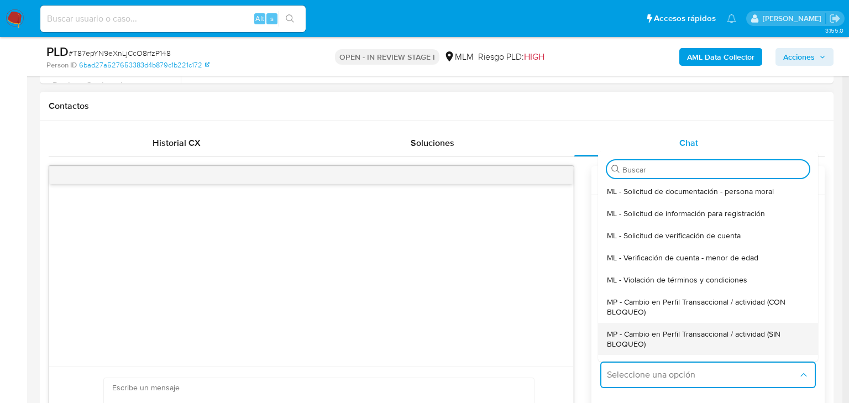
click at [706, 327] on div "MP - Cambio en Perfil Transaccional / actividad (SIN BLOQUEO)" at bounding box center [705, 339] width 196 height 32
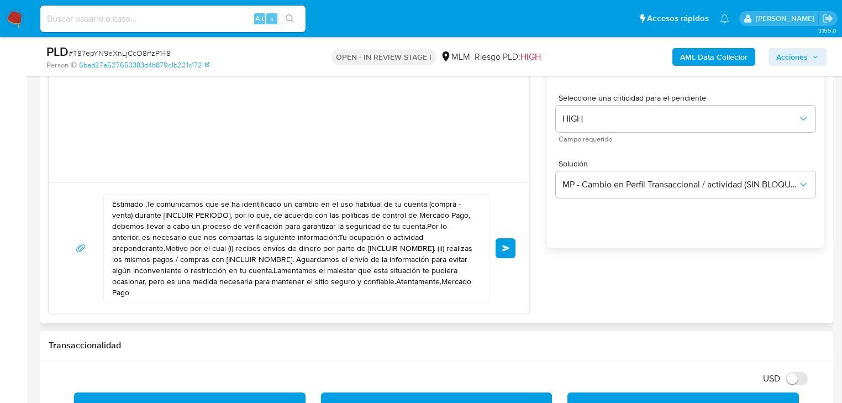
scroll to position [663, 0]
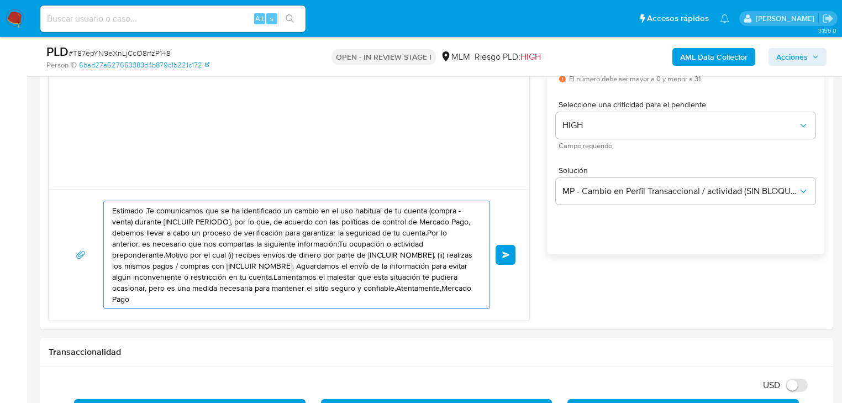
drag, startPoint x: 311, startPoint y: 279, endPoint x: 24, endPoint y: 194, distance: 298.5
paste textarea "[PERSON_NAME] se ha identificado un cambio en el uso habitual de tu cuenta para…"
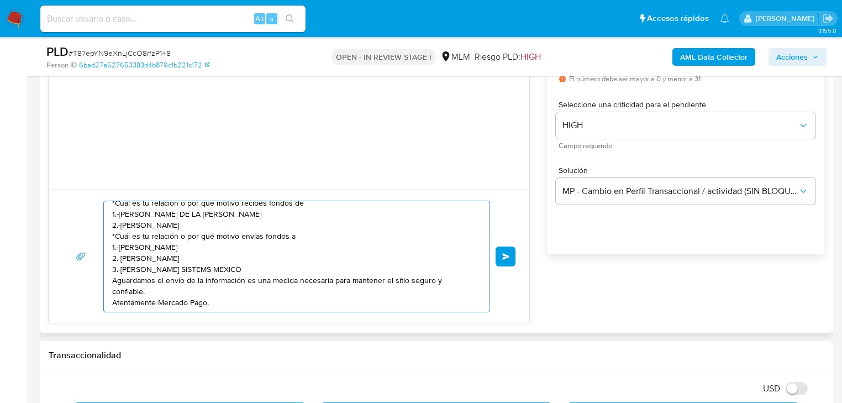
click at [113, 303] on textarea "Estimado [PERSON_NAME] se ha identificado un cambio en el uso habitual de tu cu…" at bounding box center [294, 256] width 364 height 111
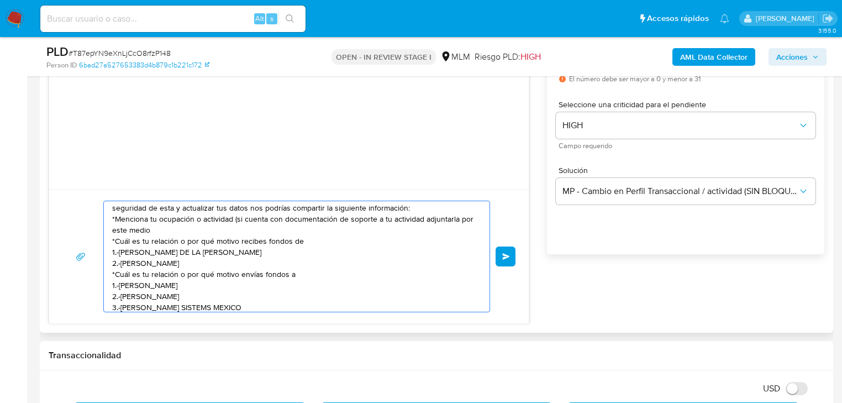
scroll to position [0, 0]
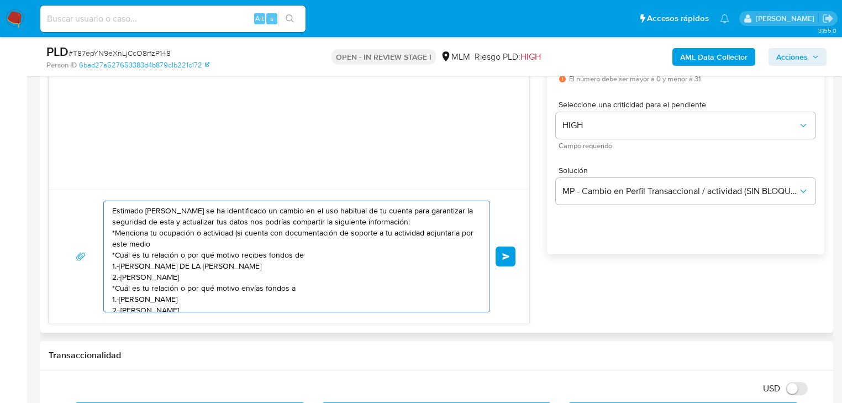
click at [328, 224] on textarea "Estimado [PERSON_NAME] se ha identificado un cambio en el uso habitual de tu cu…" at bounding box center [294, 256] width 364 height 111
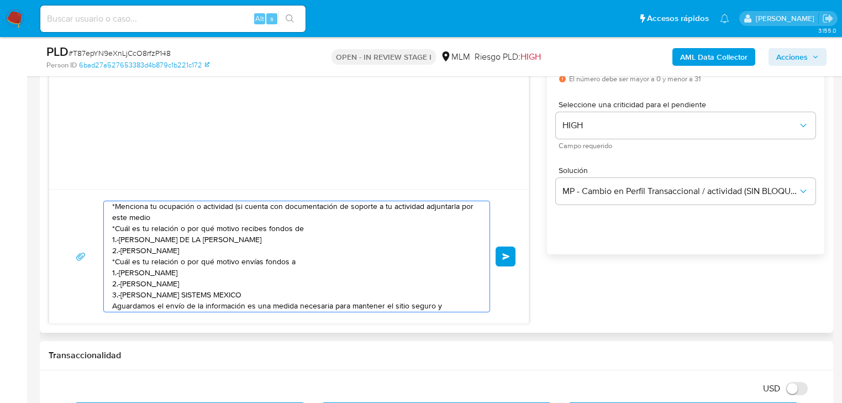
scroll to position [41, 0]
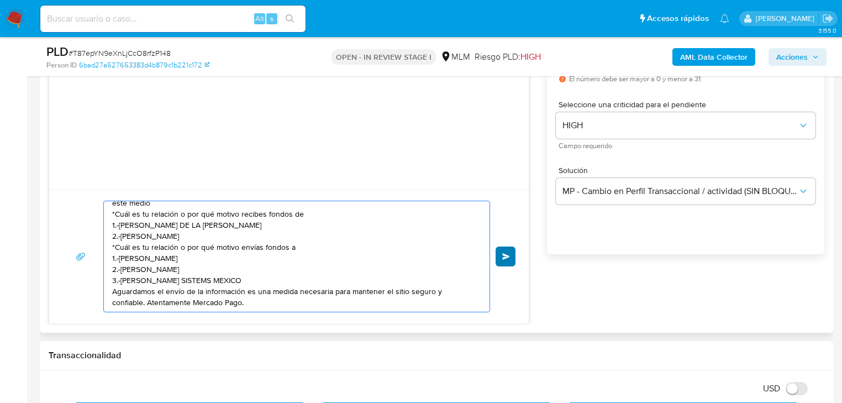
type textarea "Estimado [PERSON_NAME] se ha identificado un cambio en el uso habitual de tu cu…"
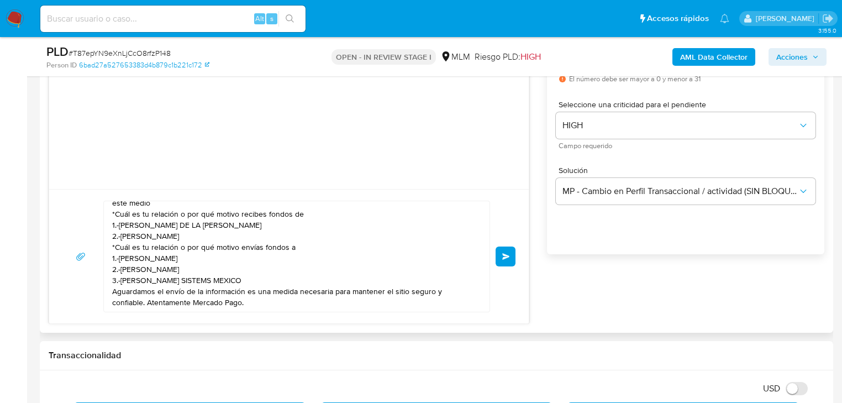
click at [505, 259] on button "Enviar" at bounding box center [506, 256] width 20 height 20
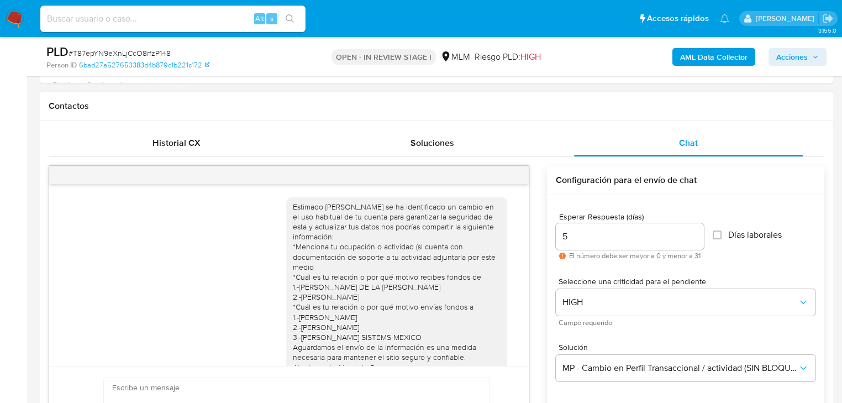
scroll to position [0, 0]
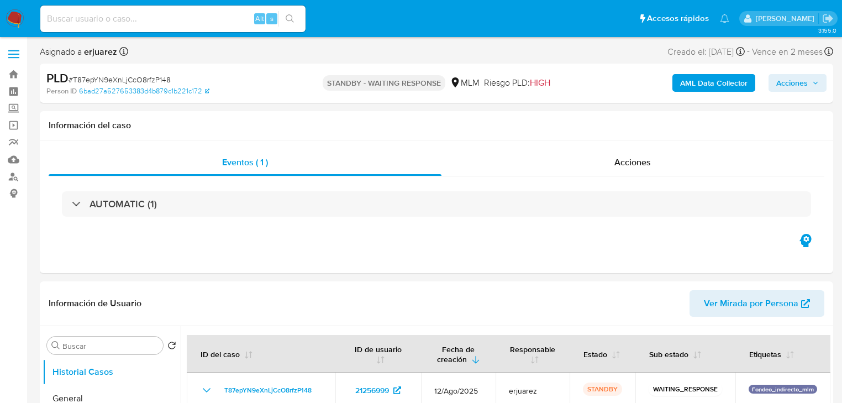
select select "10"
